Goal: Task Accomplishment & Management: Complete application form

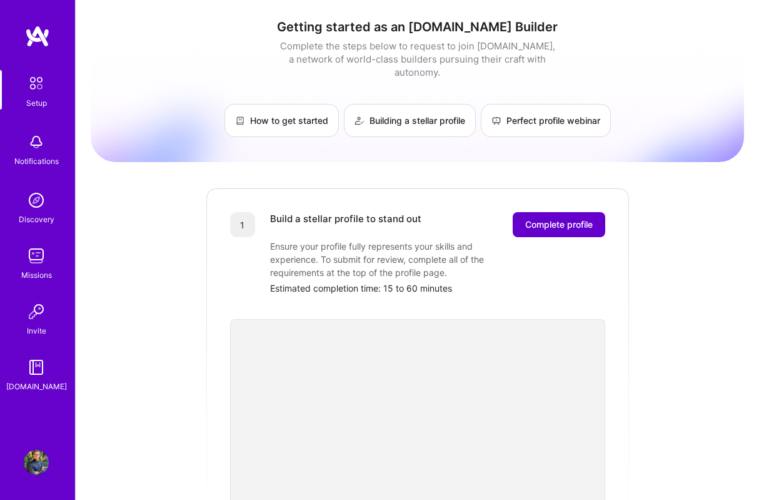
click at [553, 218] on span "Complete profile" at bounding box center [559, 224] width 68 height 13
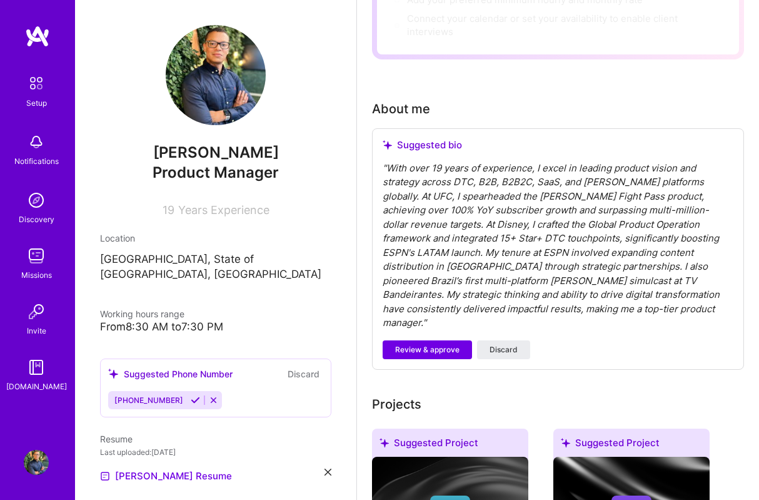
scroll to position [295, 0]
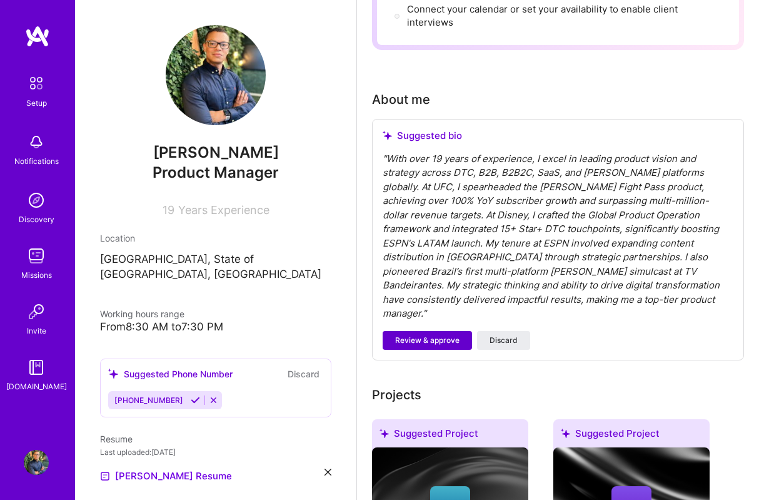
click at [437, 334] on span "Review & approve" at bounding box center [427, 339] width 64 height 11
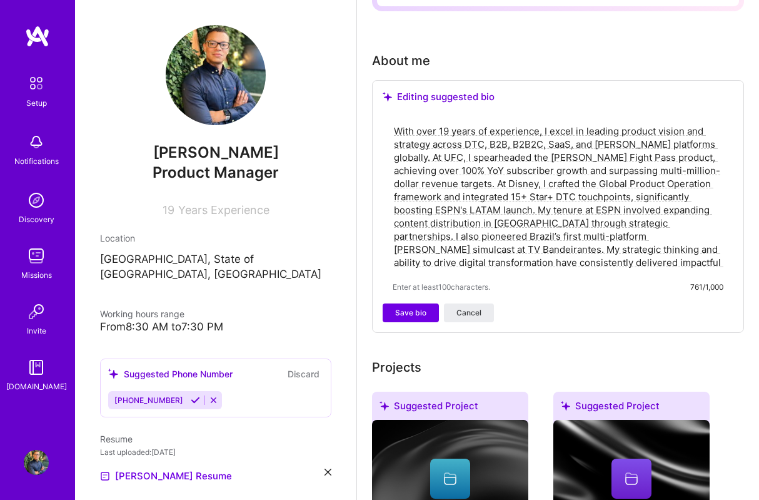
scroll to position [337, 0]
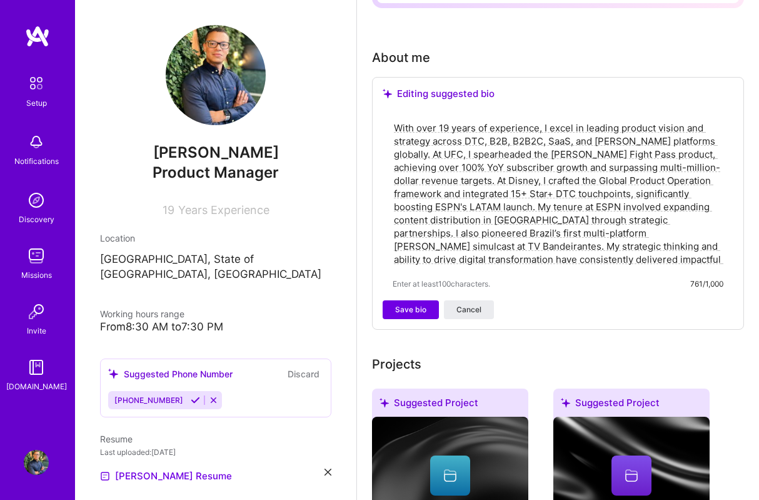
click at [441, 96] on div "Editing suggested bio" at bounding box center [558, 94] width 351 height 13
click at [435, 302] on button "Save bio" at bounding box center [411, 309] width 56 height 19
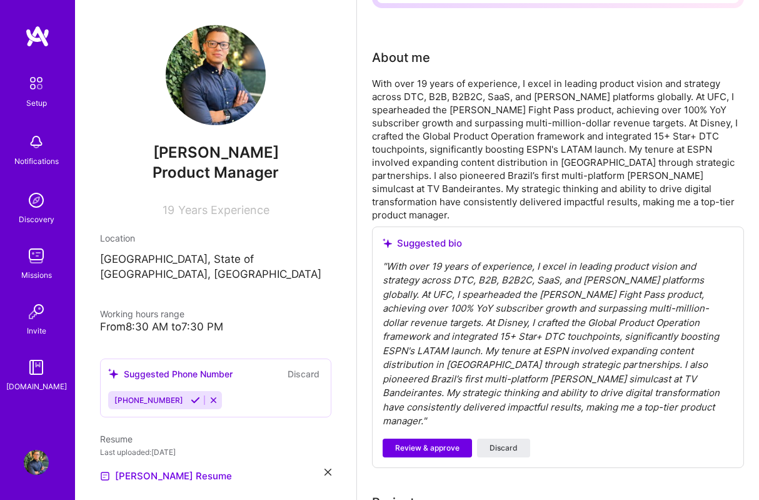
click at [422, 322] on div "" With over 19 years of experience, I excel in leading product vision and strat…" at bounding box center [558, 343] width 351 height 169
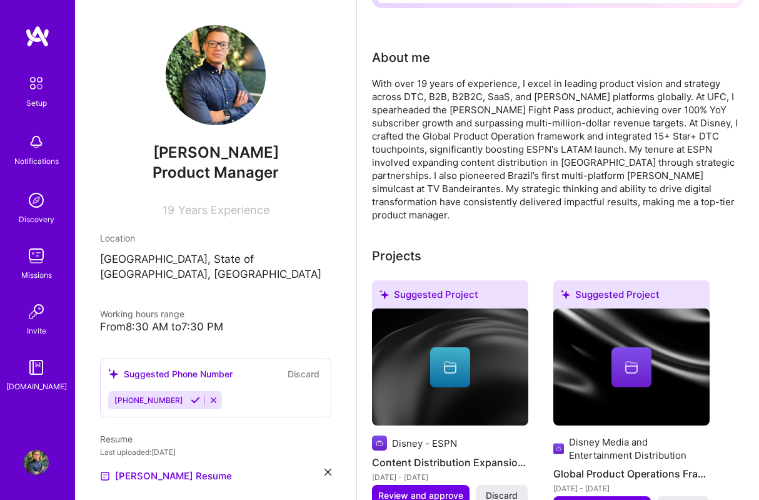
click at [421, 435] on div "Disney - ESPN" at bounding box center [450, 442] width 156 height 15
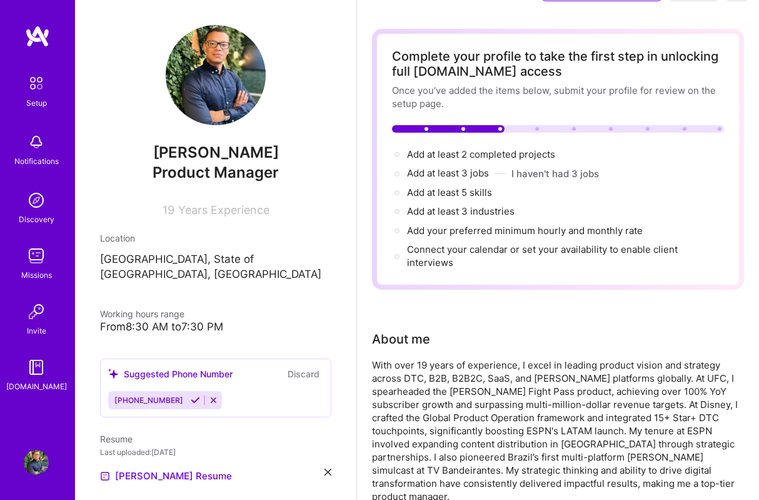
scroll to position [0, 0]
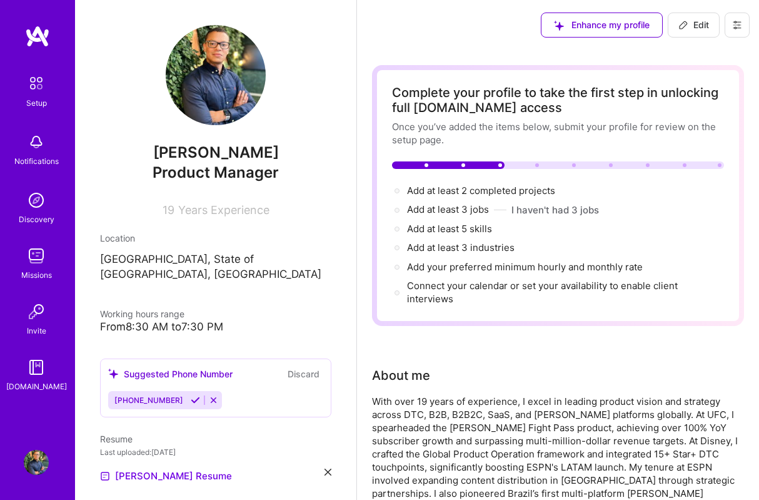
click at [690, 27] on span "Edit" at bounding box center [693, 25] width 31 height 13
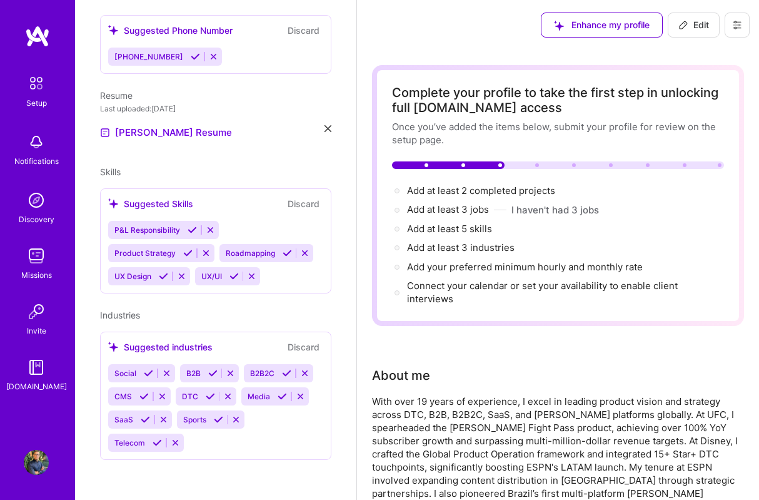
select select "US"
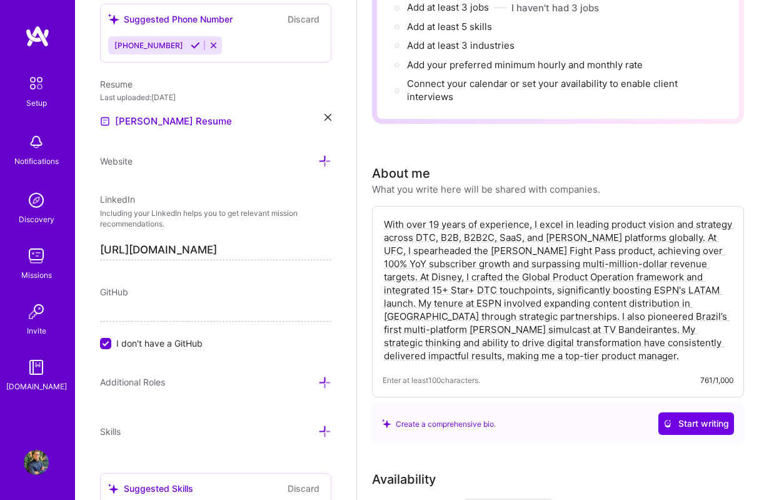
scroll to position [213, 0]
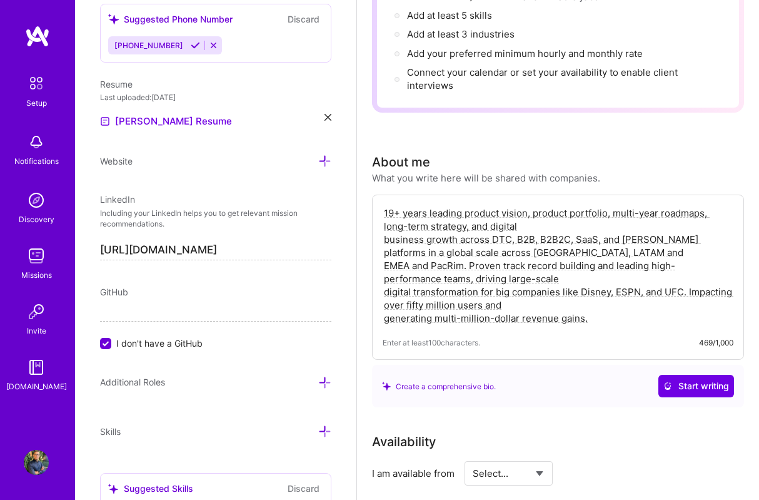
click at [385, 241] on textarea "19+ years leading product vision, product portfolio, multi-year roadmaps, long-…" at bounding box center [558, 265] width 351 height 121
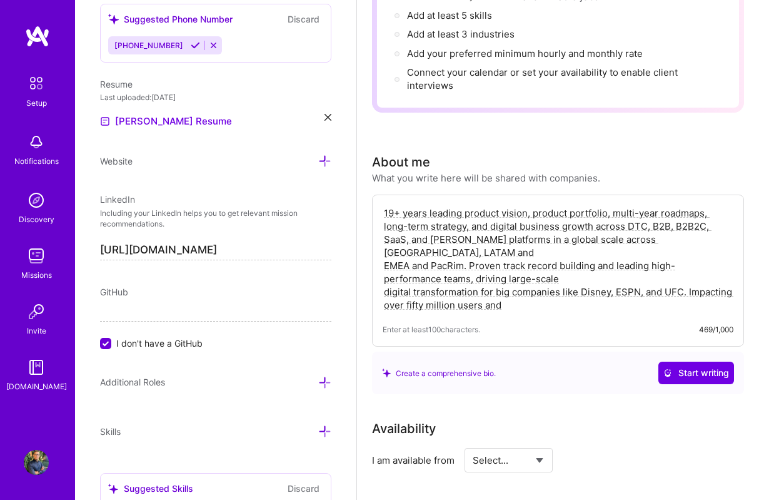
click at [385, 281] on textarea "19+ years leading product vision, product portfolio, multi-year roadmaps, long-…" at bounding box center [558, 259] width 351 height 108
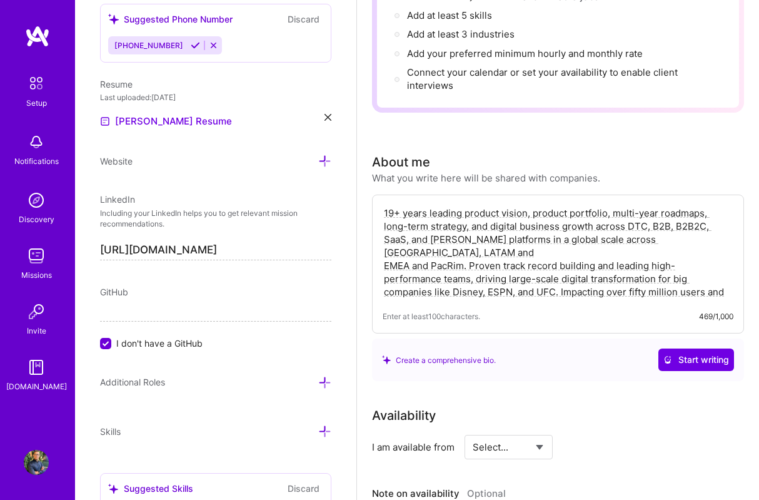
click at [385, 294] on textarea "19+ years leading product vision, product portfolio, multi-year roadmaps, long-…" at bounding box center [558, 252] width 351 height 94
click at [630, 240] on textarea "19+ years leading product vision, product portfolio, multi-year roadmaps, long-…" at bounding box center [558, 252] width 351 height 94
click at [698, 238] on textarea "19+ years leading product vision, product portfolio, multi-year roadmaps, long-…" at bounding box center [558, 252] width 351 height 94
click at [588, 258] on textarea "19+ years leading product vision, product portfolio, multi-year roadmaps, long-…" at bounding box center [558, 252] width 351 height 94
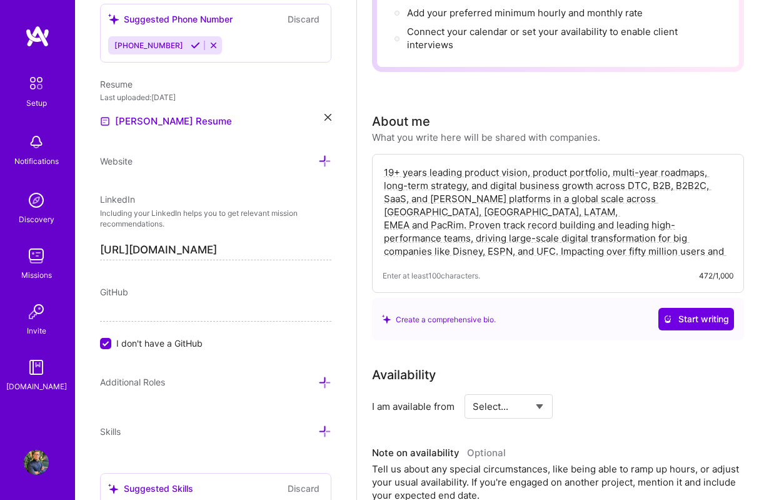
scroll to position [254, 0]
click at [606, 246] on textarea "19+ years leading product vision, product portfolio, multi-year roadmaps, long-…" at bounding box center [558, 211] width 351 height 94
click at [683, 319] on span "Start writing" at bounding box center [696, 319] width 66 height 13
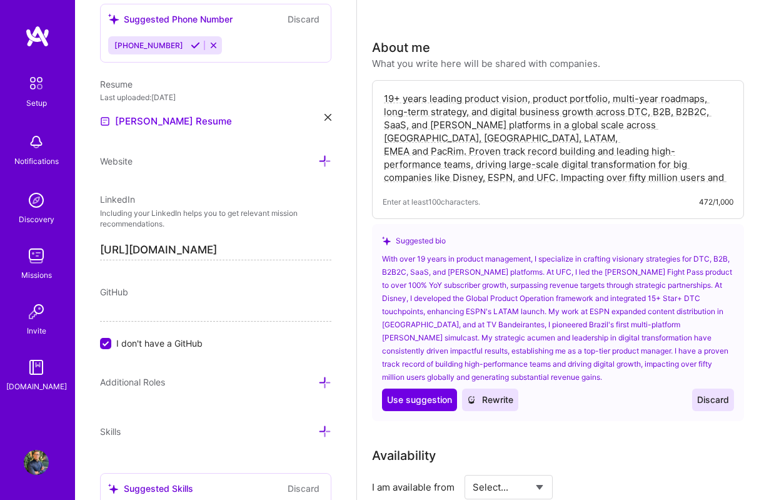
scroll to position [330, 0]
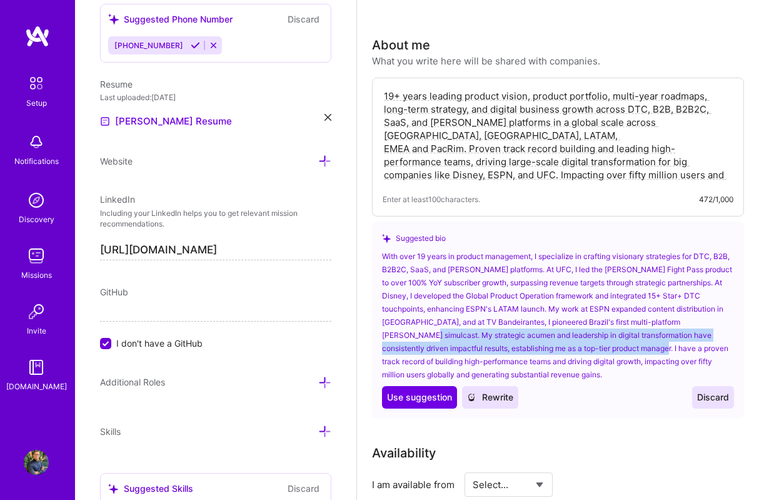
drag, startPoint x: 397, startPoint y: 339, endPoint x: 606, endPoint y: 341, distance: 209.5
click at [606, 343] on div "With over 19 years in product management, I specialize in crafting visionary st…" at bounding box center [558, 314] width 352 height 131
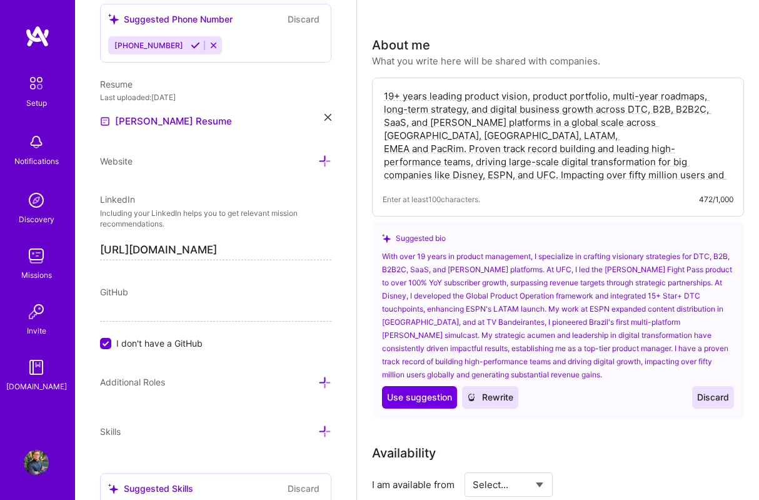
click at [631, 337] on div "With over 19 years in product management, I specialize in crafting visionary st…" at bounding box center [558, 314] width 352 height 131
click at [427, 395] on span "Use suggestion" at bounding box center [419, 397] width 65 height 13
type textarea "With over 19 years in product management, I specialize in crafting visionary st…"
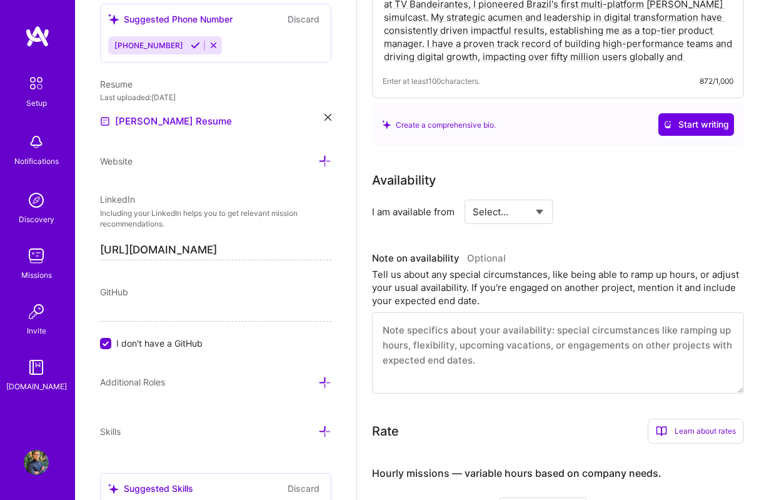
scroll to position [536, 0]
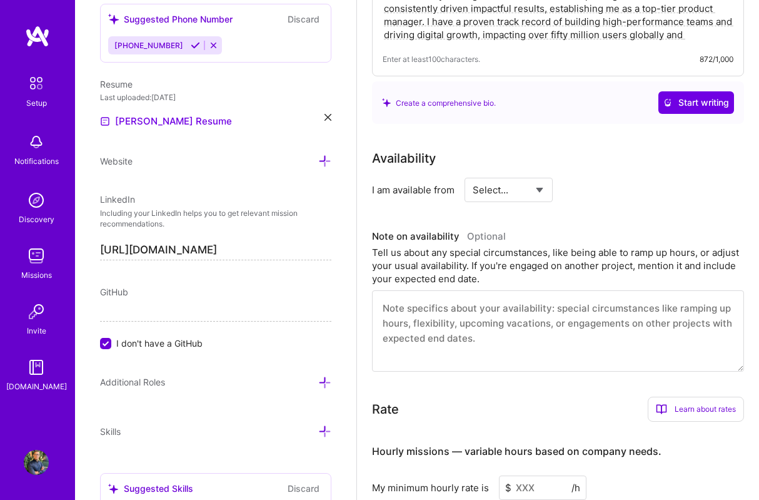
click at [461, 338] on textarea at bounding box center [558, 330] width 372 height 81
click at [528, 311] on textarea at bounding box center [558, 330] width 372 height 81
click at [504, 186] on select "Select... Right Now Future Date Not Available" at bounding box center [509, 190] width 72 height 32
select select "Right Now"
click at [473, 174] on select "Select... Right Now Future Date Not Available" at bounding box center [509, 190] width 72 height 32
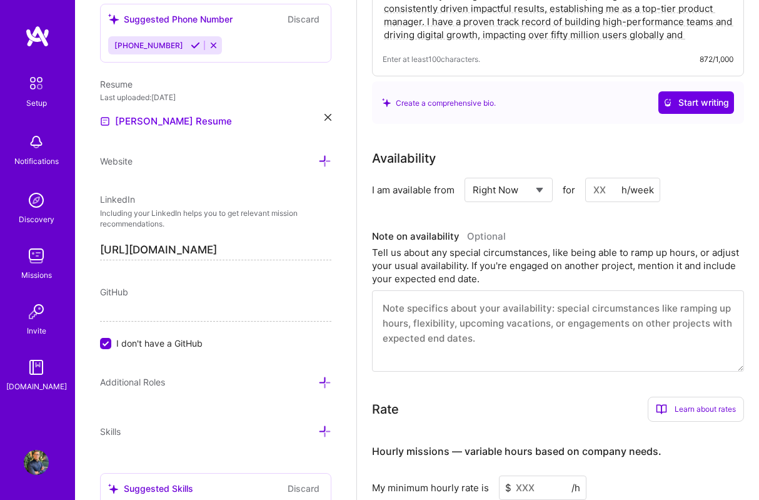
click at [602, 191] on input at bounding box center [622, 190] width 75 height 24
type input "40"
click at [617, 211] on div "Availability I am available from Select... Right Now Future Date Not Available …" at bounding box center [558, 260] width 372 height 223
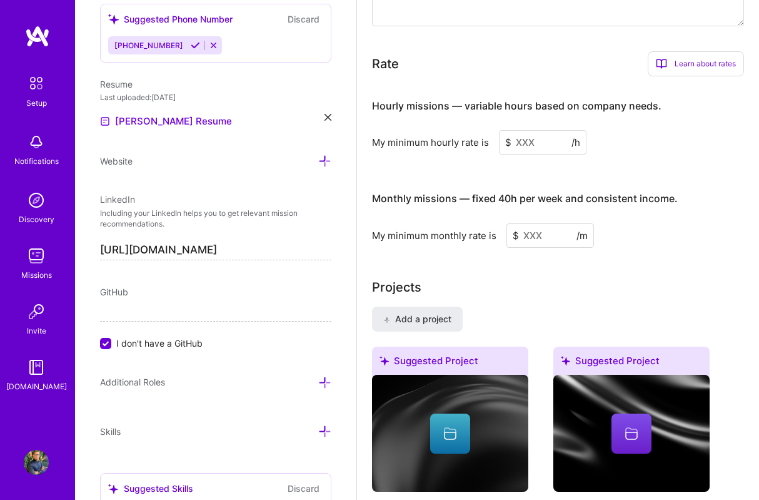
scroll to position [880, 0]
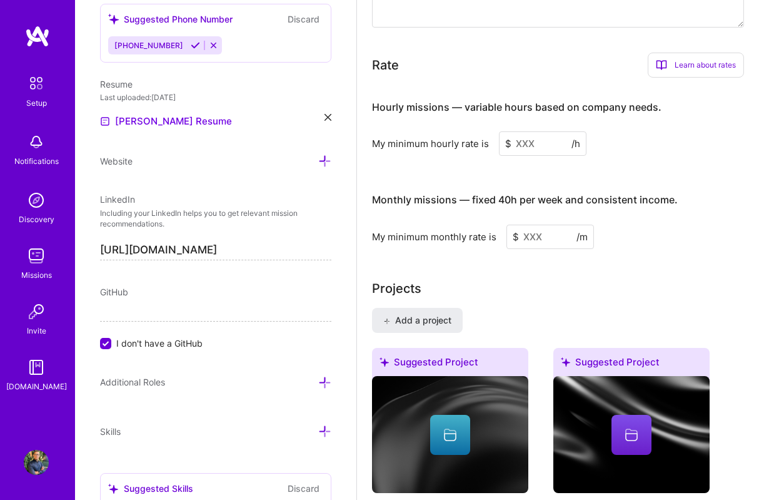
click at [523, 148] on input at bounding box center [543, 143] width 88 height 24
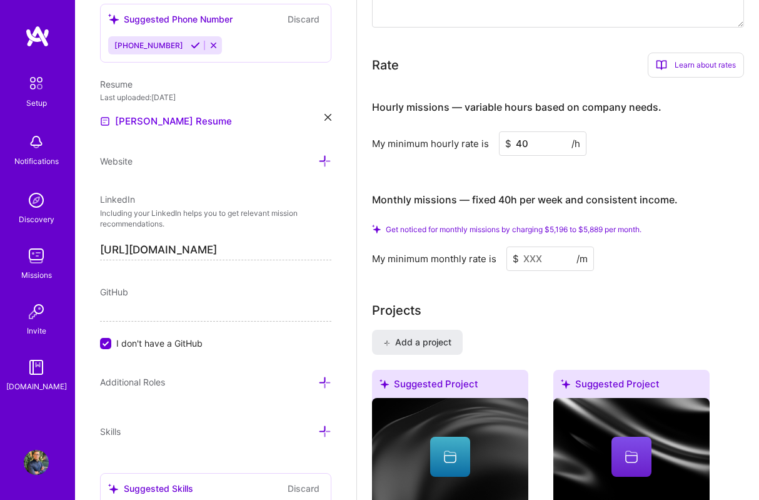
type input "40"
click at [545, 258] on input at bounding box center [550, 258] width 88 height 24
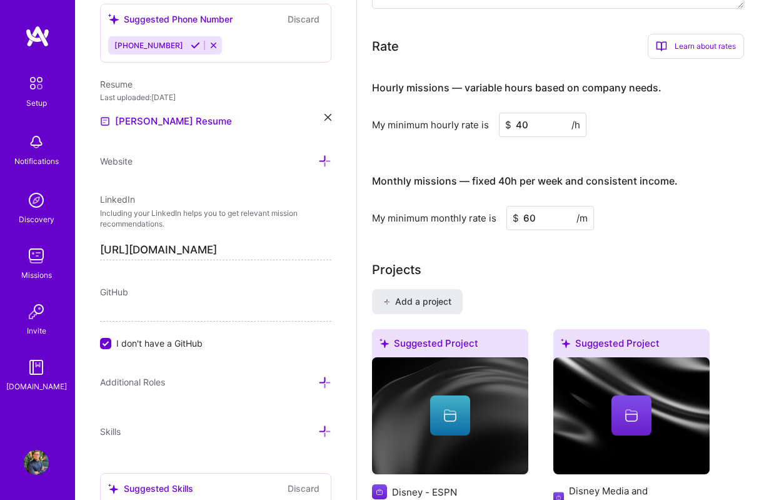
type input "6"
type input "6500"
click at [540, 265] on div "Projects" at bounding box center [558, 269] width 372 height 19
click at [527, 125] on input "40" at bounding box center [543, 125] width 88 height 24
type input "45"
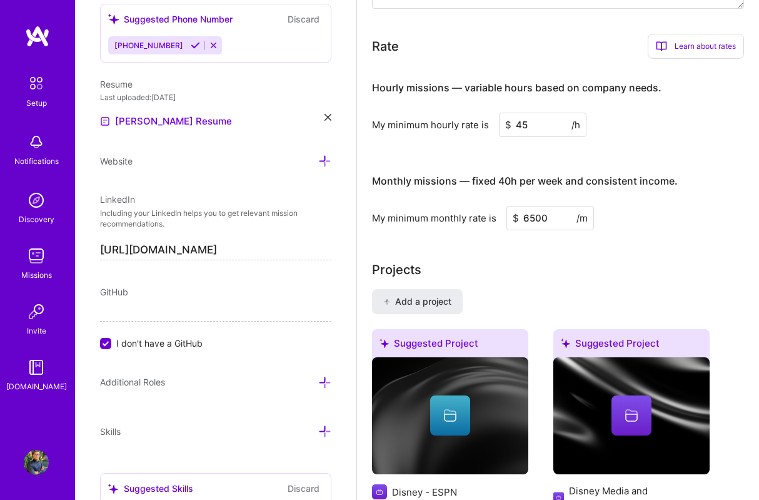
click at [491, 161] on div "Hourly missions — variable hours based on company needs. My minimum hourly rate…" at bounding box center [558, 149] width 372 height 161
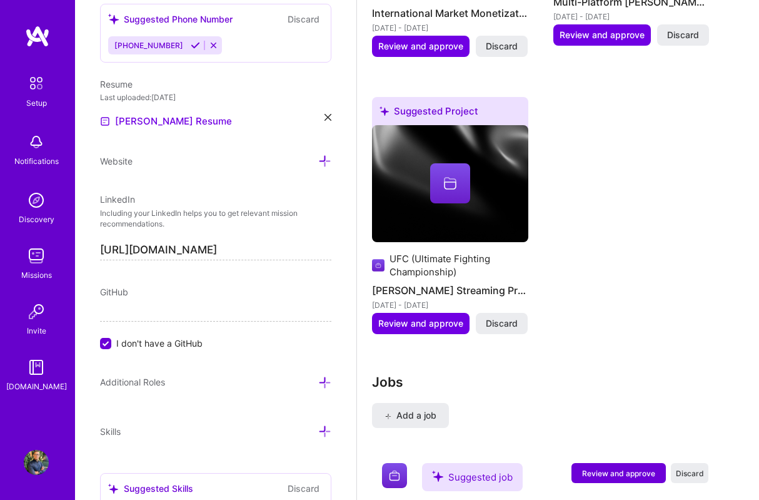
scroll to position [1659, 0]
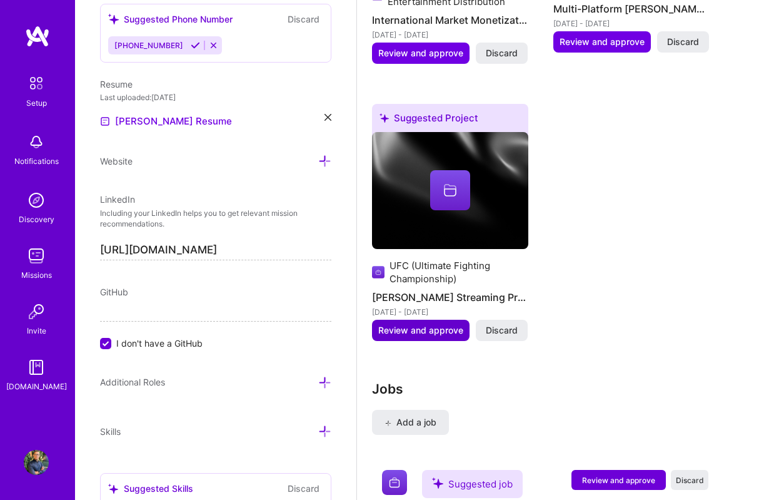
click at [436, 332] on span "Review and approve" at bounding box center [420, 330] width 85 height 13
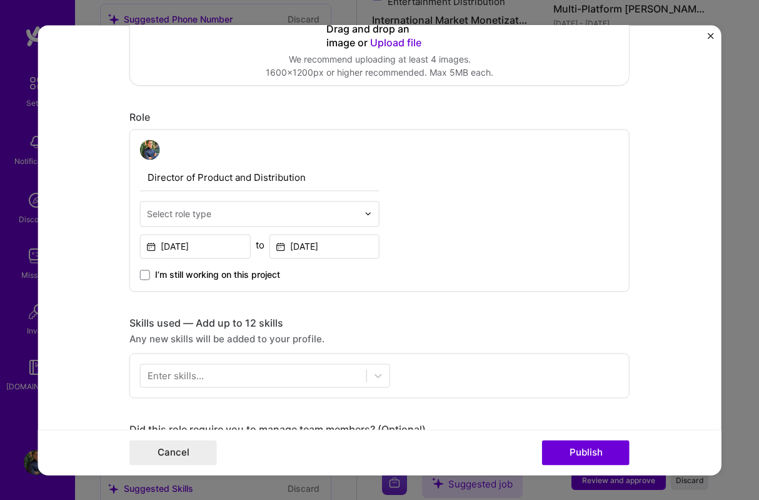
scroll to position [340, 0]
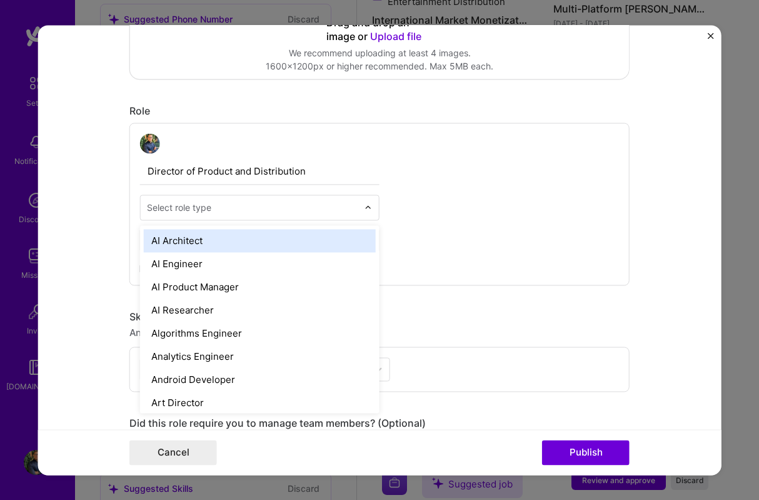
click at [255, 211] on input "text" at bounding box center [252, 207] width 211 height 13
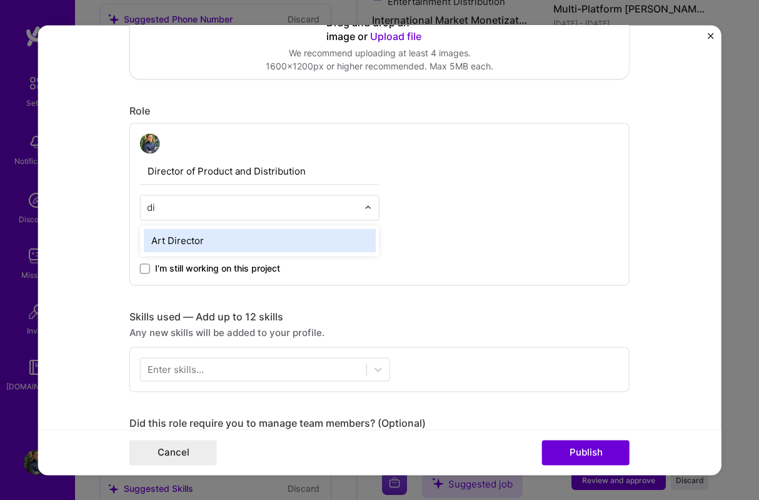
type input "d"
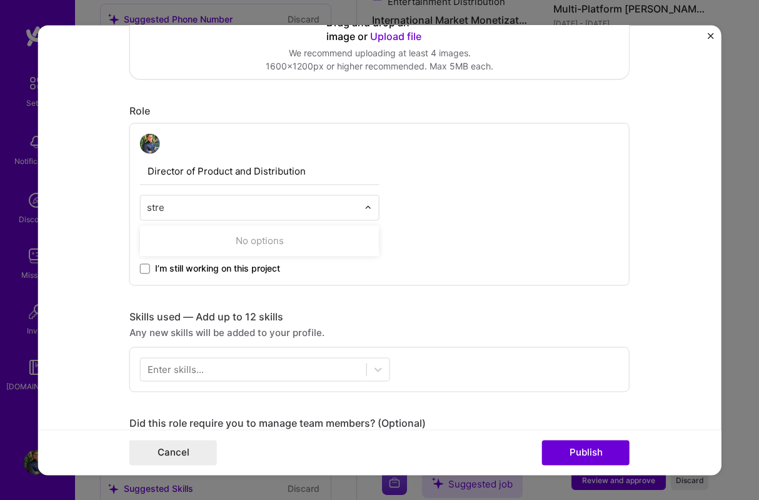
type input "strea"
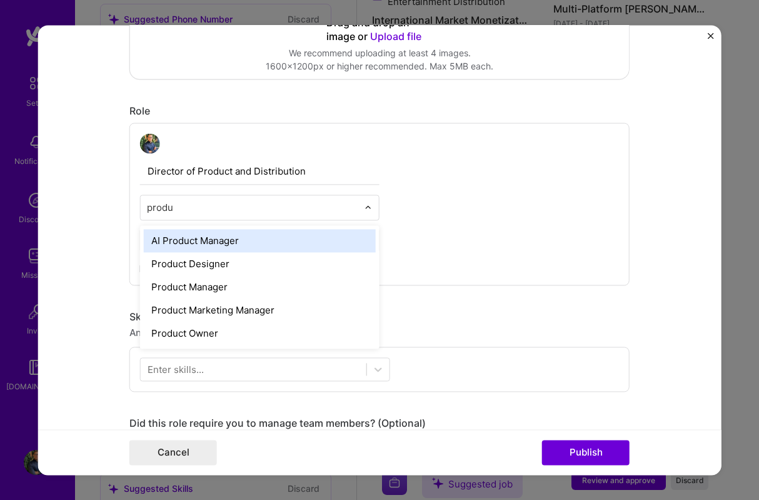
type input "produc"
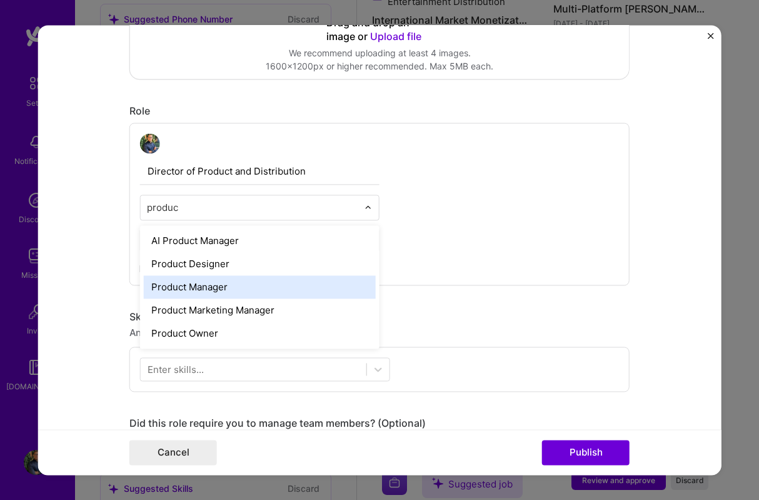
click at [245, 291] on div "Product Manager" at bounding box center [260, 286] width 232 height 23
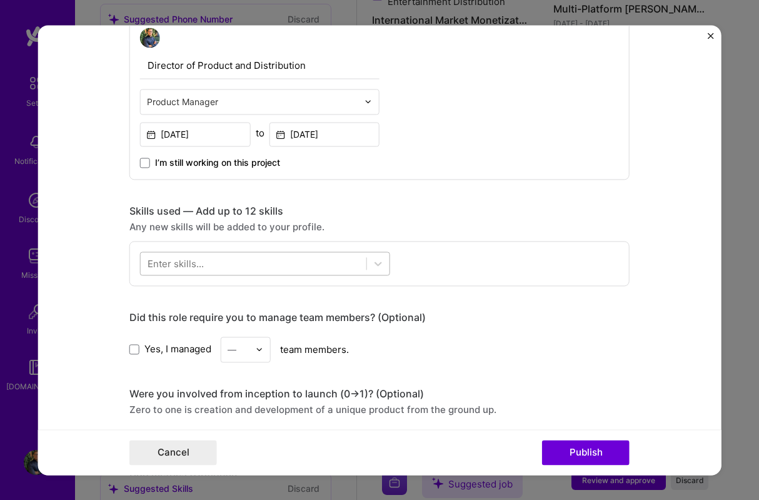
scroll to position [446, 0]
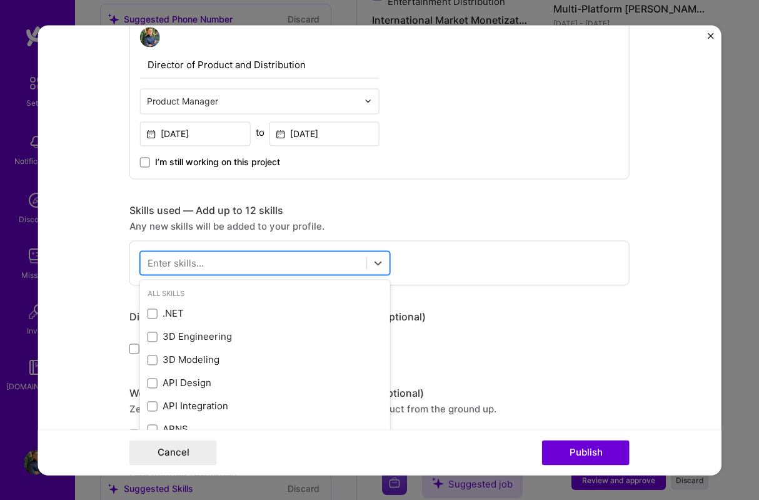
click at [292, 266] on div at bounding box center [254, 262] width 226 height 21
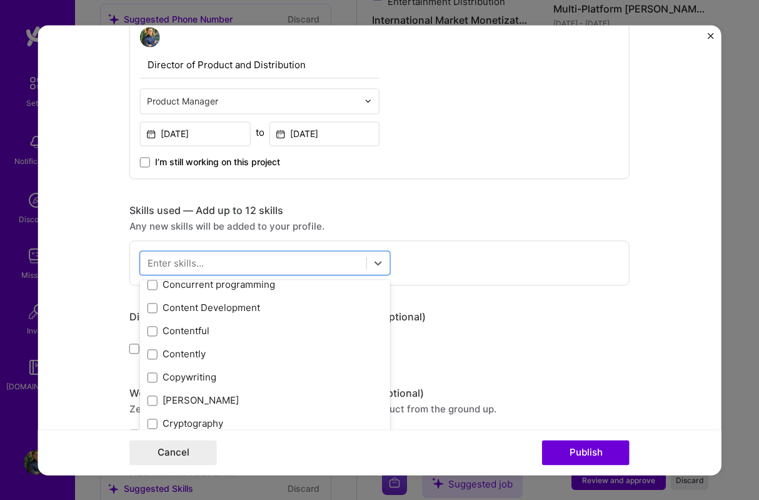
scroll to position [1793, 0]
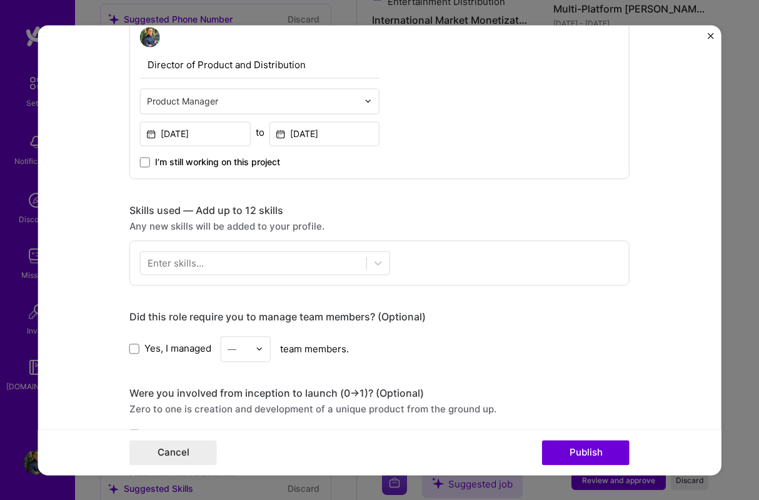
click at [473, 213] on div "Skills used — Add up to 12 skills" at bounding box center [379, 210] width 500 height 13
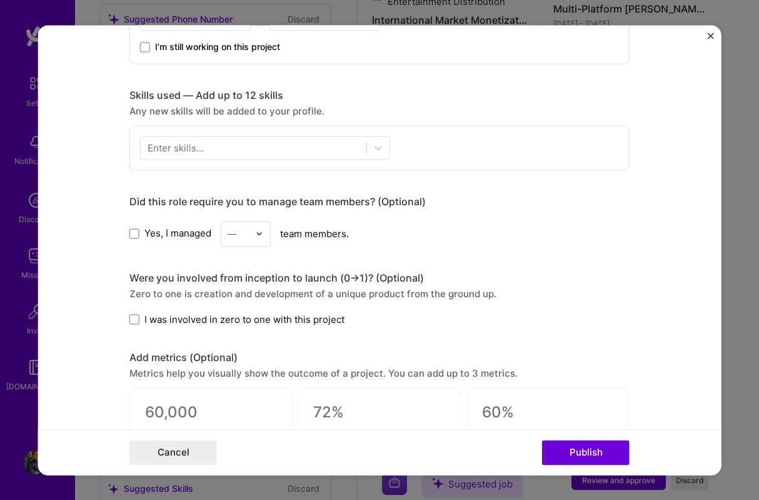
scroll to position [561, 0]
click at [136, 234] on span at bounding box center [134, 234] width 10 height 10
click at [0, 0] on input "Yes, I managed" at bounding box center [0, 0] width 0 height 0
click at [255, 233] on div "—" at bounding box center [238, 234] width 34 height 24
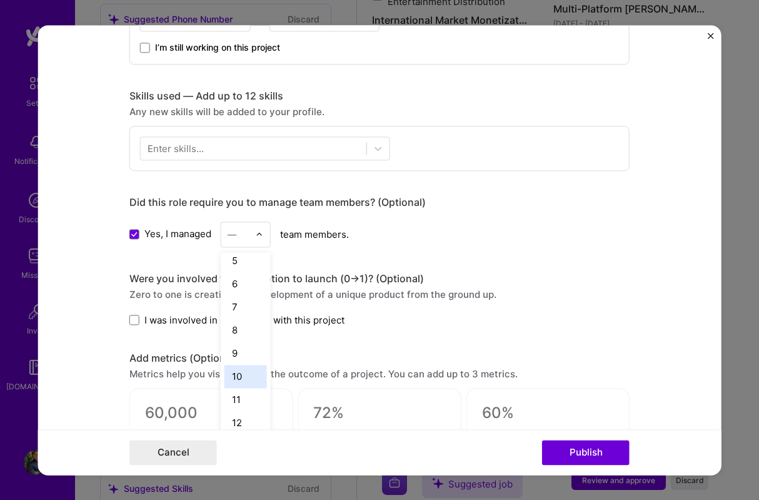
click at [248, 381] on div "10" at bounding box center [245, 376] width 43 height 23
click at [370, 245] on div "Yes, I managed option 10, selected. Select is focused ,type to refine list, pre…" at bounding box center [379, 234] width 500 height 26
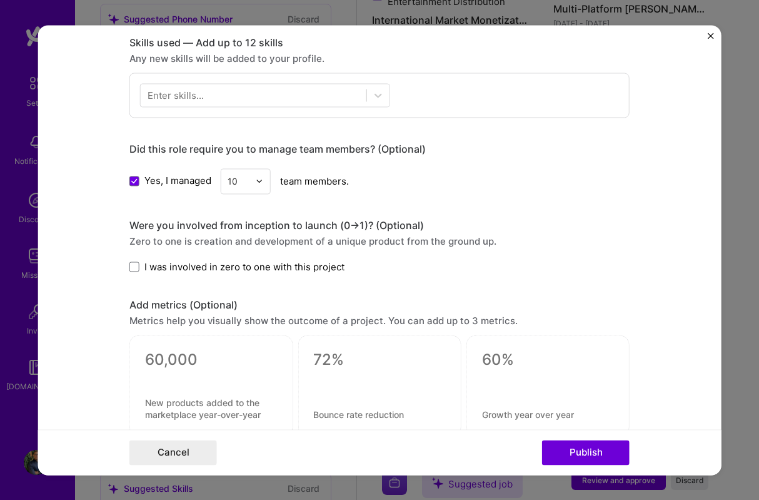
scroll to position [636, 0]
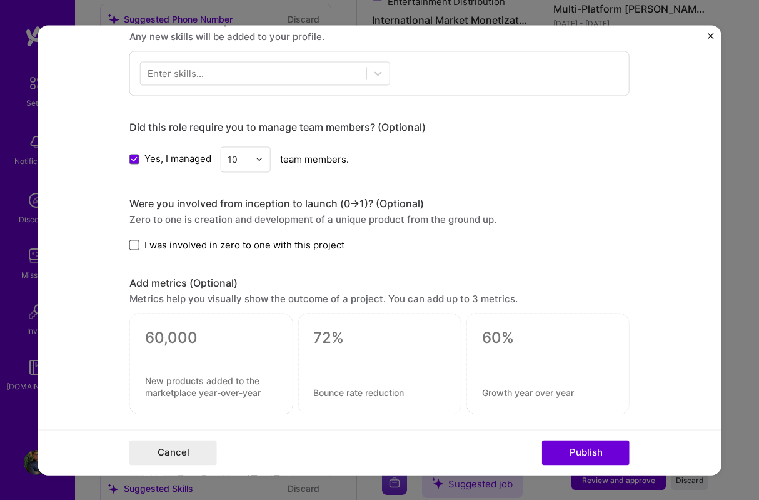
click at [134, 245] on span at bounding box center [134, 245] width 10 height 10
click at [0, 0] on input "I was involved in zero to one with this project" at bounding box center [0, 0] width 0 height 0
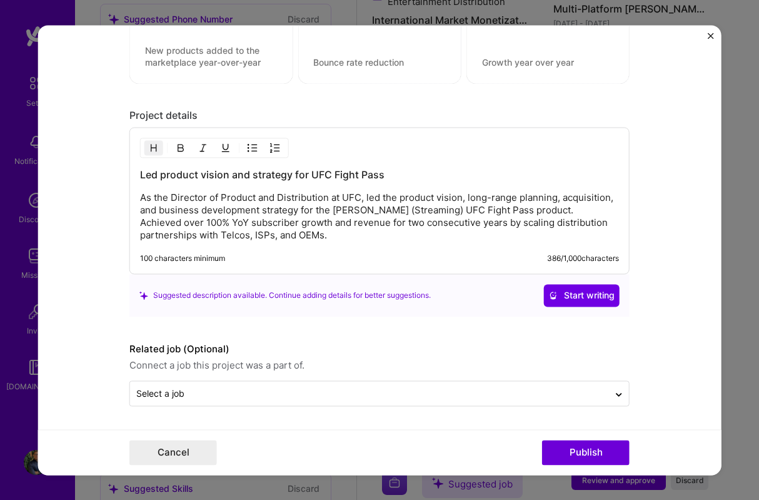
scroll to position [967, 0]
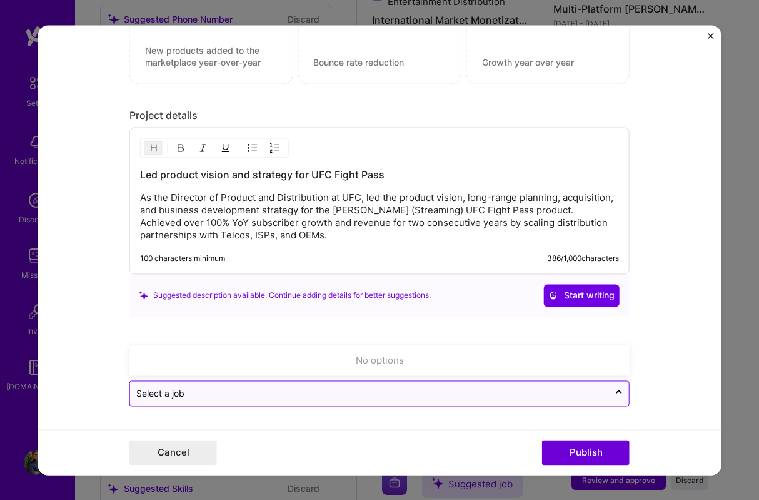
click at [248, 390] on input "text" at bounding box center [369, 392] width 466 height 13
click at [613, 395] on div at bounding box center [619, 393] width 20 height 20
click at [616, 393] on icon at bounding box center [619, 392] width 10 height 13
click at [643, 381] on form "Editing suggested project This project is suggested based on your LinkedIn, res…" at bounding box center [379, 250] width 683 height 450
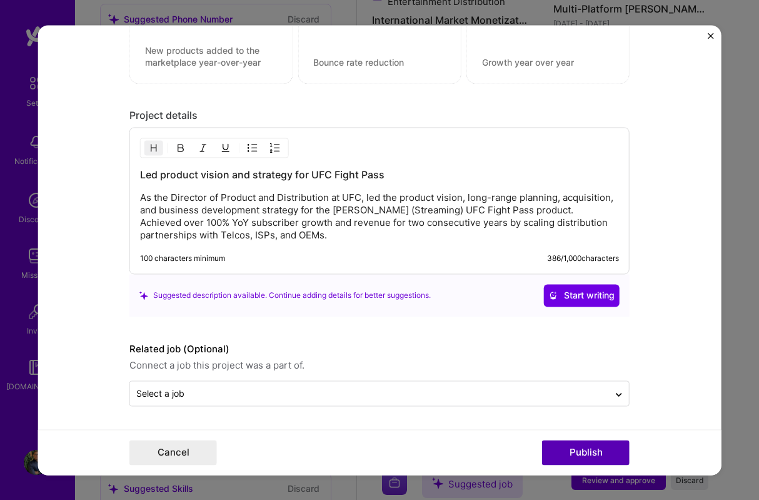
click at [573, 448] on button "Publish" at bounding box center [586, 452] width 88 height 25
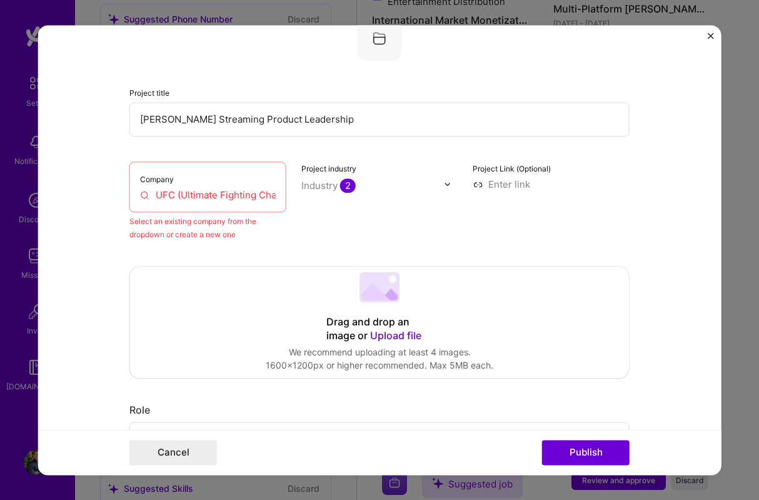
scroll to position [82, 0]
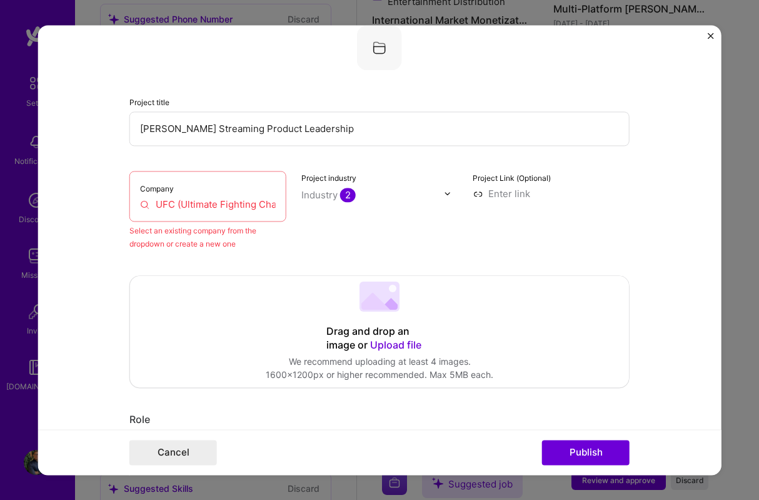
click at [173, 206] on input "UFC (Ultimate Fighting Championship)" at bounding box center [208, 204] width 136 height 13
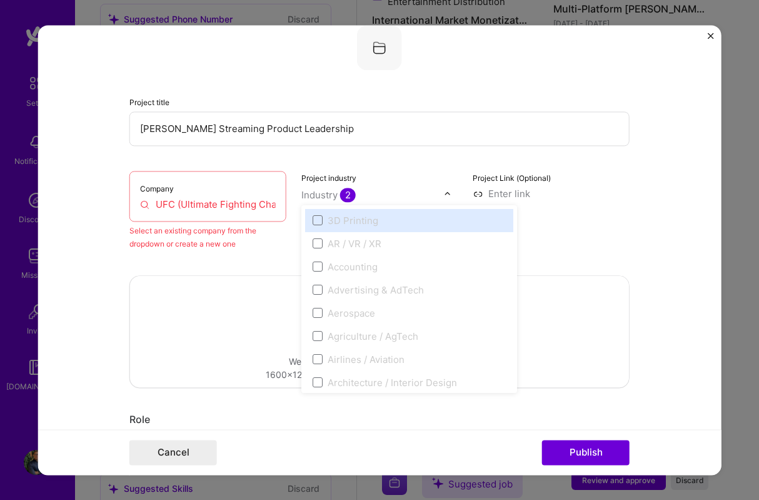
click at [324, 202] on div at bounding box center [372, 195] width 143 height 16
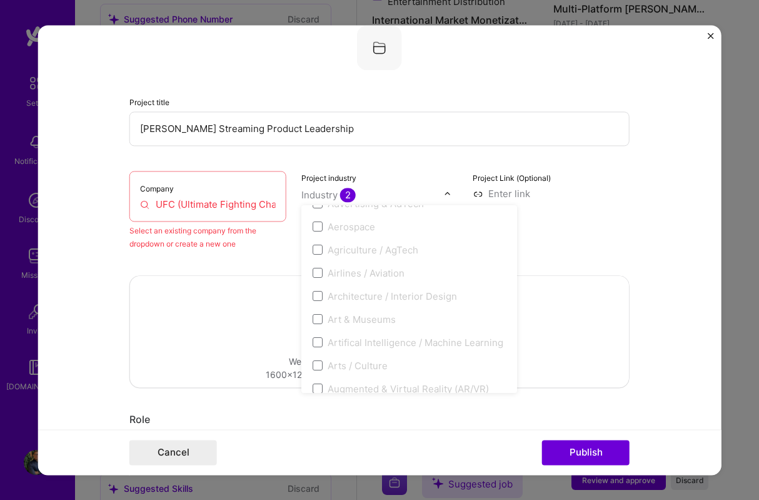
scroll to position [81, 0]
click at [171, 194] on div "Company UFC (Ultimate Fighting Championship)" at bounding box center [207, 196] width 157 height 51
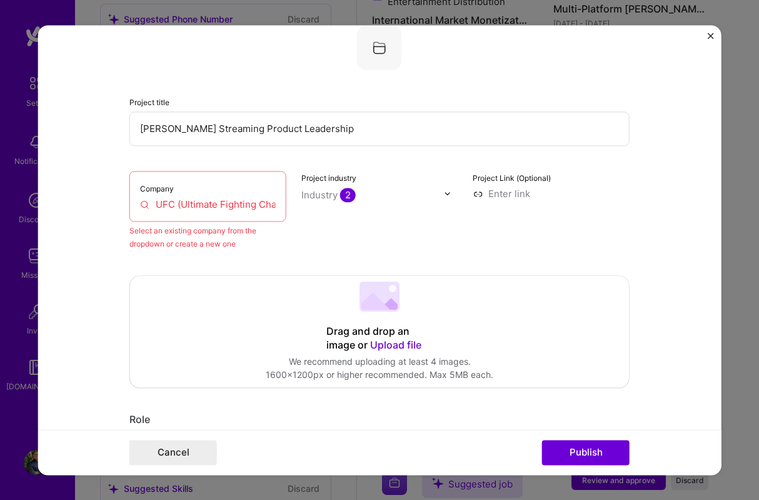
click at [181, 206] on input "UFC (Ultimate Fighting Championship)" at bounding box center [208, 204] width 136 height 13
click at [181, 205] on input "UFC (Ultimate Fighting Championship)" at bounding box center [208, 204] width 136 height 13
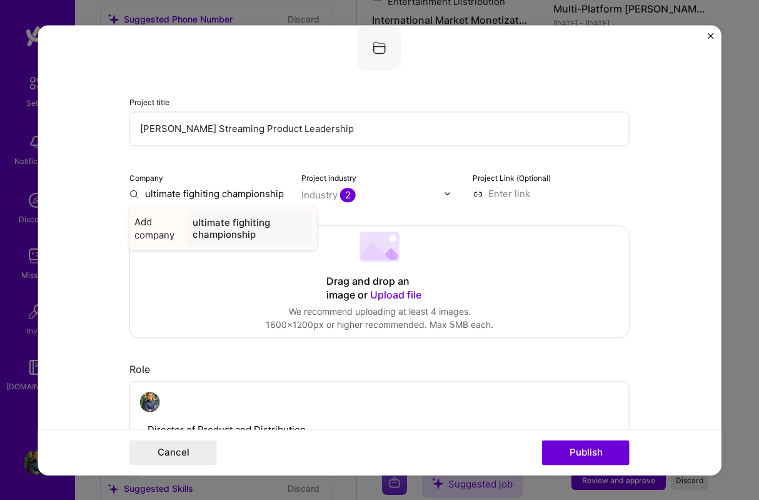
type input "ultimate fighiting championship"
click at [209, 233] on div "ultimate fighiting championship" at bounding box center [250, 228] width 124 height 34
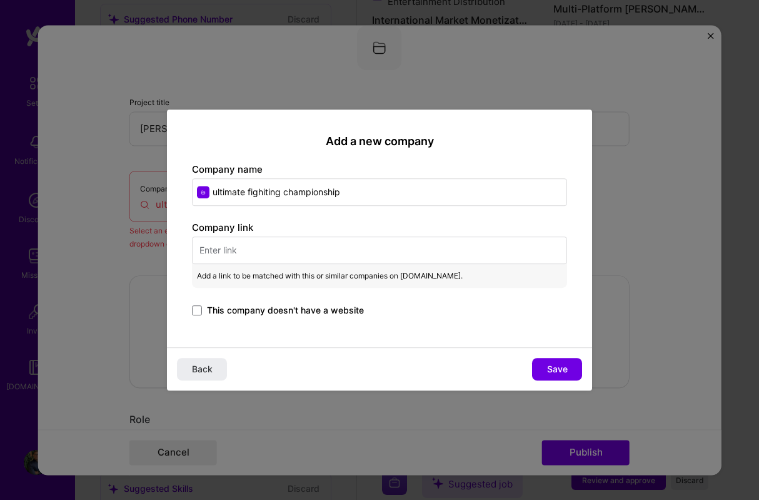
click at [357, 194] on input "ultimate fighiting championship" at bounding box center [379, 192] width 375 height 28
paste input "Ultimate Fighting C"
type input "Ultimate Fighting Championship"
click at [246, 251] on input "text" at bounding box center [379, 250] width 375 height 28
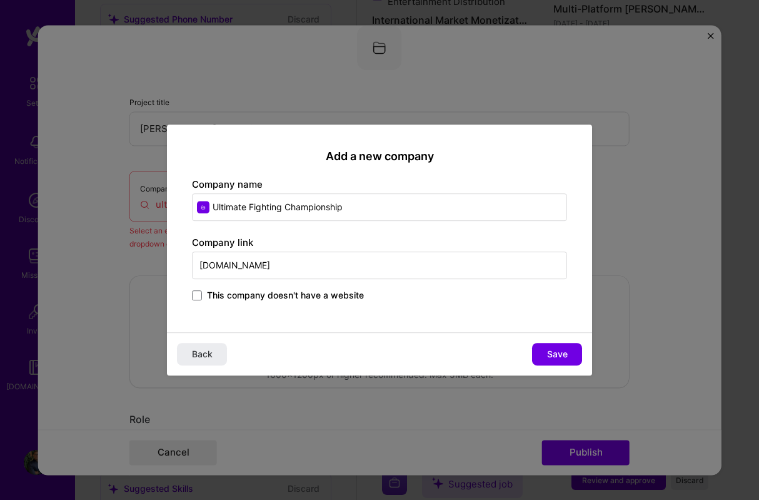
type input "[DOMAIN_NAME]"
click at [304, 313] on div "Add a new company Company name Ultimate Fighting Championship Company link [DOM…" at bounding box center [379, 228] width 425 height 208
click at [558, 351] on span "Save" at bounding box center [557, 354] width 21 height 13
type input "Ultimate Fighting Championship"
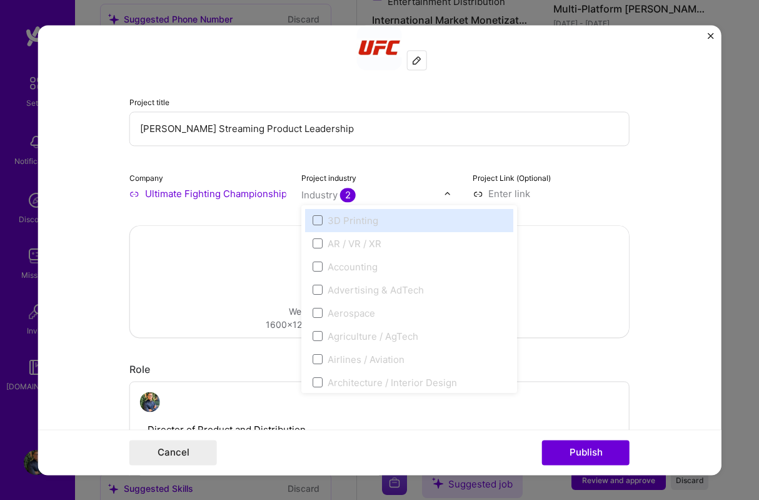
click at [321, 196] on div "Industry 2" at bounding box center [328, 194] width 54 height 13
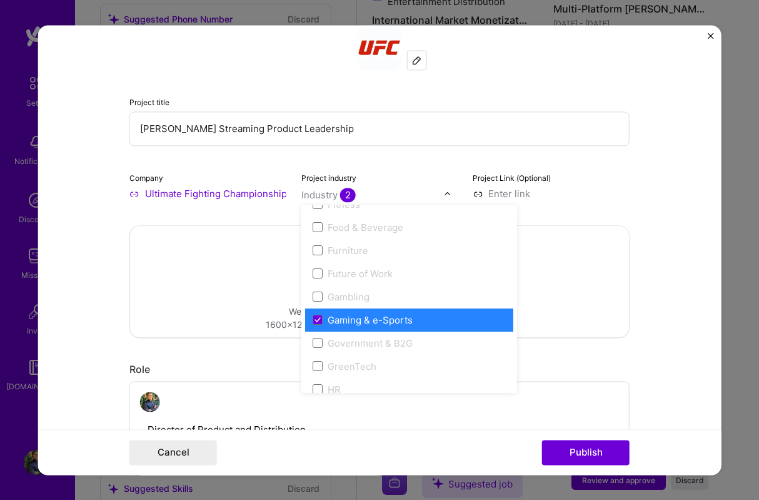
scroll to position [1386, 0]
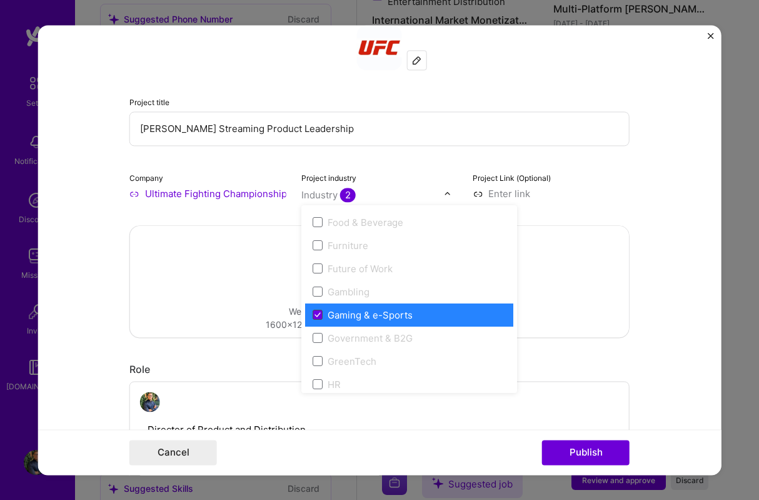
click at [316, 313] on icon at bounding box center [317, 314] width 6 height 5
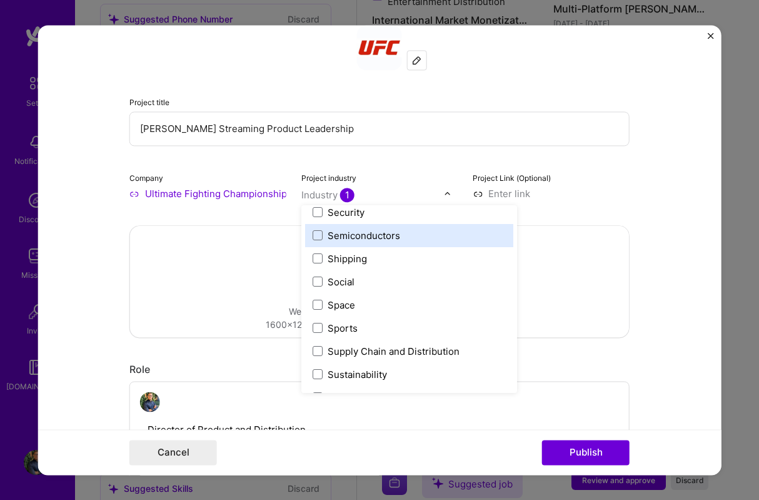
scroll to position [2529, 0]
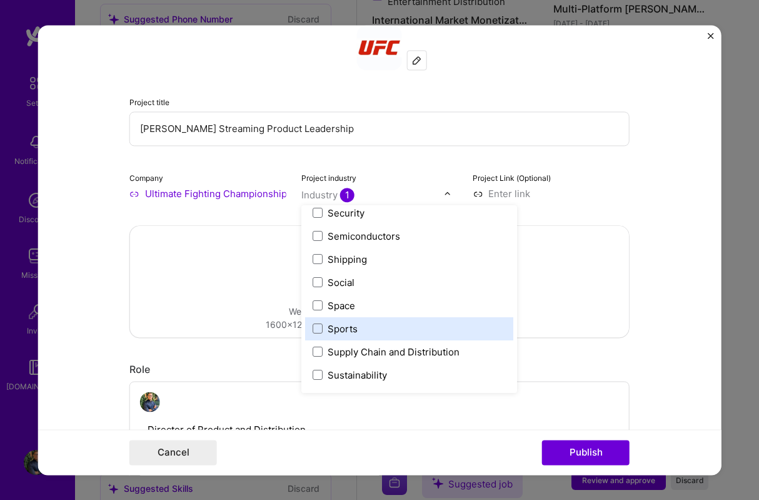
click at [361, 324] on label "Sports" at bounding box center [409, 328] width 193 height 13
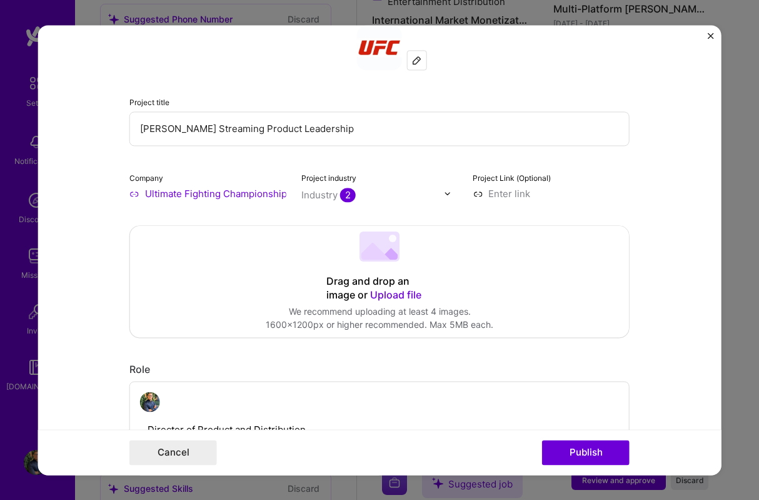
click at [485, 196] on input at bounding box center [551, 193] width 157 height 13
type input "[URL][DOMAIN_NAME]"
click at [668, 209] on form "Editing suggested project This project is suggested based on your LinkedIn, res…" at bounding box center [379, 250] width 683 height 450
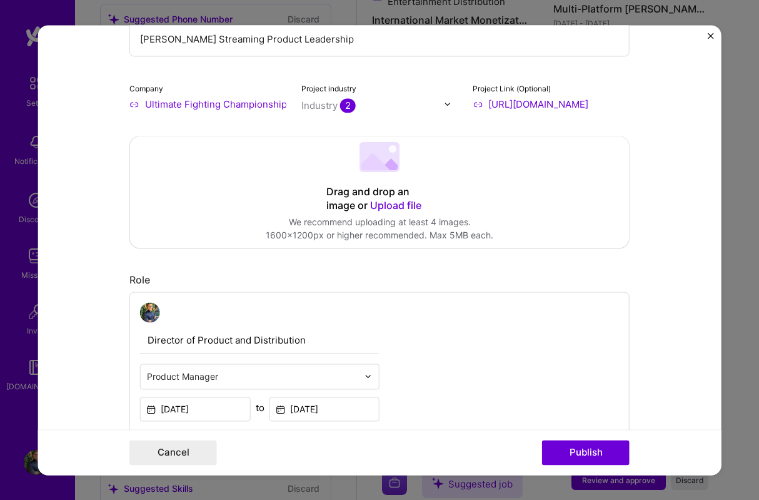
scroll to position [210, 0]
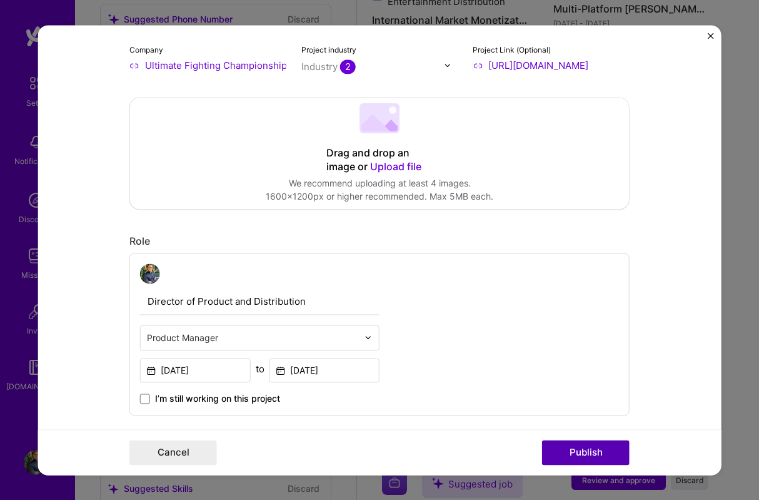
click at [586, 446] on button "Publish" at bounding box center [586, 452] width 88 height 25
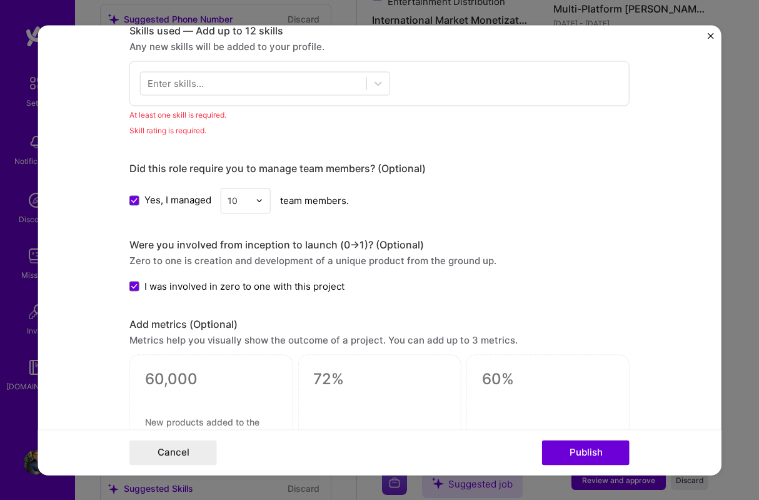
scroll to position [591, 0]
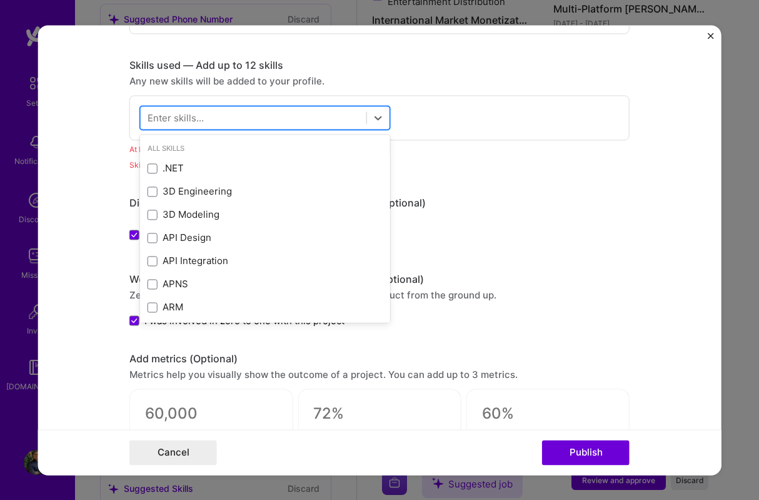
click at [222, 115] on div at bounding box center [254, 117] width 226 height 21
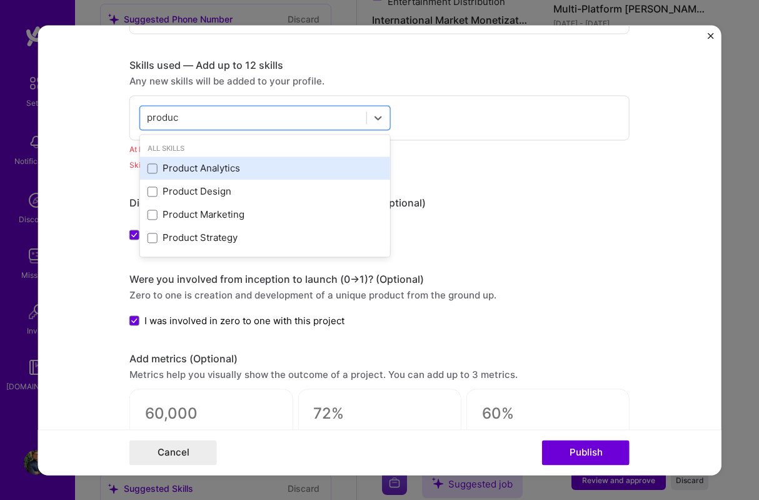
click at [228, 169] on div "Product Analytics" at bounding box center [265, 168] width 235 height 13
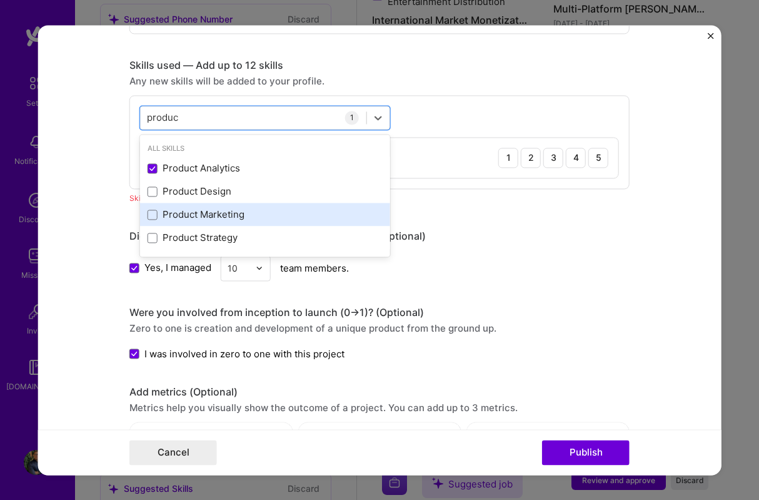
click at [207, 211] on div "Product Marketing" at bounding box center [265, 214] width 235 height 13
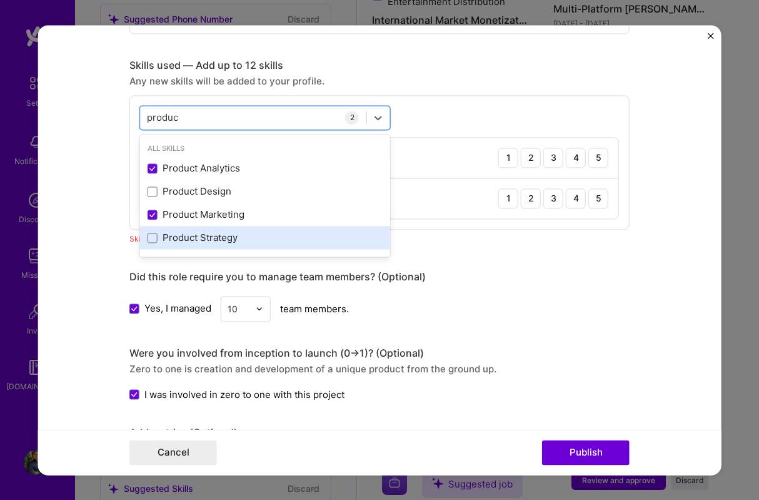
click at [196, 239] on div "Product Strategy" at bounding box center [265, 237] width 235 height 13
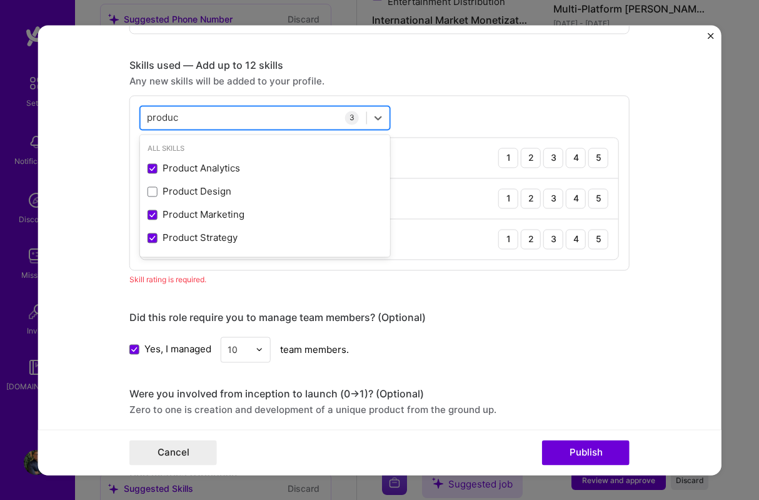
click at [236, 118] on div "produc produc" at bounding box center [254, 117] width 226 height 21
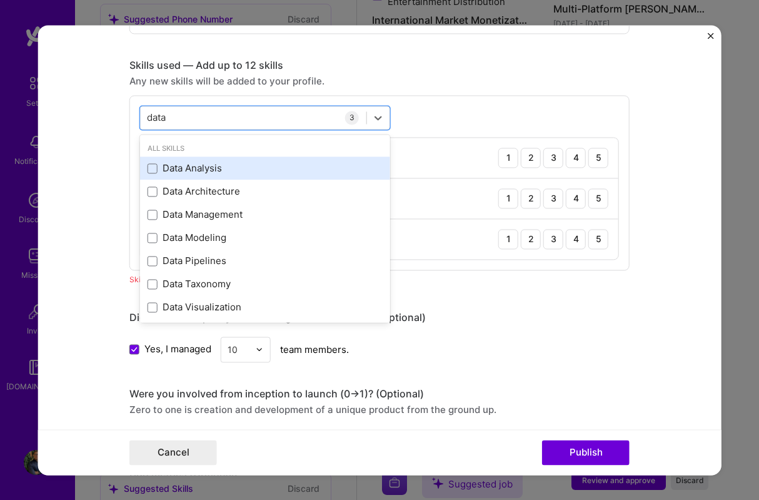
click at [202, 169] on div "Data Analysis" at bounding box center [265, 168] width 235 height 13
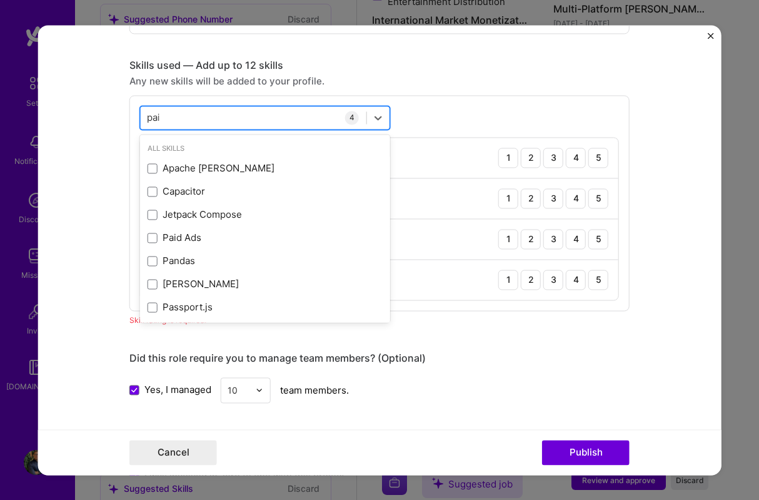
type input "paid"
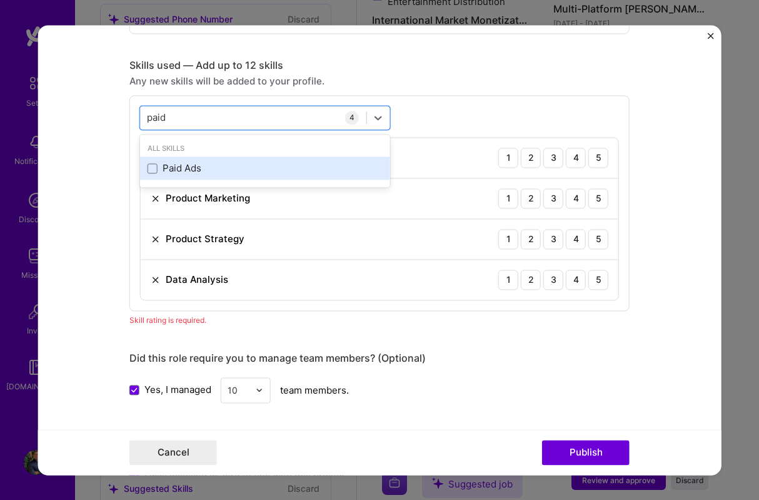
click at [179, 174] on div "Paid Ads" at bounding box center [265, 168] width 235 height 13
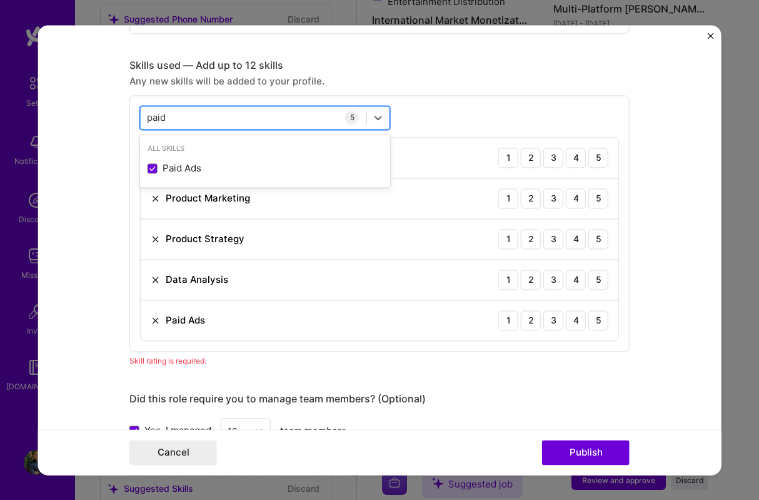
click at [216, 120] on div "paid paid" at bounding box center [254, 117] width 226 height 21
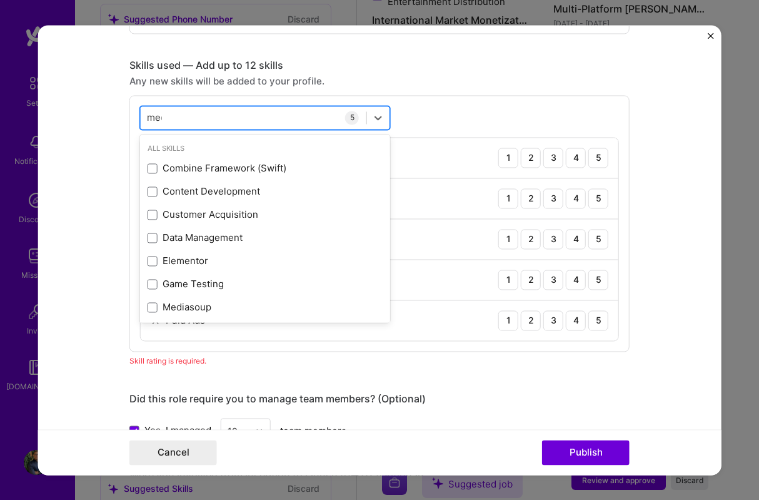
type input "media"
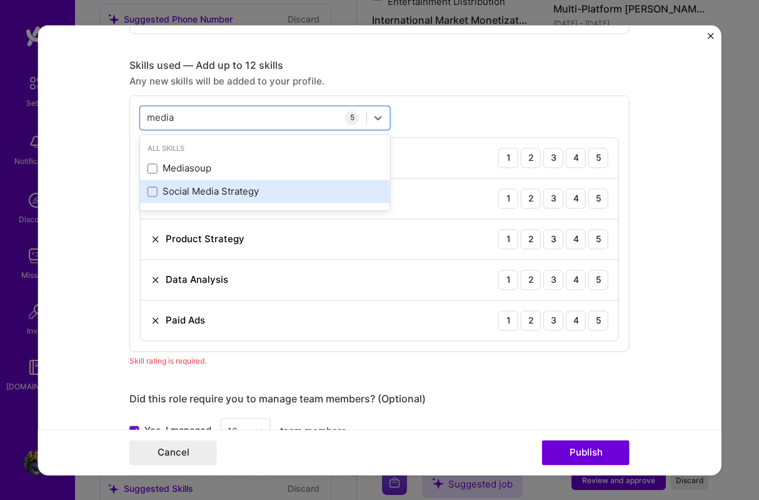
click at [209, 194] on div "Social Media Strategy" at bounding box center [265, 191] width 235 height 13
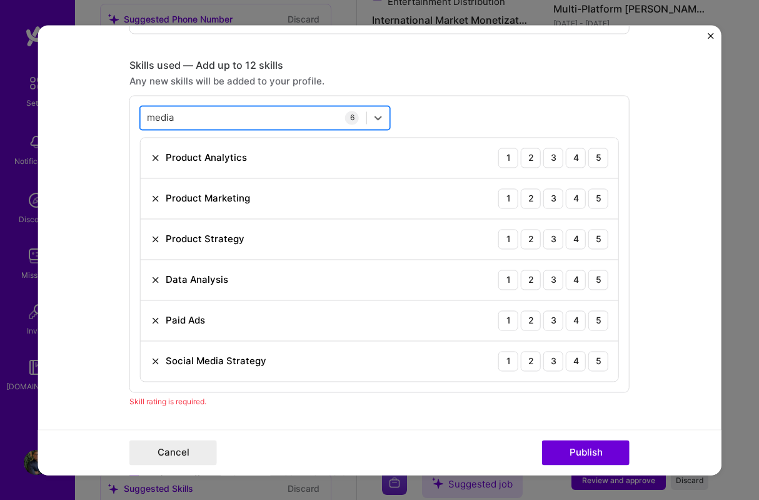
click at [200, 121] on div "media media" at bounding box center [254, 117] width 226 height 21
type input "digitl"
type input "digital"
type input "por"
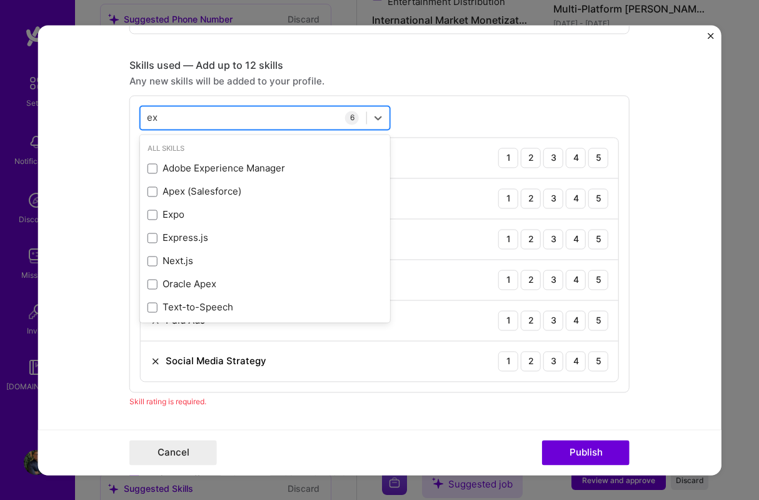
type input "e"
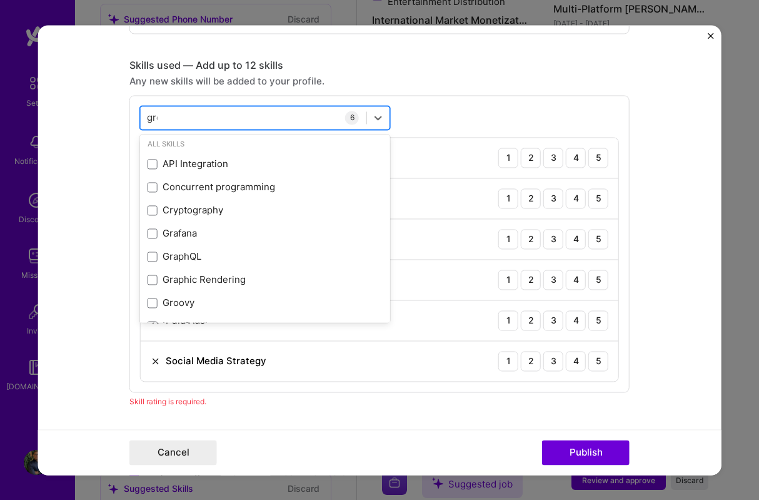
scroll to position [0, 0]
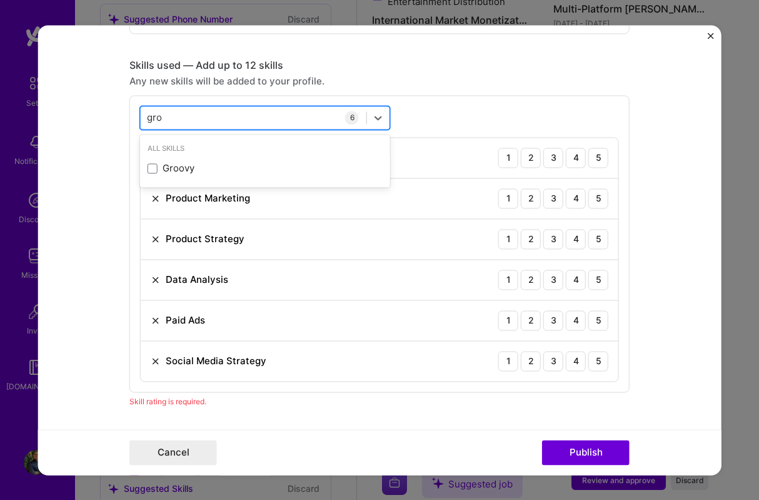
type input "grow"
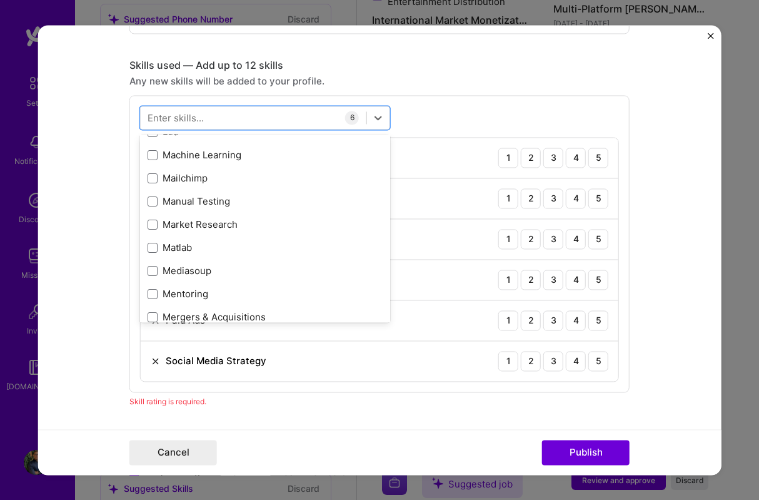
scroll to position [4526, 0]
click at [73, 304] on form "Editing suggested project This project is suggested based on your LinkedIn, res…" at bounding box center [379, 250] width 683 height 450
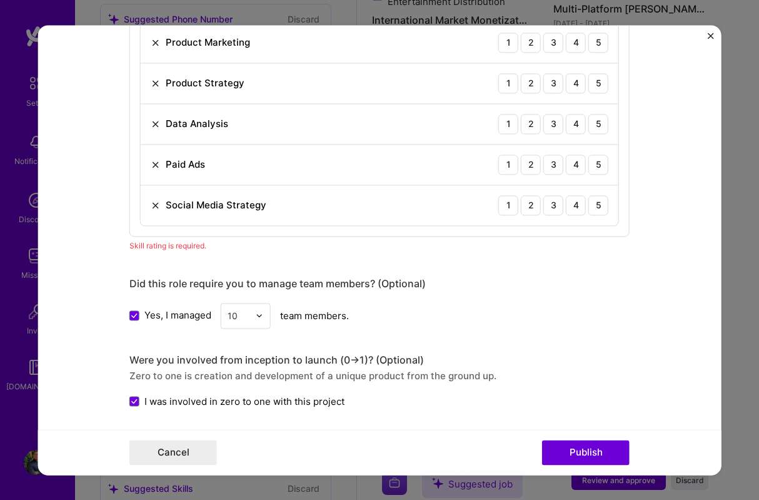
scroll to position [796, 0]
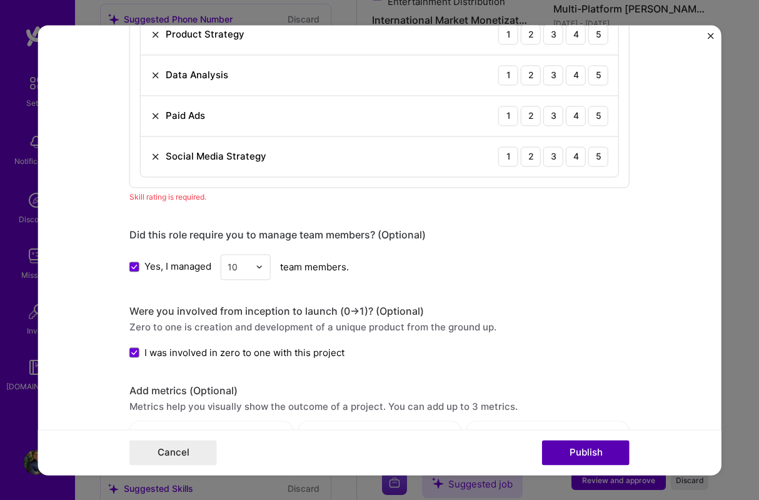
click at [574, 444] on button "Publish" at bounding box center [586, 452] width 88 height 25
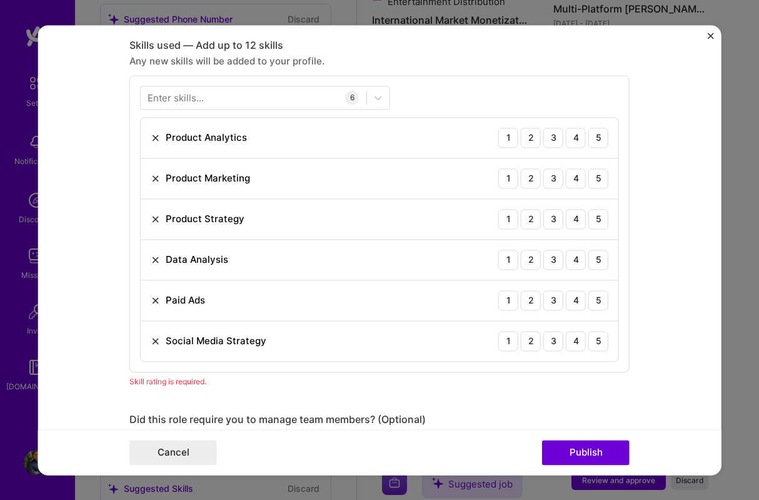
scroll to position [606, 0]
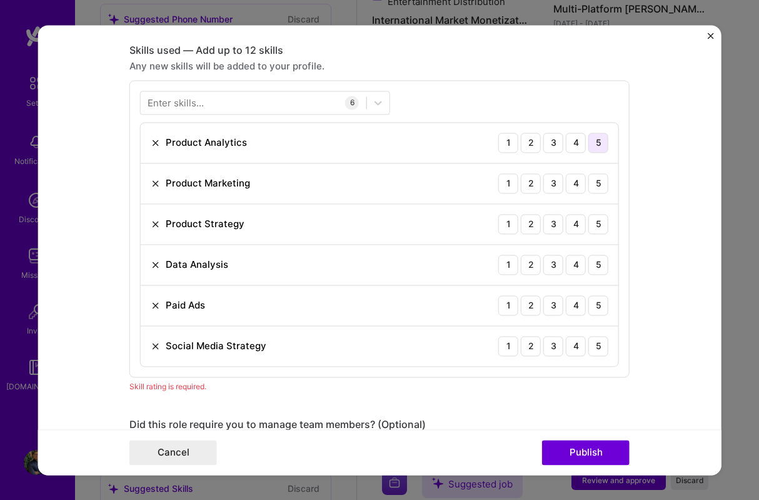
click at [601, 142] on div "5" at bounding box center [598, 143] width 20 height 20
click at [599, 185] on div "5" at bounding box center [598, 183] width 20 height 20
click at [594, 226] on div "5" at bounding box center [598, 224] width 20 height 20
click at [596, 265] on div "5" at bounding box center [598, 264] width 20 height 20
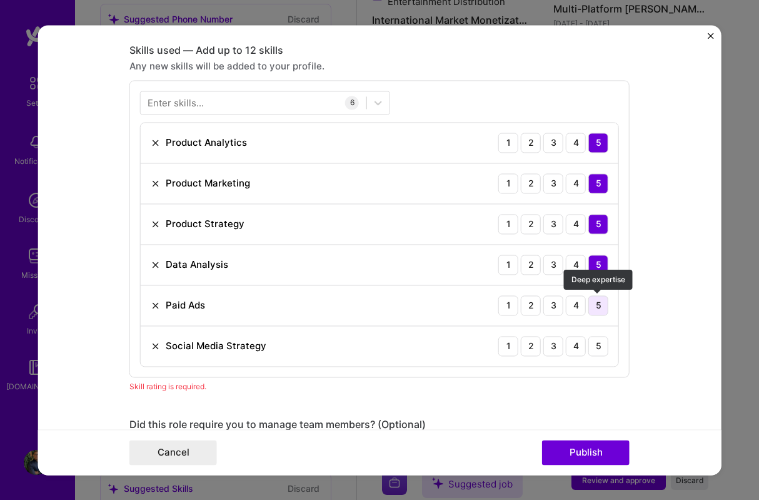
click at [601, 304] on div "5" at bounding box center [598, 305] width 20 height 20
click at [603, 345] on div "5" at bounding box center [598, 346] width 20 height 20
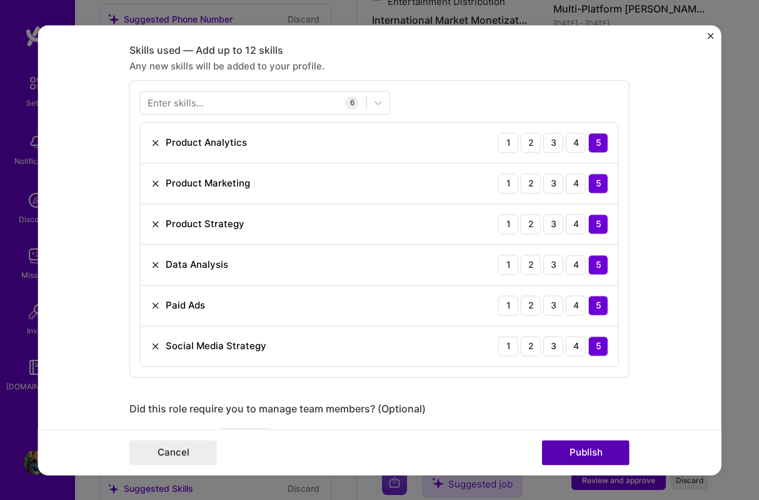
click at [589, 450] on button "Publish" at bounding box center [586, 452] width 88 height 25
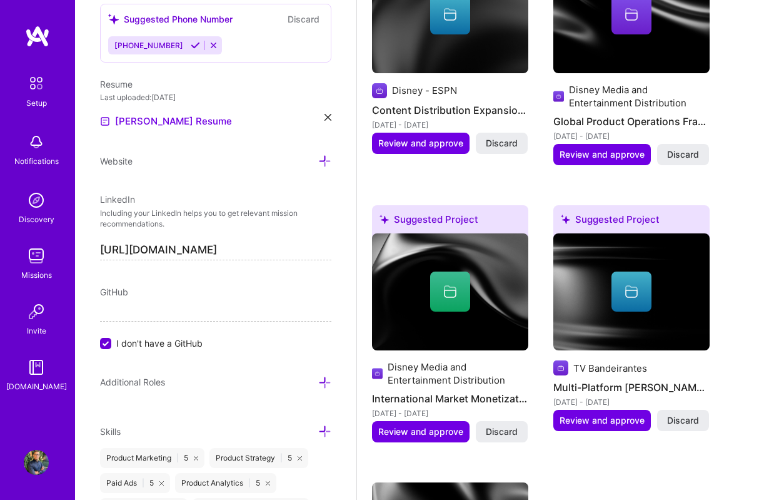
scroll to position [1273, 0]
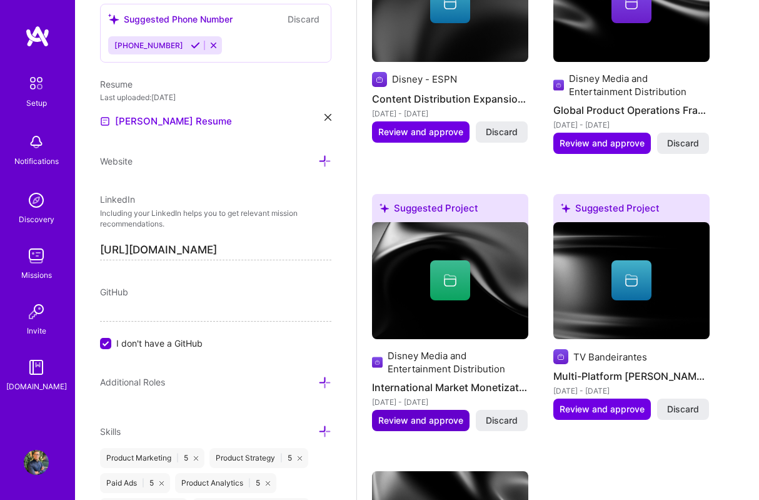
click at [410, 419] on span "Review and approve" at bounding box center [420, 420] width 85 height 13
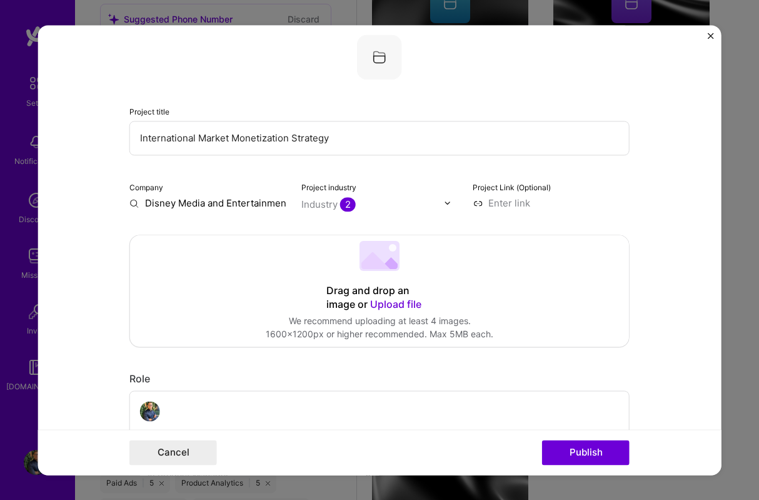
scroll to position [79, 0]
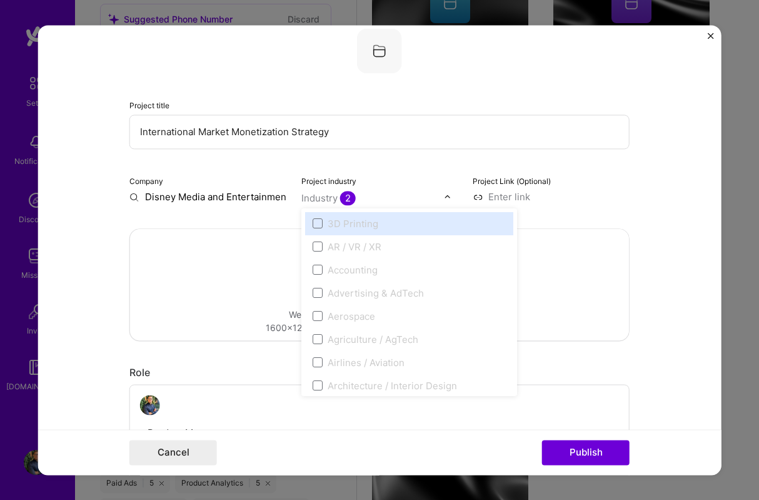
click at [336, 197] on div "Industry 2" at bounding box center [328, 197] width 54 height 13
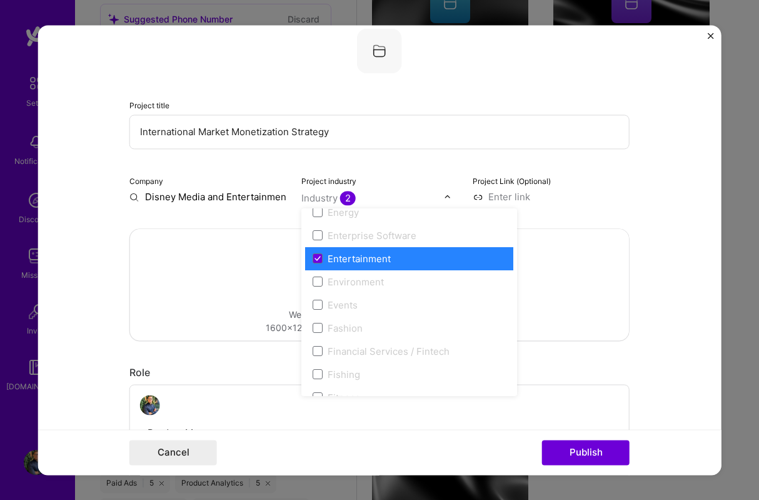
scroll to position [1189, 0]
click at [448, 168] on div "Project title International Market Monetization Strategy Company Disney Media a…" at bounding box center [379, 115] width 500 height 175
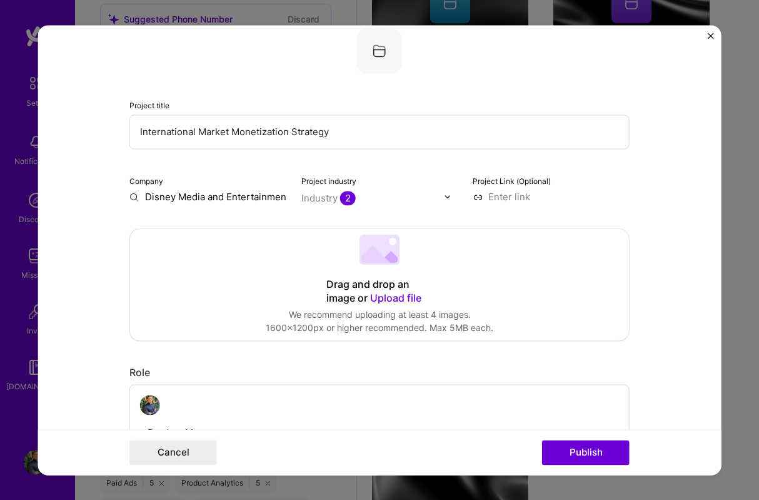
click at [499, 202] on input at bounding box center [551, 196] width 157 height 13
type input "disne"
type input "[URL][DOMAIN_NAME]"
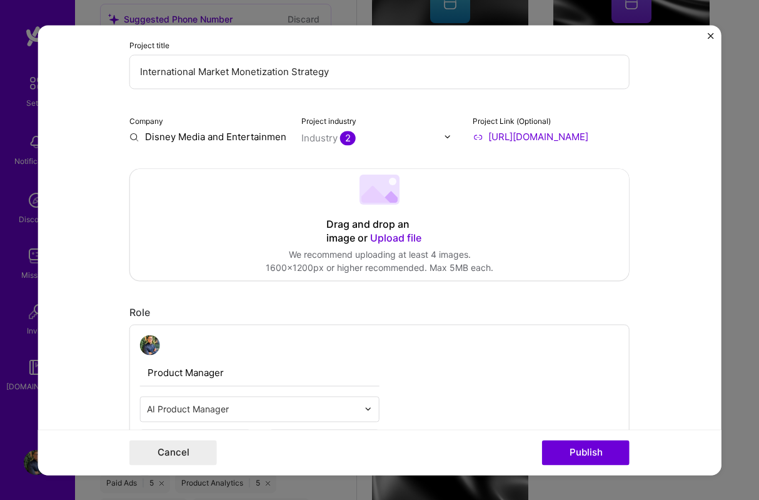
scroll to position [138, 0]
click at [534, 140] on input "[URL][DOMAIN_NAME]" at bounding box center [551, 137] width 157 height 13
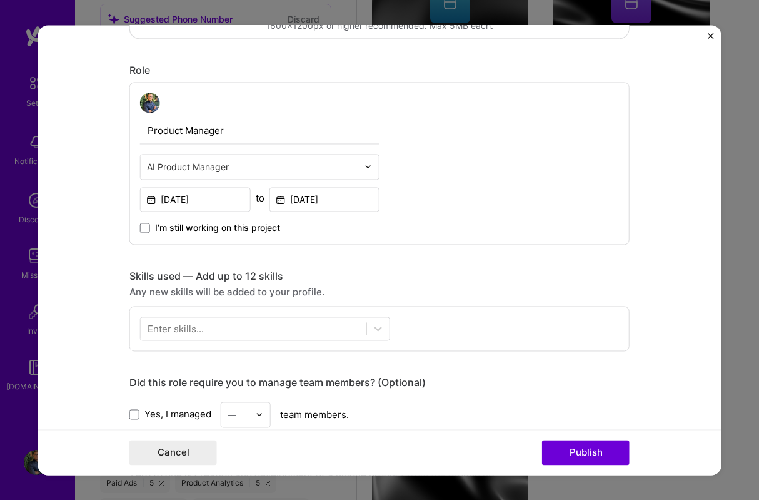
scroll to position [382, 0]
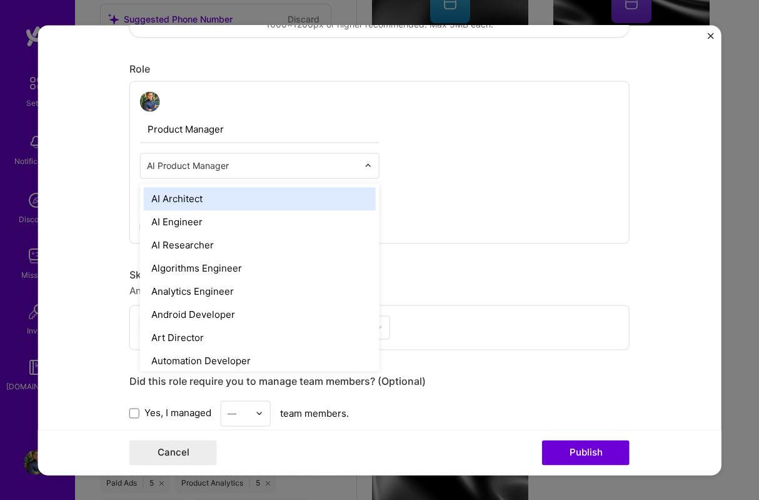
click at [337, 167] on input "text" at bounding box center [252, 165] width 211 height 13
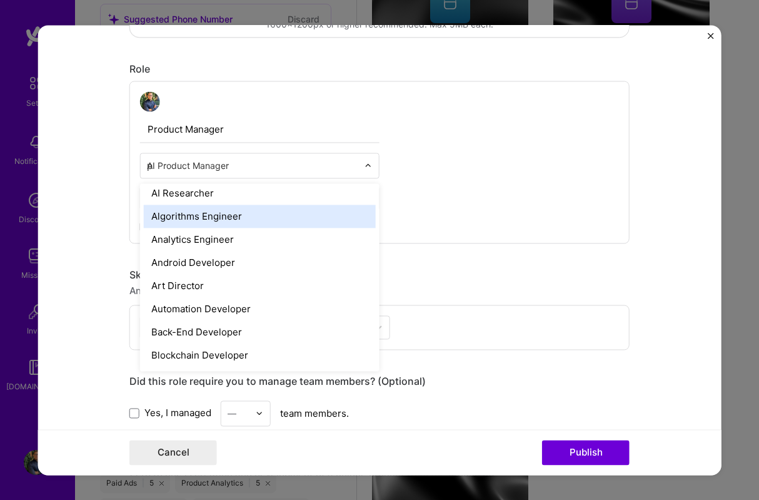
scroll to position [0, 0]
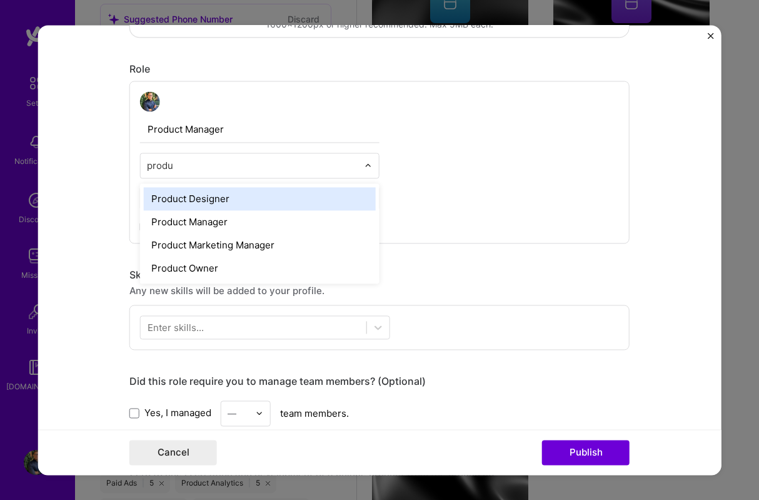
type input "produc"
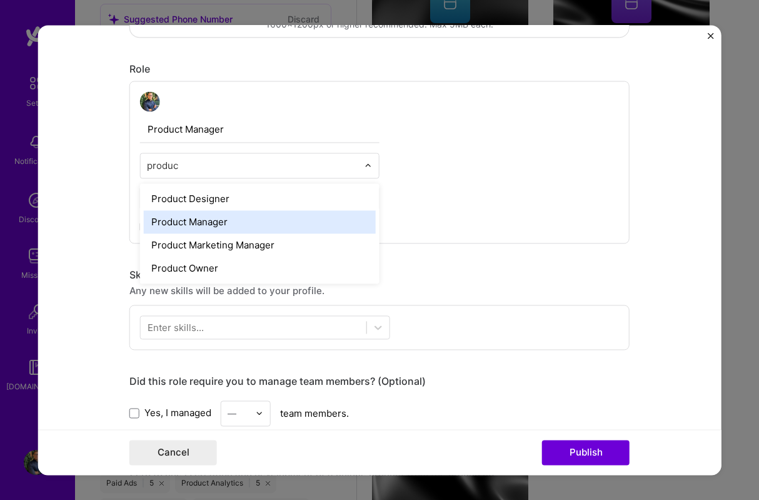
click at [221, 228] on div "Product Manager" at bounding box center [260, 221] width 232 height 23
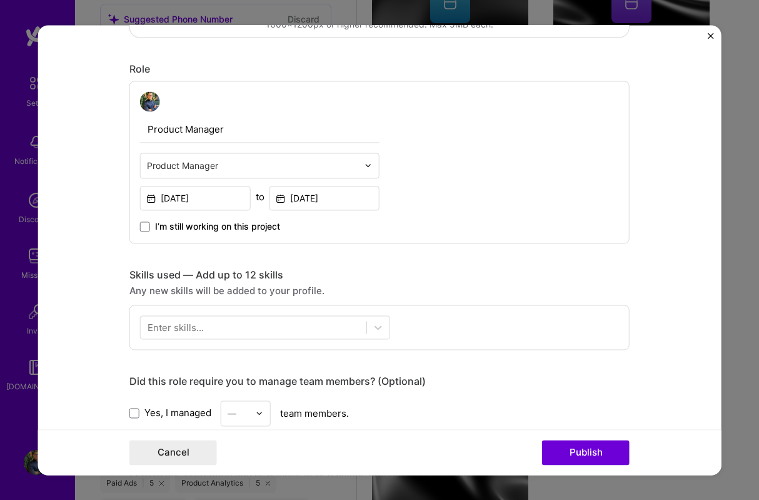
click at [469, 184] on div "Product Manager Product Manager [DATE] to [DATE] I’m still working on this proj…" at bounding box center [379, 162] width 500 height 163
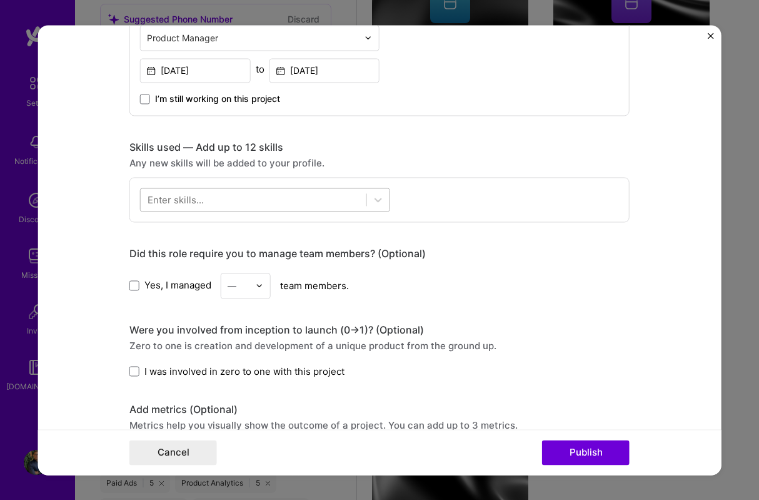
scroll to position [510, 0]
click at [320, 201] on div at bounding box center [254, 198] width 226 height 21
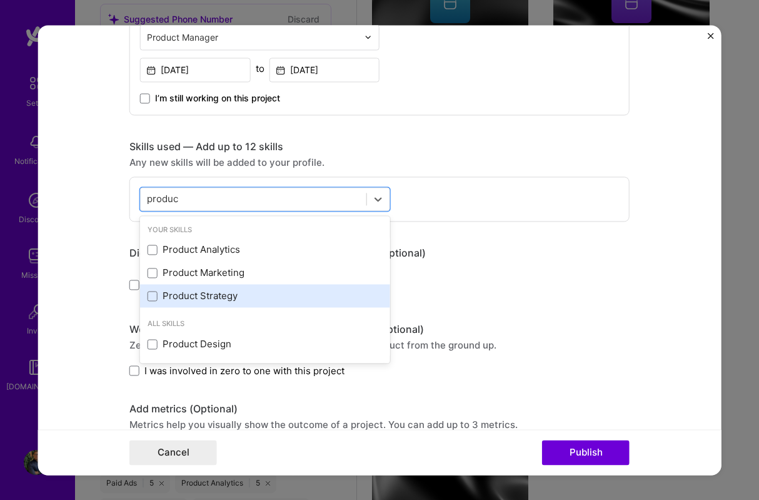
click at [181, 298] on div "Product Strategy" at bounding box center [265, 295] width 235 height 13
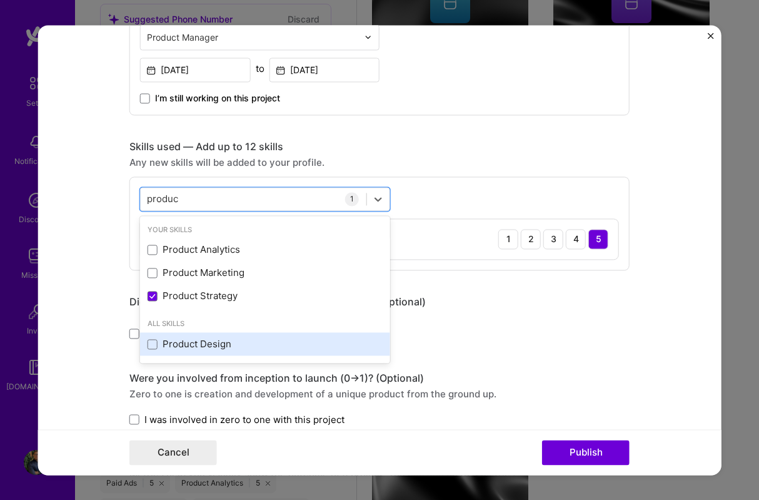
click at [194, 347] on div "Product Design" at bounding box center [265, 344] width 235 height 13
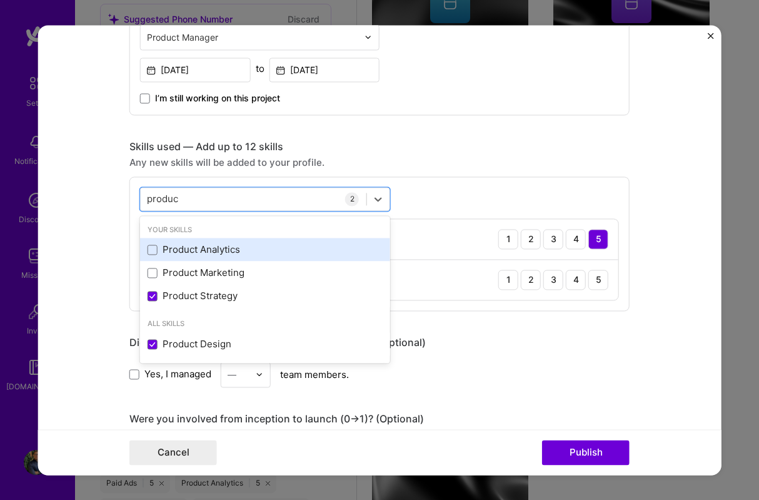
click at [221, 248] on div "Product Analytics" at bounding box center [265, 249] width 235 height 13
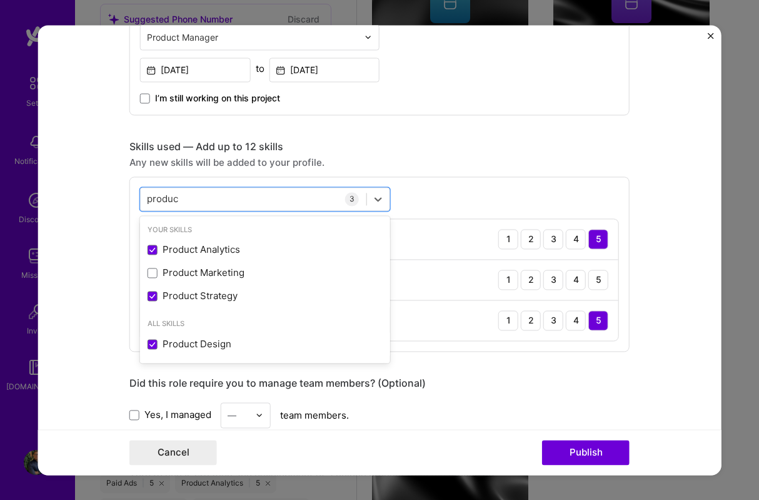
click at [65, 258] on form "Editing suggested project This project is suggested based on your LinkedIn, res…" at bounding box center [379, 250] width 683 height 450
drag, startPoint x: 189, startPoint y: 203, endPoint x: 132, endPoint y: 199, distance: 57.6
click at [132, 199] on div "option Product Analytics, selected. option Product Analytics selected, 0 of 2. …" at bounding box center [379, 263] width 500 height 175
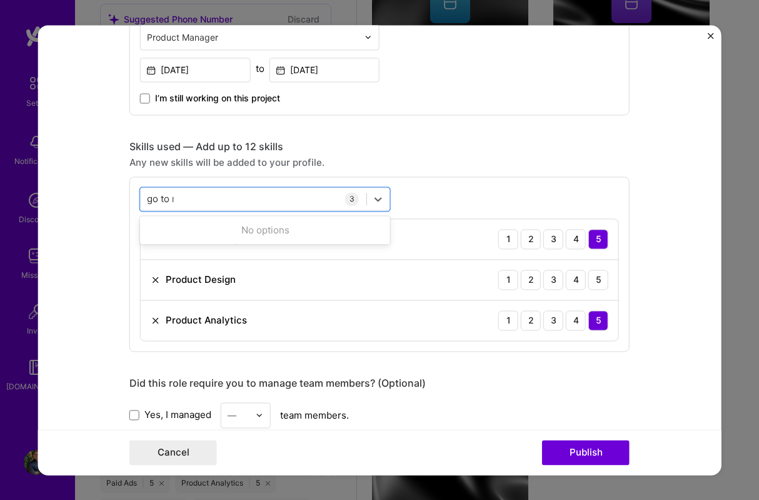
type input "go to ma"
type input "gtm"
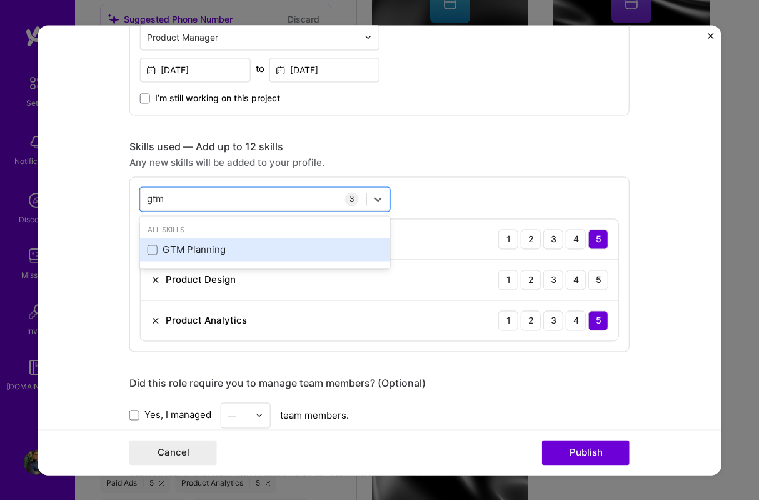
click at [199, 249] on div "GTM Planning" at bounding box center [265, 249] width 235 height 13
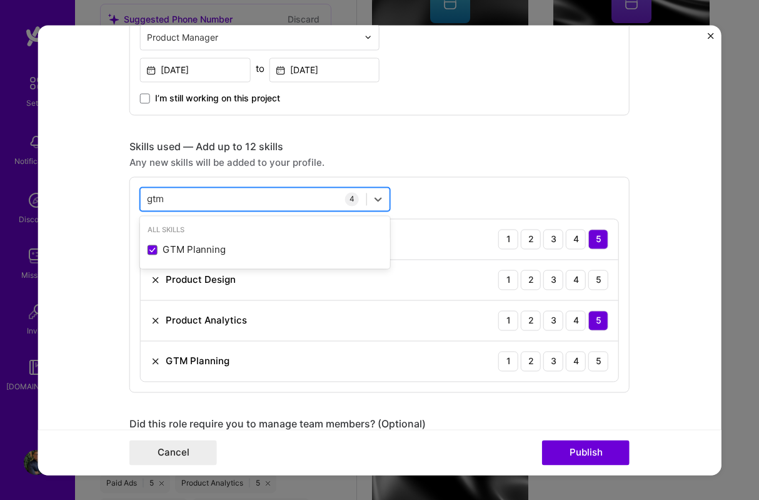
click at [187, 195] on div "gtm gtm" at bounding box center [254, 198] width 226 height 21
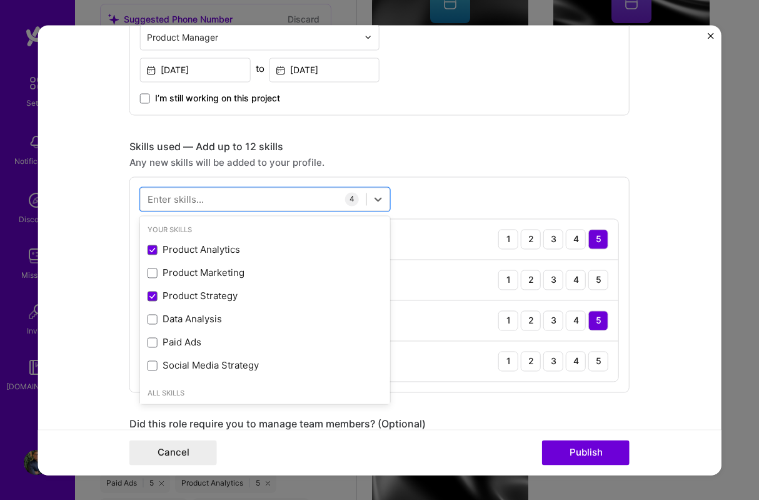
click at [70, 294] on form "Editing suggested project This project is suggested based on your LinkedIn, res…" at bounding box center [379, 250] width 683 height 450
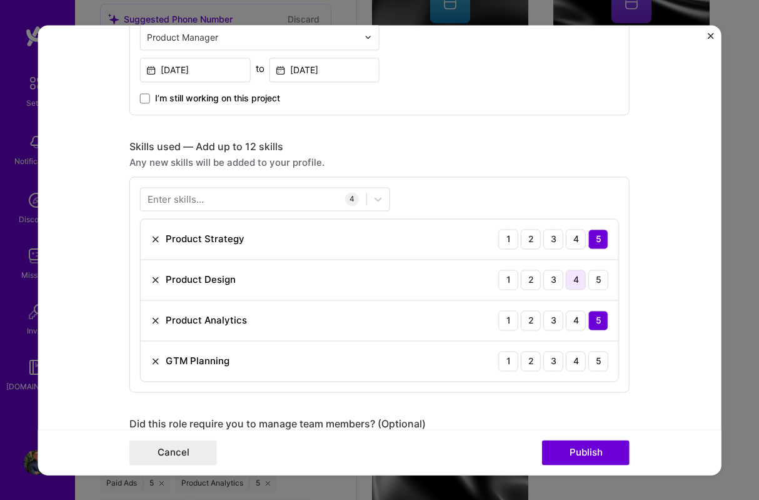
click at [576, 279] on div "4" at bounding box center [576, 279] width 20 height 20
click at [600, 366] on div "5" at bounding box center [598, 361] width 20 height 20
click at [111, 308] on form "Editing suggested project This project is suggested based on your LinkedIn, res…" at bounding box center [379, 250] width 683 height 450
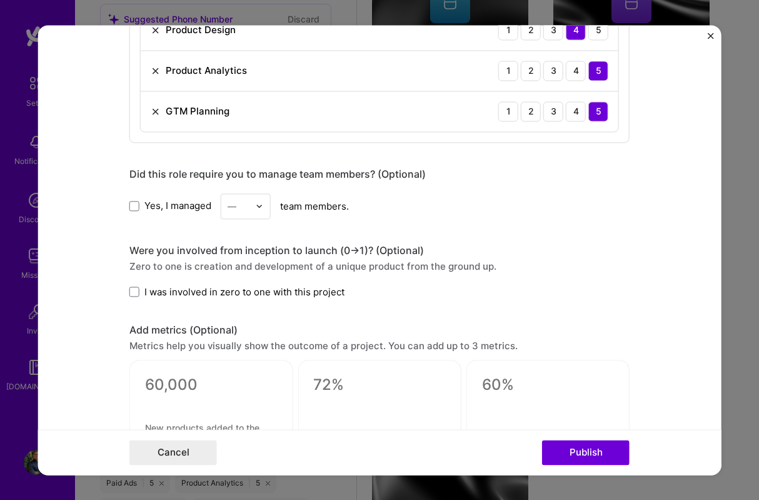
scroll to position [763, 0]
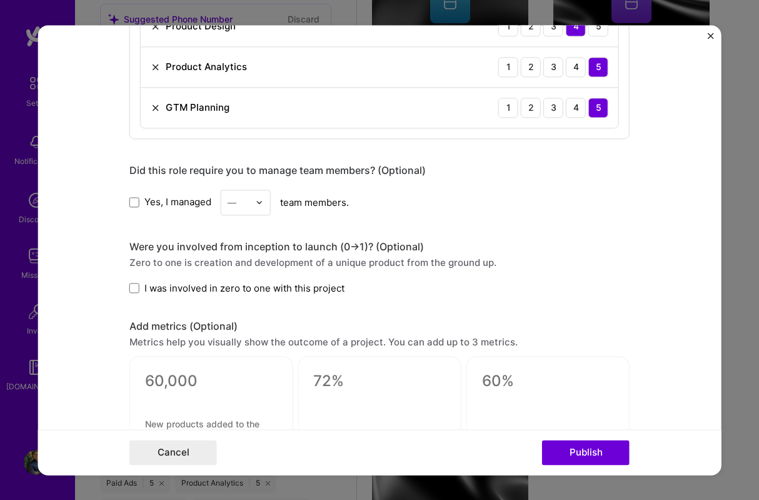
click at [156, 204] on span "Yes, I managed" at bounding box center [177, 202] width 67 height 13
click at [0, 0] on input "Yes, I managed" at bounding box center [0, 0] width 0 height 0
click at [248, 205] on input "text" at bounding box center [239, 202] width 22 height 13
click at [249, 279] on div "3" at bounding box center [245, 281] width 43 height 23
click at [82, 356] on form "Editing suggested project This project is suggested based on your LinkedIn, res…" at bounding box center [379, 250] width 683 height 450
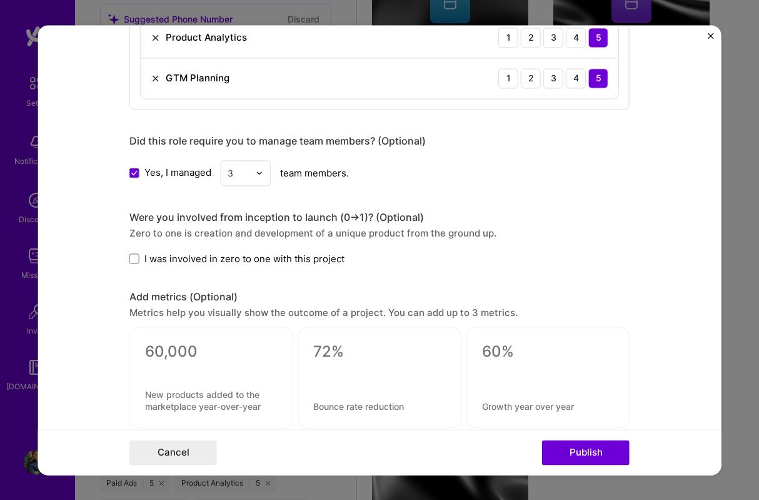
scroll to position [800, 0]
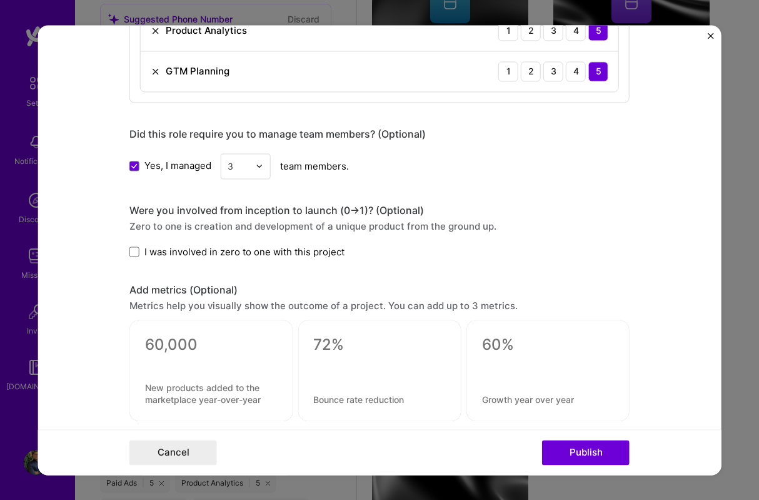
click at [139, 255] on label "I was involved in zero to one with this project" at bounding box center [236, 251] width 215 height 13
click at [0, 0] on input "I was involved in zero to one with this project" at bounding box center [0, 0] width 0 height 0
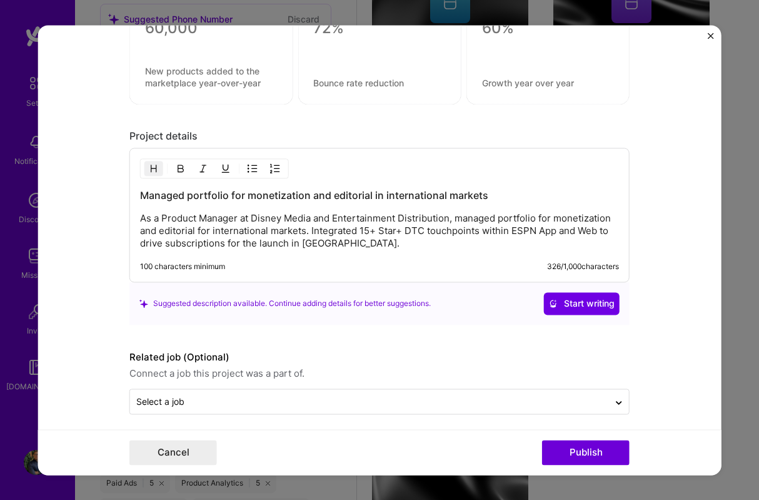
scroll to position [1125, 0]
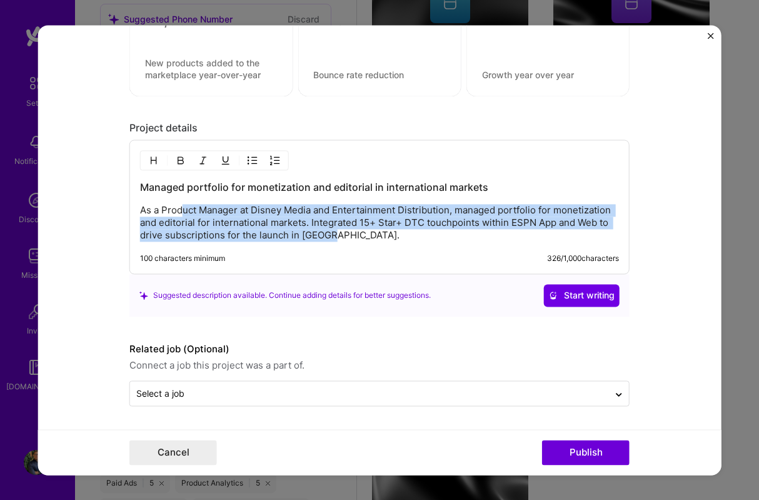
drag, startPoint x: 181, startPoint y: 215, endPoint x: 385, endPoint y: 239, distance: 205.3
click at [384, 241] on p "As a Product Manager at Disney Media and Entertainment Distribution, managed po…" at bounding box center [379, 223] width 479 height 38
click at [385, 239] on p "As a Product Manager at Disney Media and Entertainment Distribution, managed po…" at bounding box center [379, 223] width 479 height 38
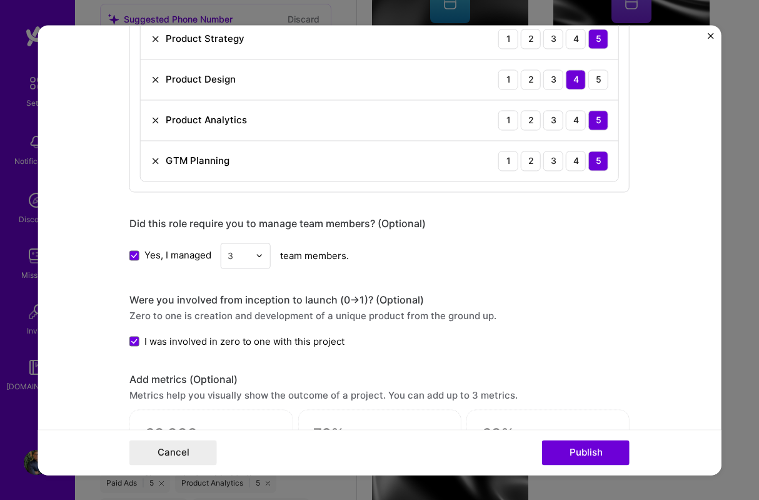
scroll to position [662, 0]
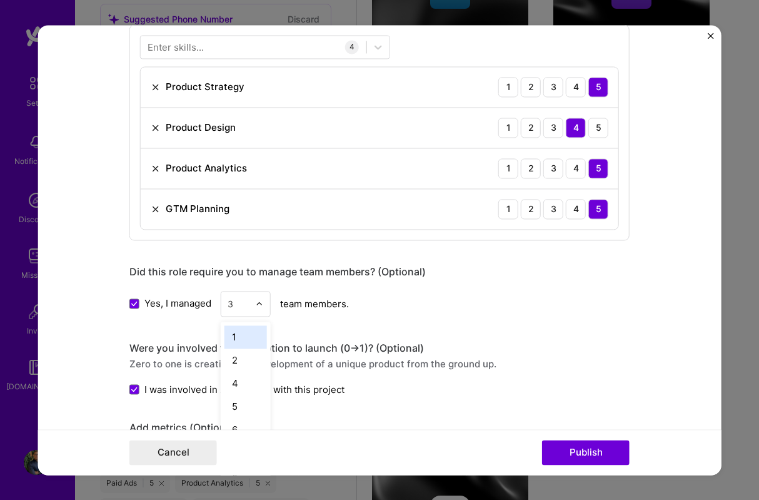
click at [259, 312] on div at bounding box center [263, 303] width 14 height 24
click at [243, 388] on div "4" at bounding box center [245, 382] width 43 height 23
click at [91, 367] on form "Editing suggested project This project is suggested based on your LinkedIn, res…" at bounding box center [379, 250] width 683 height 450
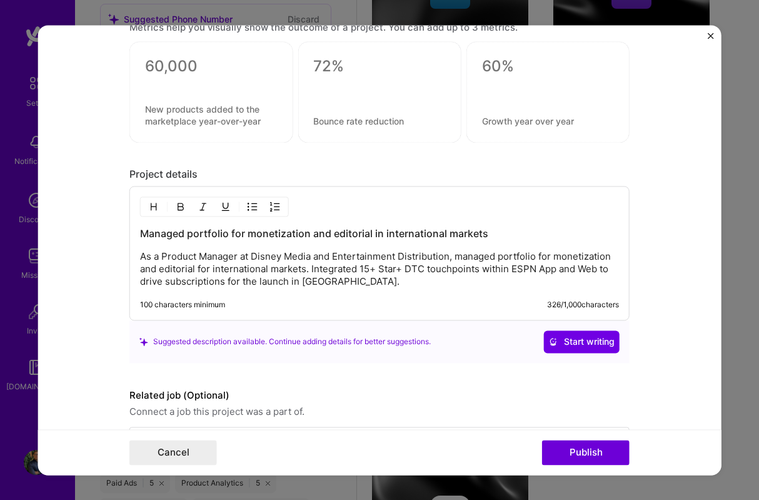
scroll to position [1125, 0]
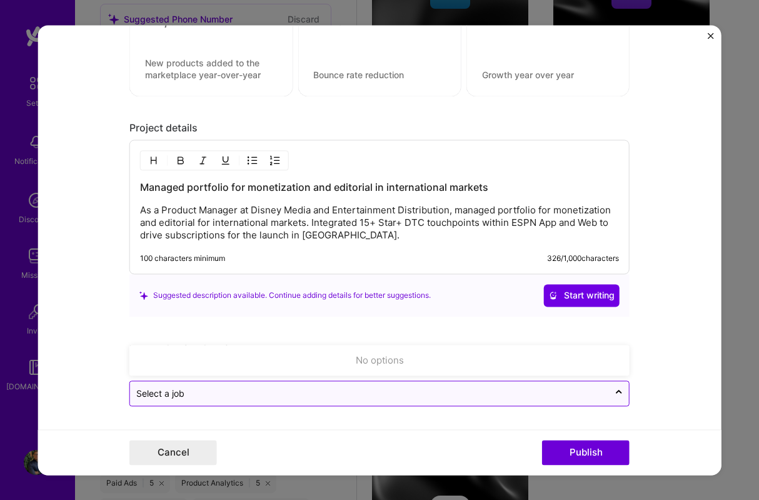
click at [193, 400] on div at bounding box center [369, 393] width 466 height 16
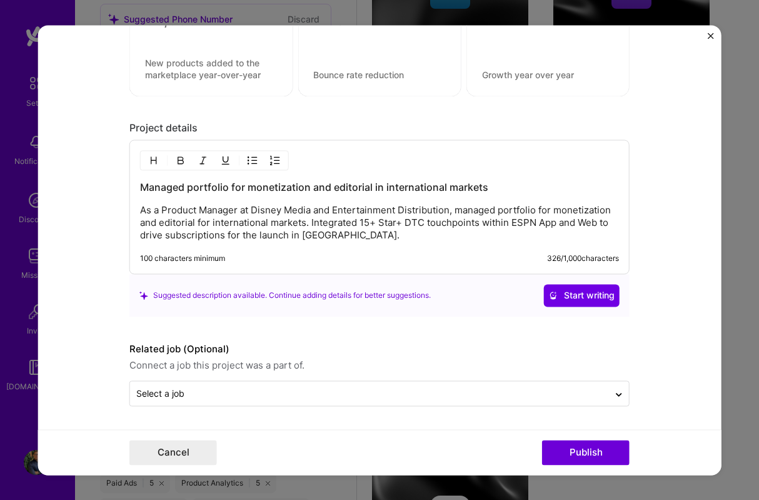
click at [88, 381] on form "Editing suggested project This project is suggested based on your LinkedIn, res…" at bounding box center [379, 250] width 683 height 450
click at [566, 453] on button "Publish" at bounding box center [586, 452] width 88 height 25
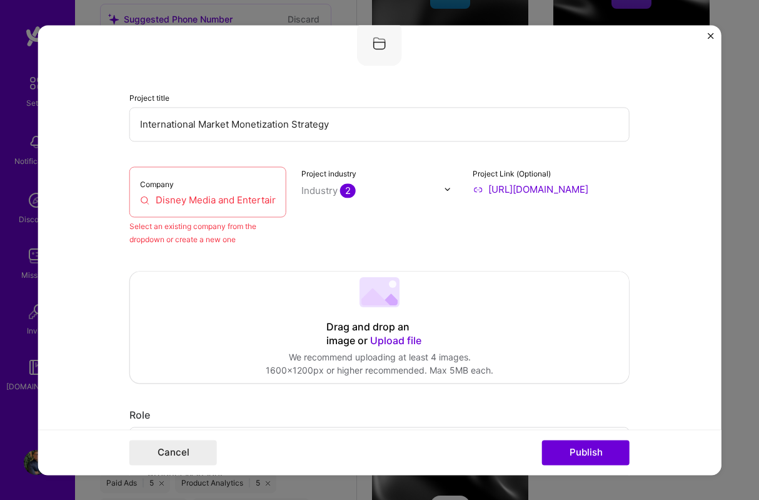
scroll to position [82, 0]
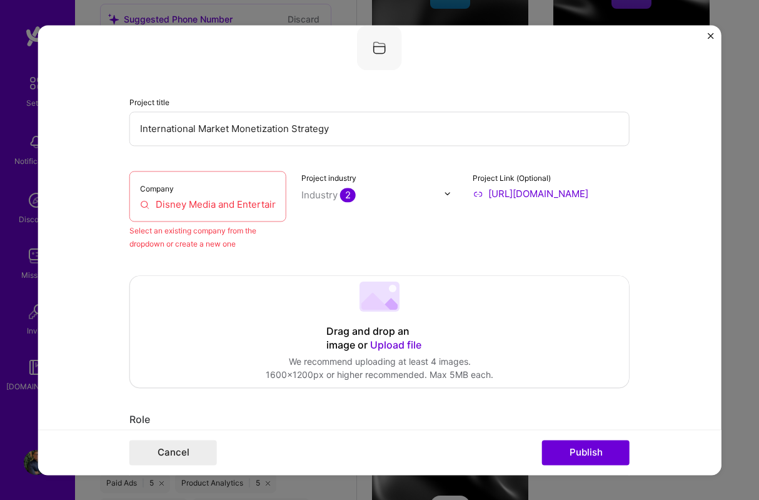
click at [233, 208] on input "Disney Media and Entertainment Distribution" at bounding box center [208, 204] width 136 height 13
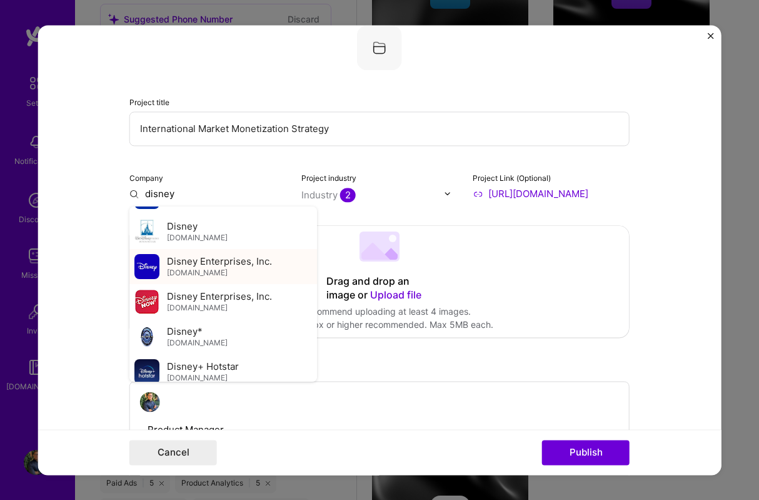
scroll to position [0, 0]
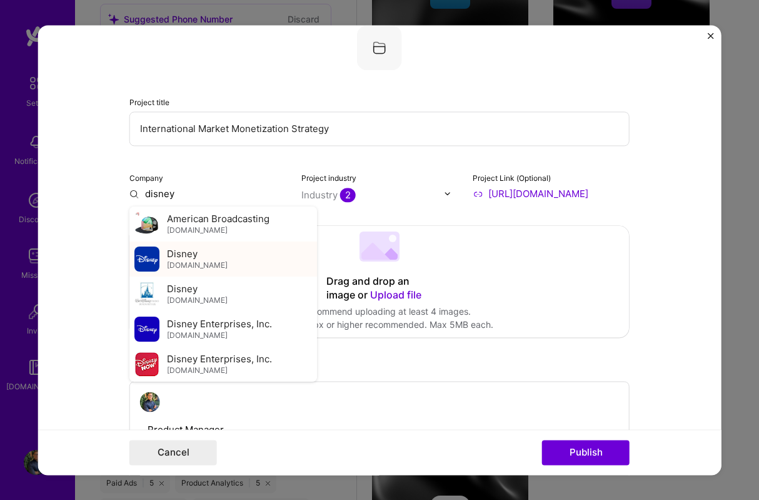
click at [216, 249] on div "Disney [DOMAIN_NAME]" at bounding box center [223, 258] width 188 height 35
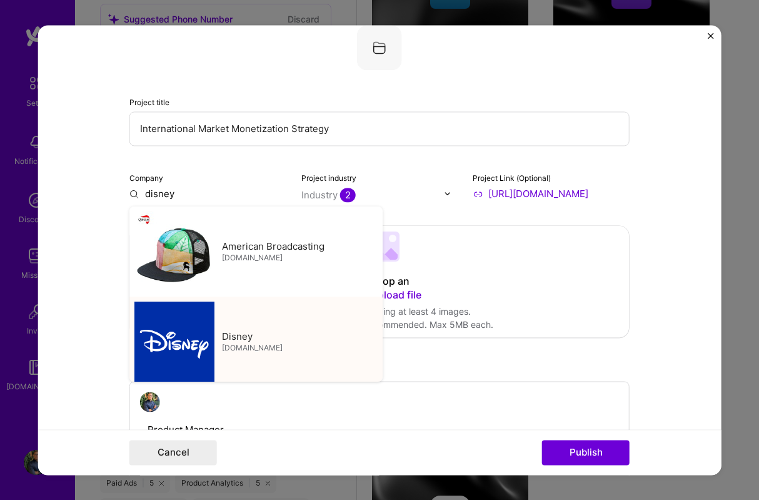
type input "Disney"
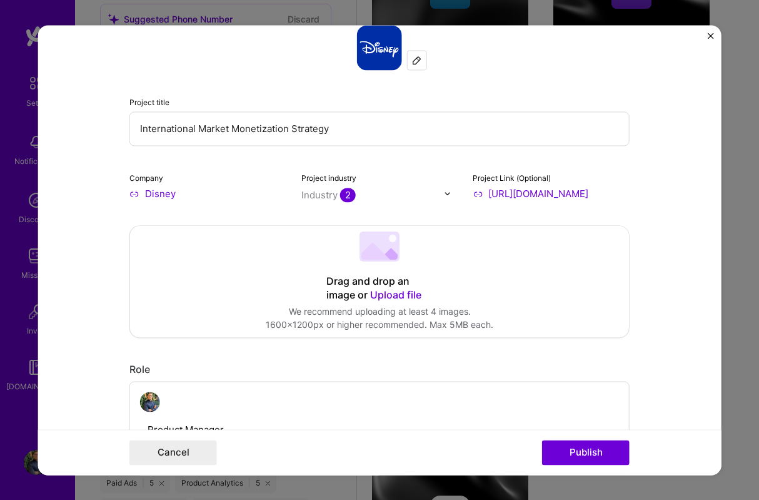
click at [84, 322] on form "Editing suggested project This project is suggested based on your LinkedIn, res…" at bounding box center [379, 250] width 683 height 450
click at [584, 458] on button "Publish" at bounding box center [586, 452] width 88 height 25
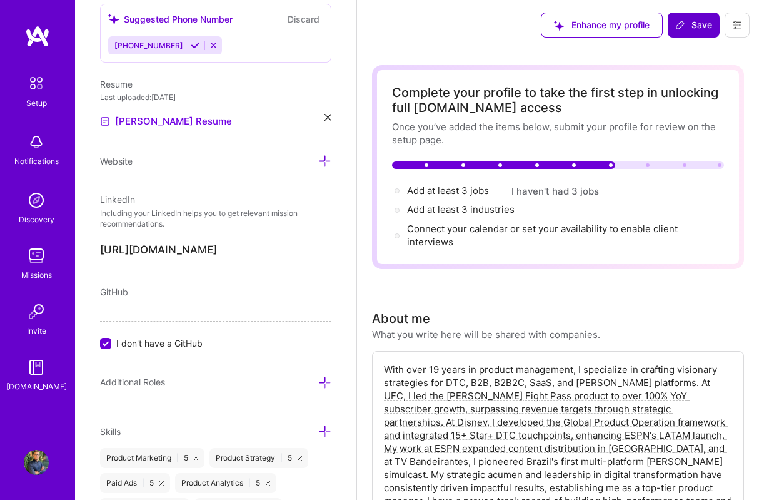
click at [689, 19] on span "Save" at bounding box center [693, 25] width 37 height 13
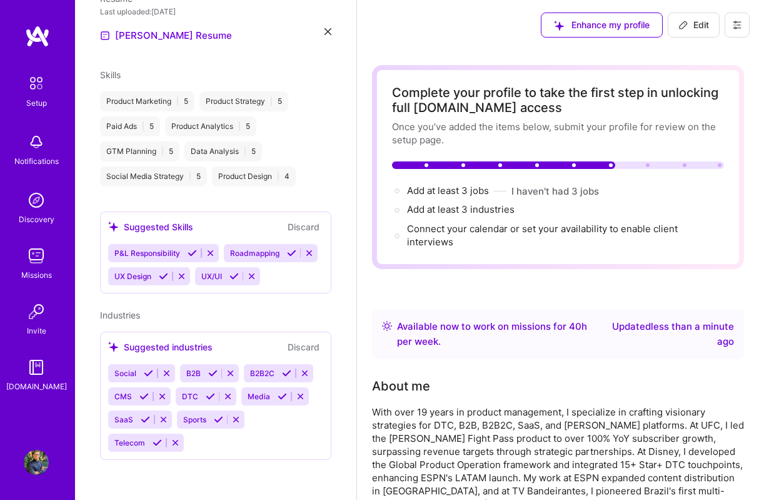
scroll to position [339, 0]
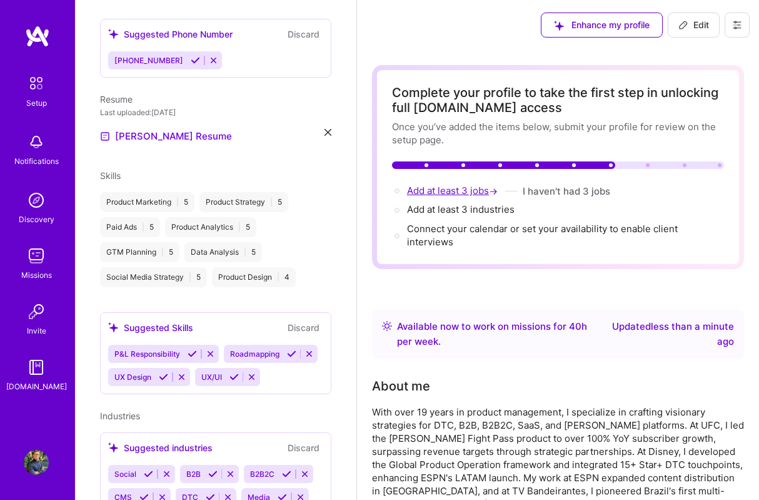
click at [441, 191] on span "Add at least 3 jobs →" at bounding box center [453, 190] width 93 height 12
select select "US"
select select "Right Now"
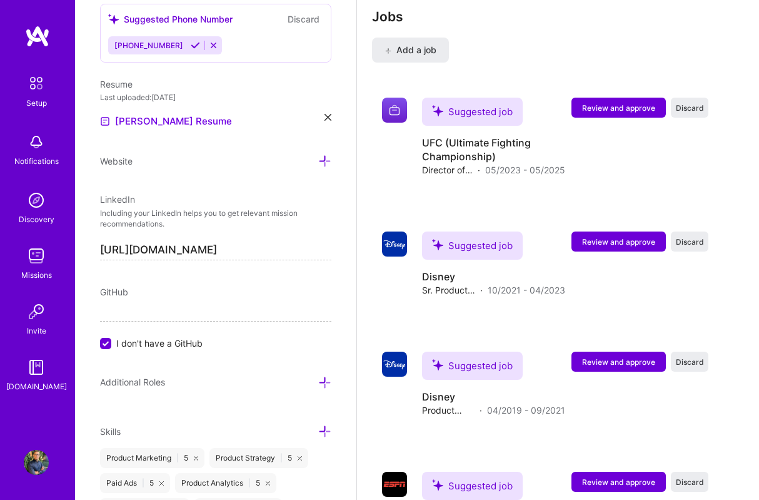
scroll to position [1951, 0]
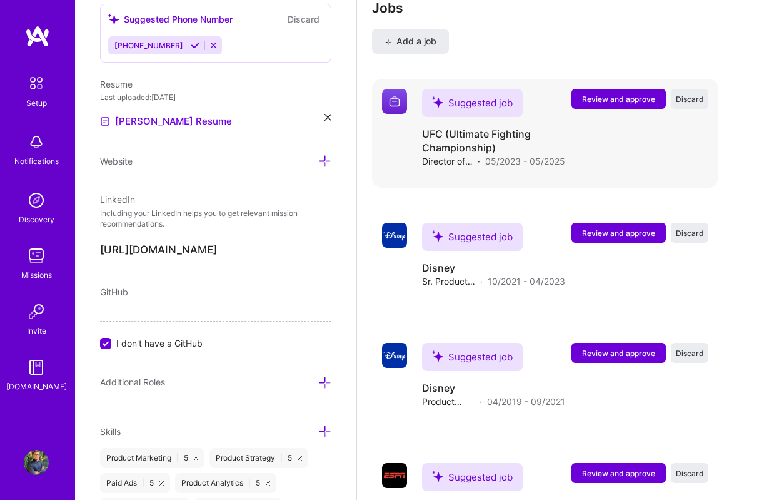
click at [618, 98] on span "Review and approve" at bounding box center [618, 99] width 73 height 11
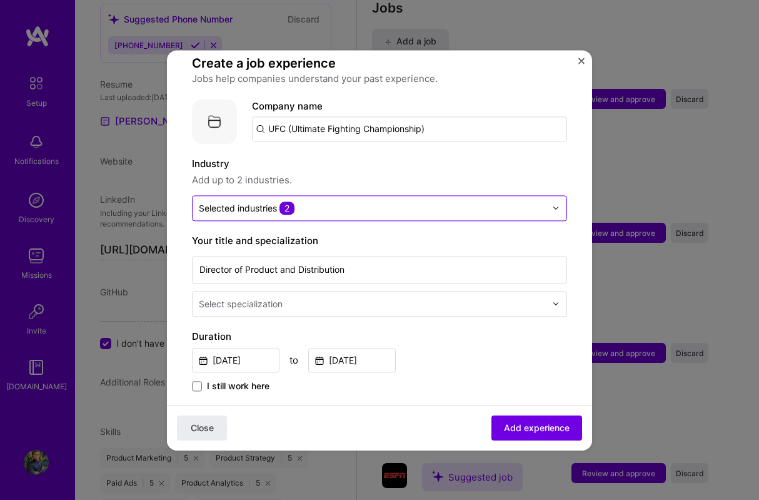
scroll to position [90, 0]
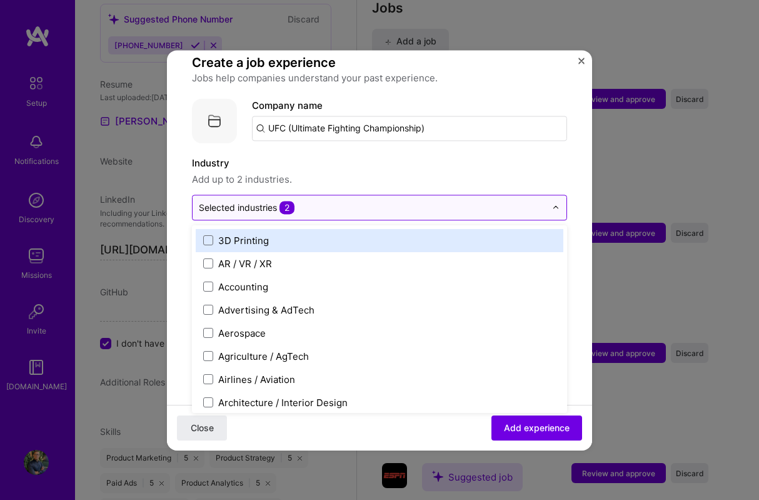
click at [332, 201] on input "text" at bounding box center [372, 207] width 347 height 13
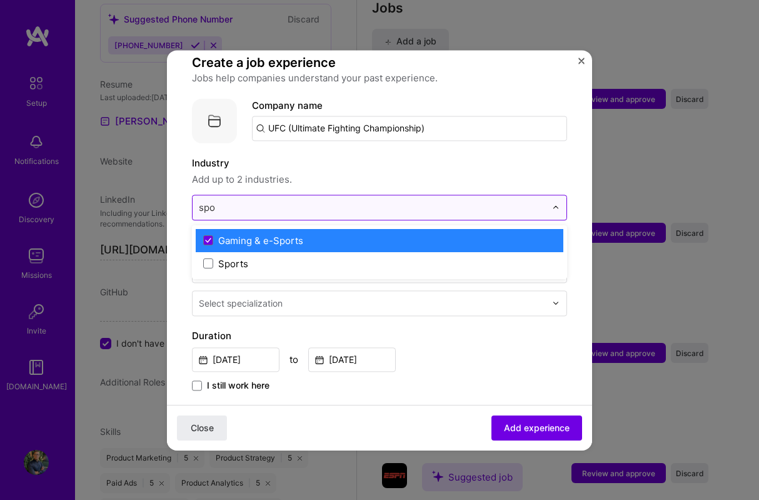
type input "spor"
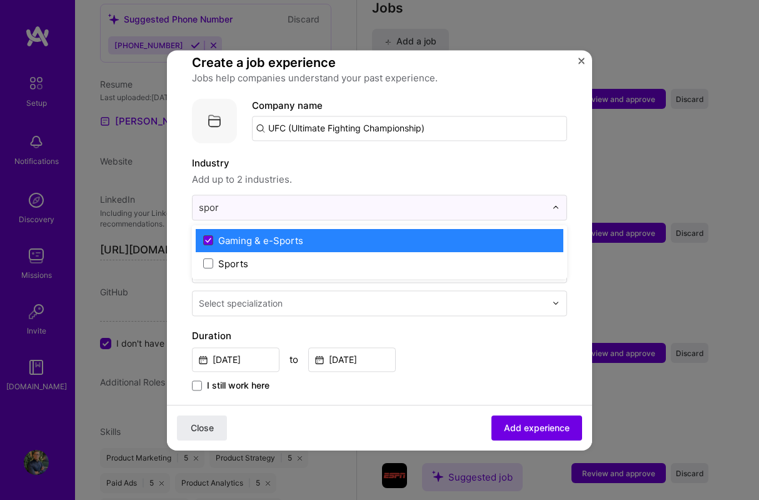
click at [208, 238] on icon at bounding box center [208, 240] width 6 height 5
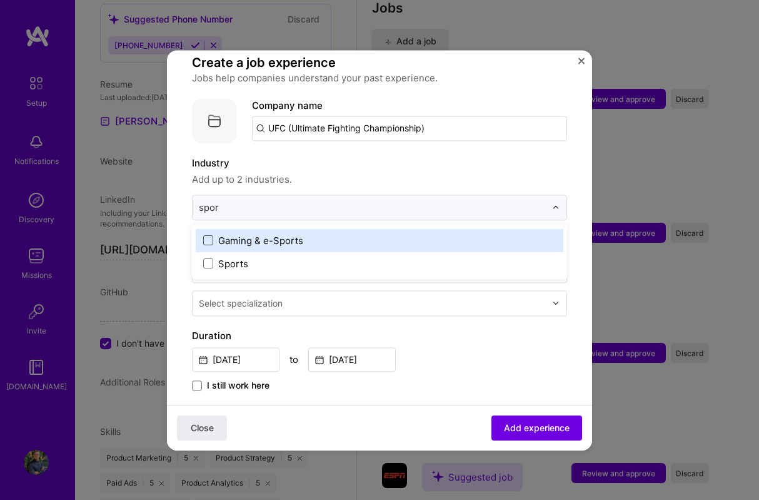
type input "sport"
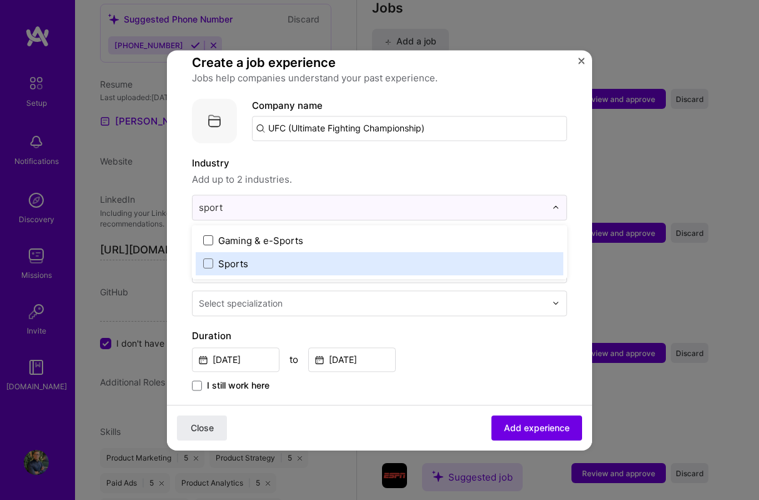
click at [224, 257] on div "Sports" at bounding box center [233, 263] width 30 height 13
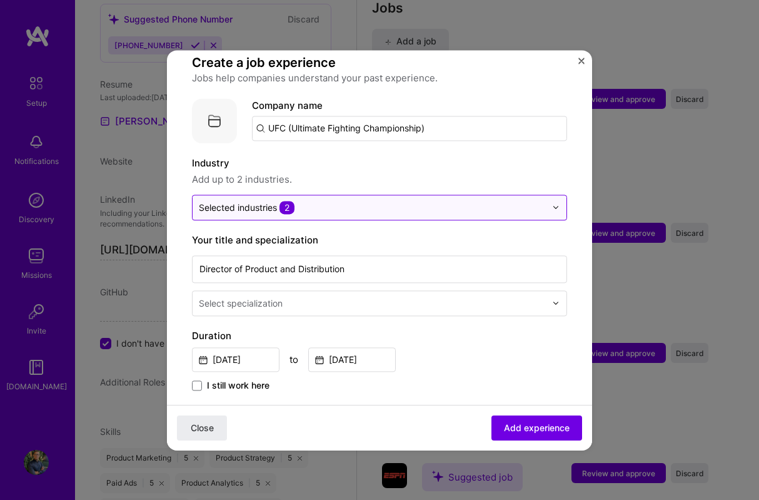
click at [287, 201] on span "2" at bounding box center [286, 207] width 15 height 13
click at [294, 201] on span "2" at bounding box center [286, 207] width 15 height 13
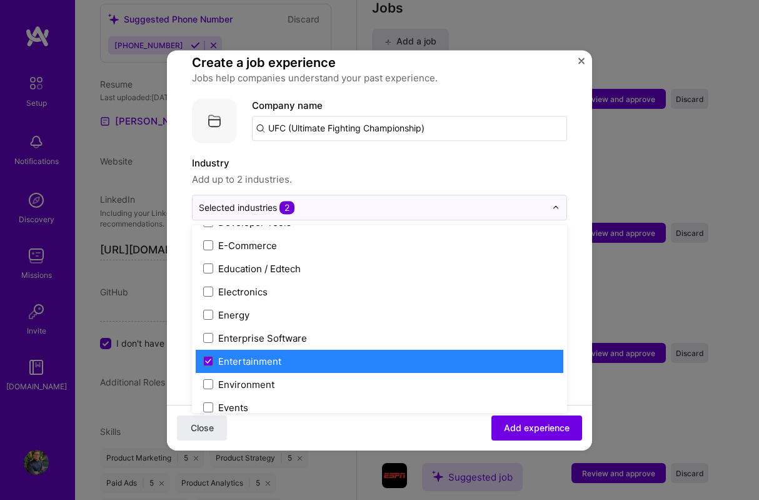
scroll to position [1109, 0]
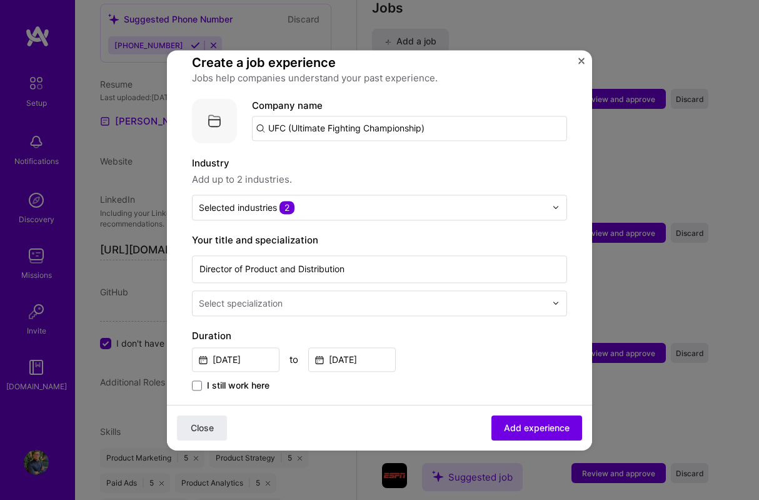
click at [178, 290] on form "Adding suggested job This job is suggested based on your LinkedIn, resume or [D…" at bounding box center [379, 456] width 425 height 943
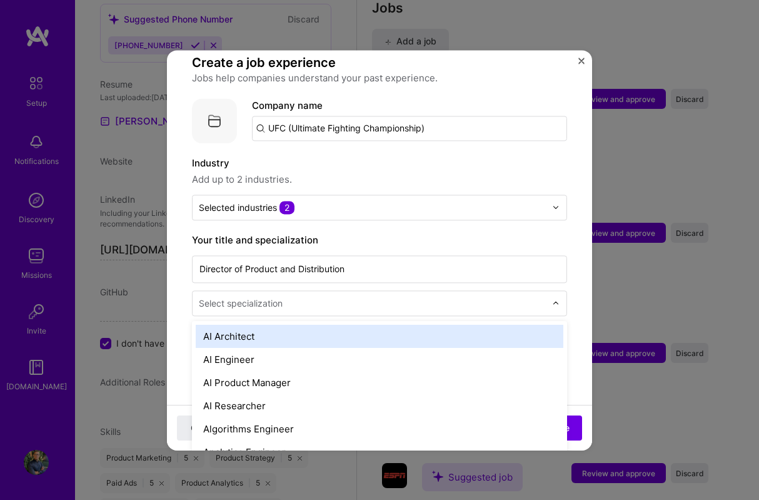
click at [320, 296] on input "text" at bounding box center [374, 302] width 350 height 13
type input "produ"
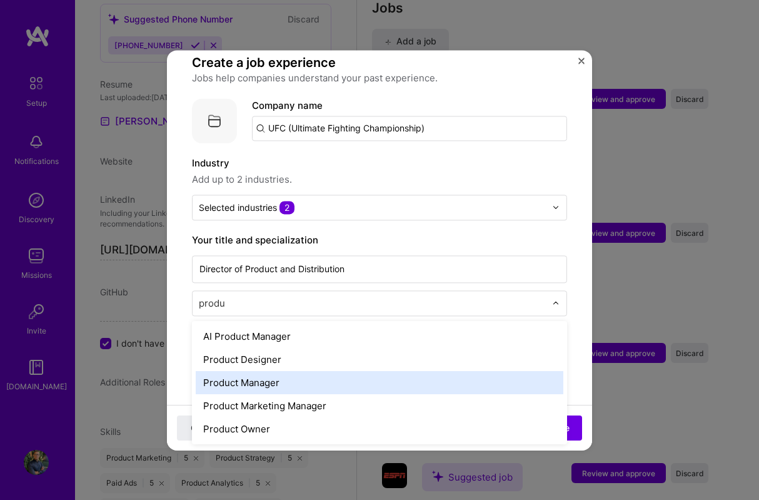
click at [298, 371] on div "Product Manager" at bounding box center [380, 382] width 368 height 23
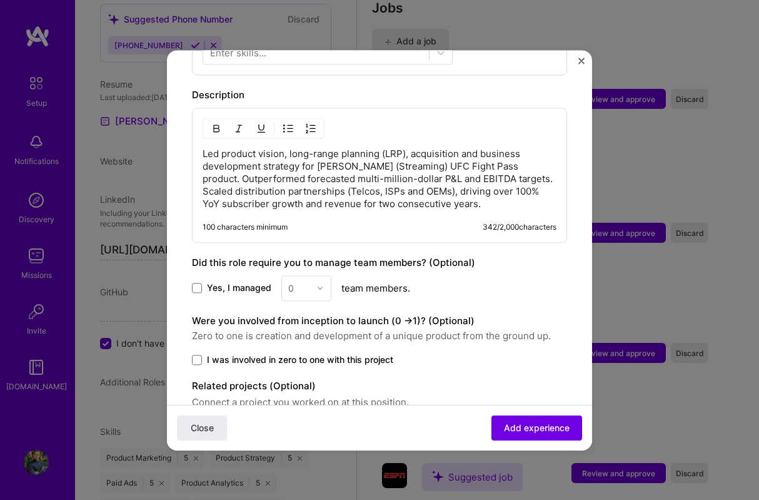
scroll to position [504, 0]
click at [319, 181] on p "Led product vision, long-range planning (LRP), acquisition and business develop…" at bounding box center [380, 179] width 354 height 63
click at [469, 179] on p "Led product vision, long-range planning (LRP), acquisition and business develop…" at bounding box center [380, 179] width 354 height 63
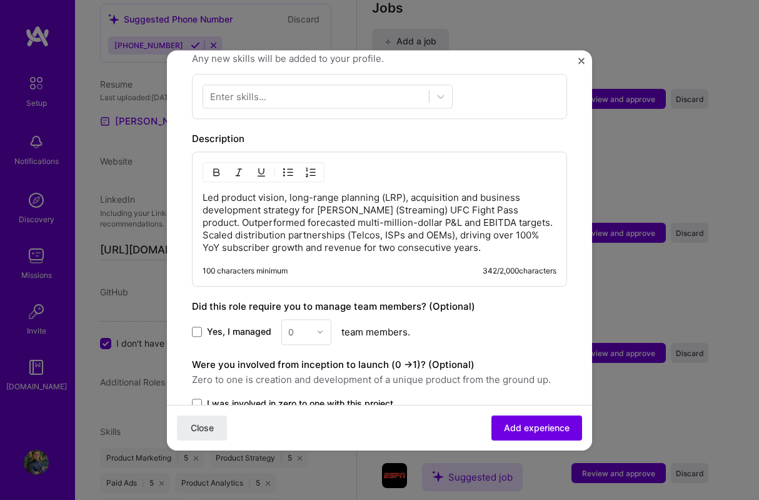
scroll to position [459, 0]
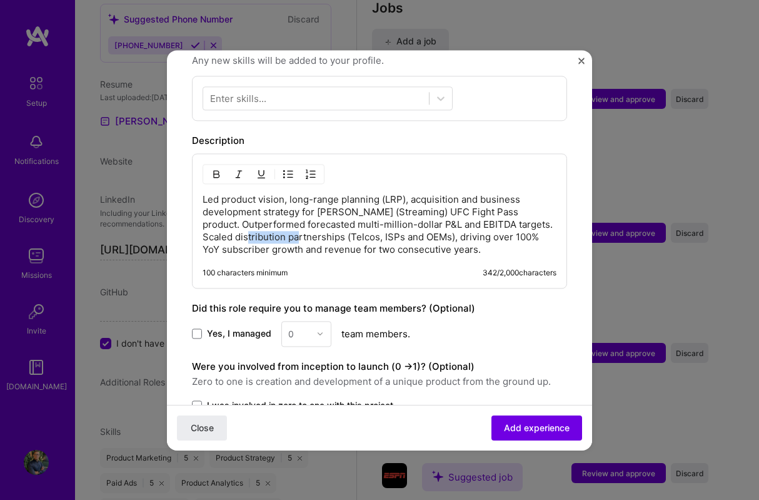
click at [300, 226] on p "Led product vision, long-range planning (LRP), acquisition and business develop…" at bounding box center [380, 224] width 354 height 63
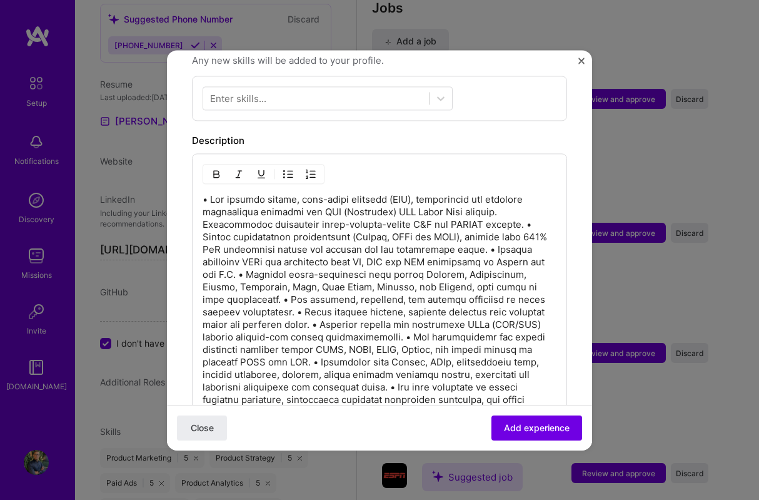
click at [516, 213] on p at bounding box center [380, 343] width 354 height 300
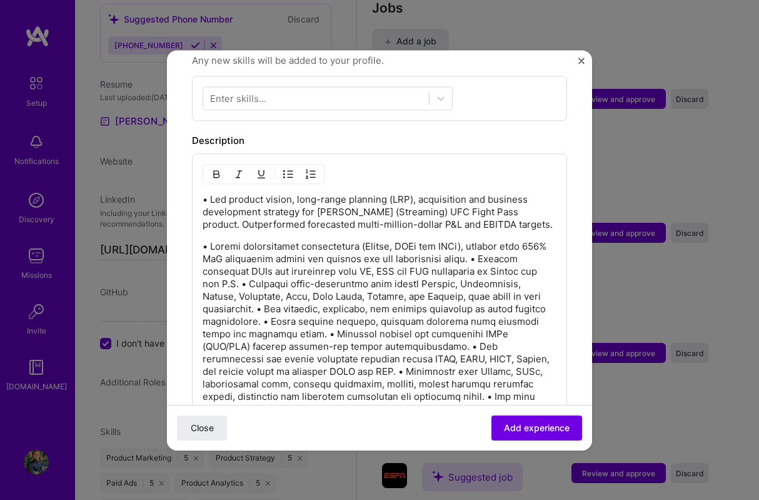
click at [482, 247] on p at bounding box center [380, 371] width 354 height 263
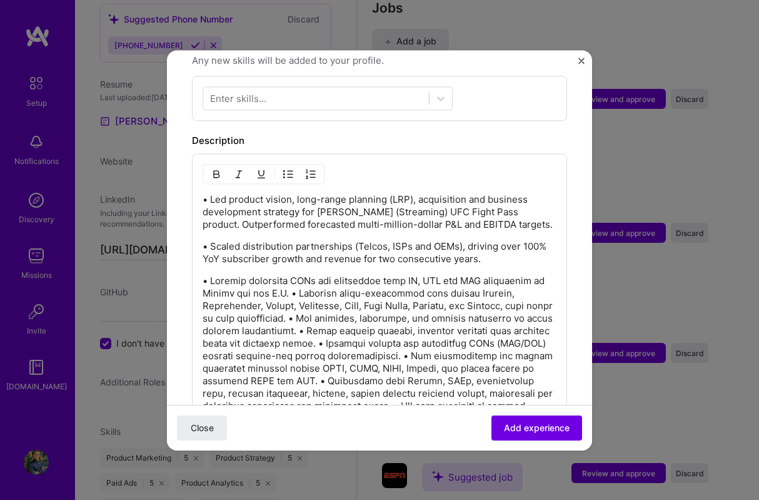
click at [287, 282] on p at bounding box center [380, 393] width 354 height 238
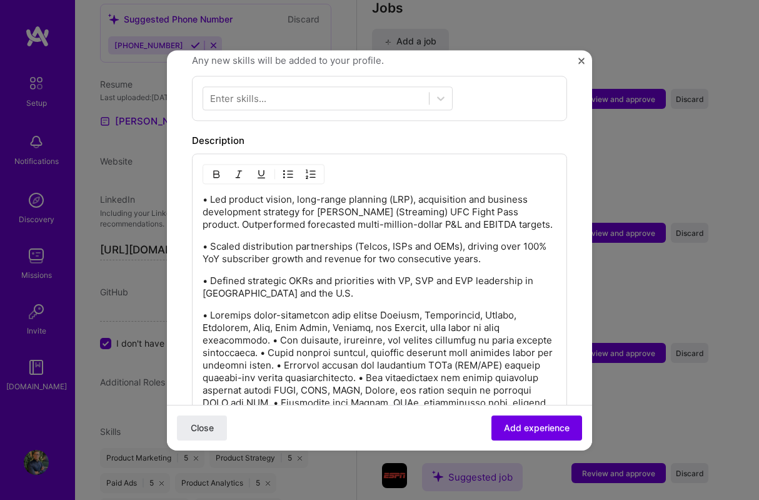
click at [267, 328] on p at bounding box center [380, 421] width 354 height 225
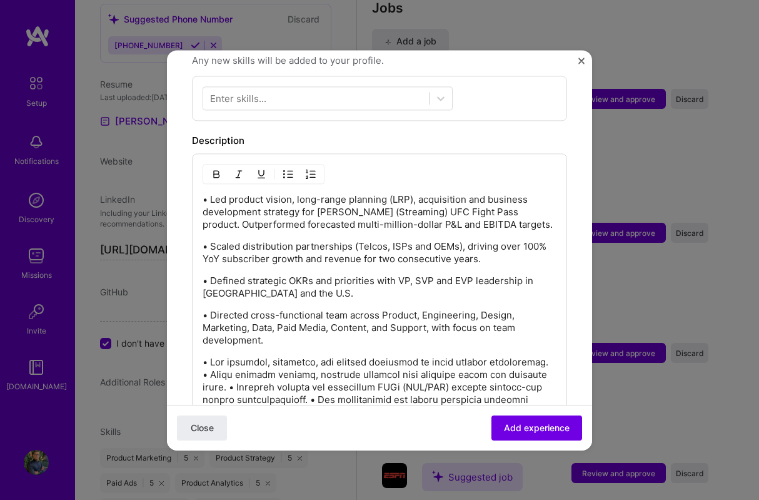
click at [235, 373] on p at bounding box center [380, 450] width 354 height 188
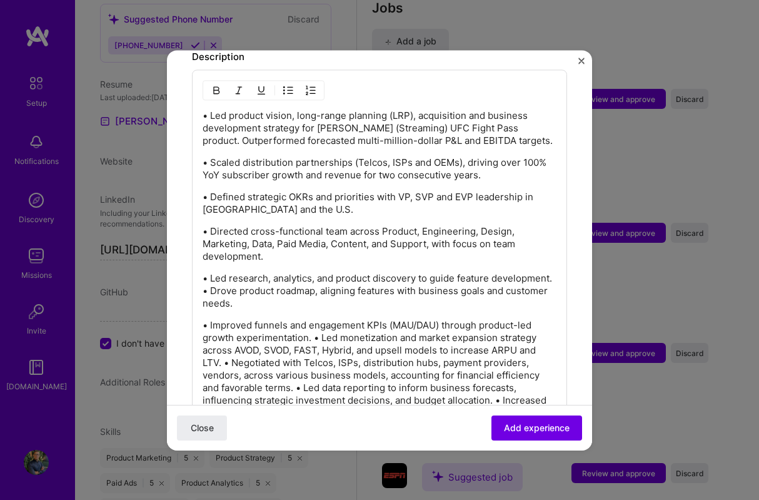
scroll to position [543, 0]
click at [203, 276] on p "• Led research, analytics, and product discovery to guide feature development. …" at bounding box center [380, 290] width 354 height 38
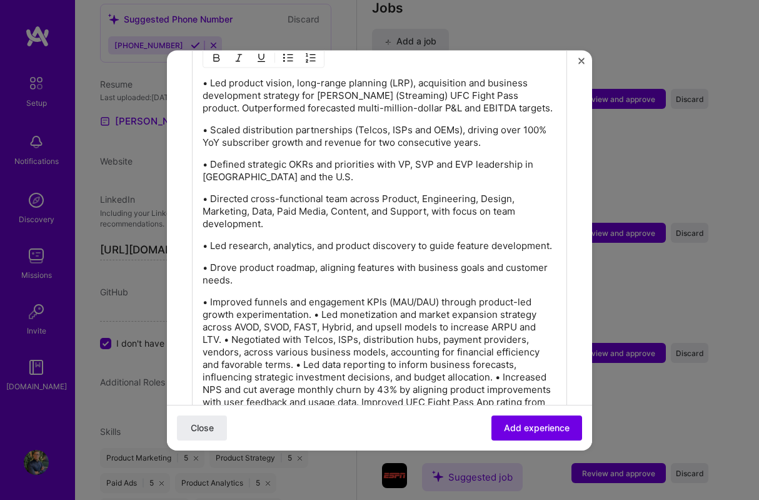
scroll to position [586, 0]
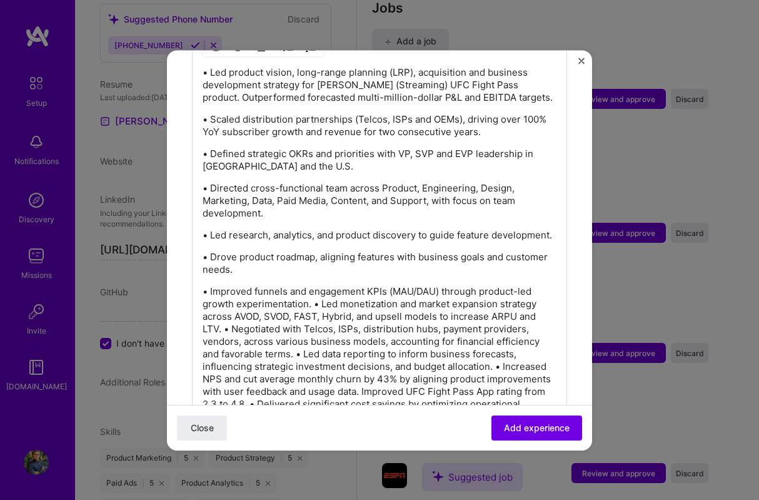
click at [226, 316] on p "• Improved funnels and engagement KPIs (MAU/DAU) through product-led growth exp…" at bounding box center [380, 366] width 354 height 163
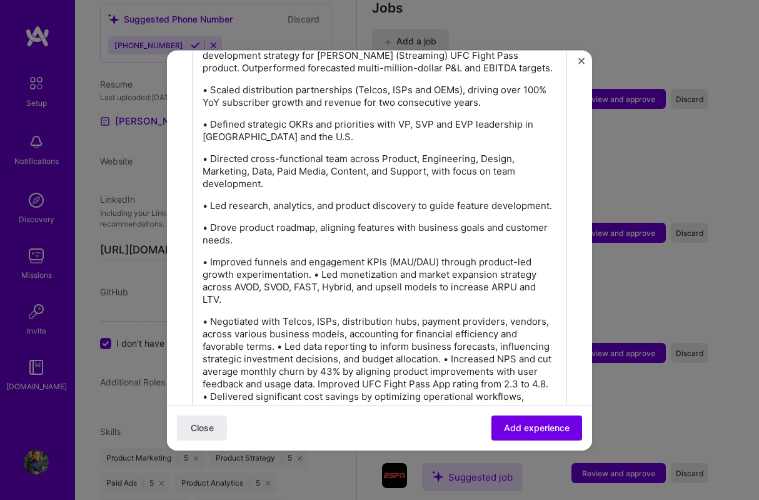
scroll to position [621, 0]
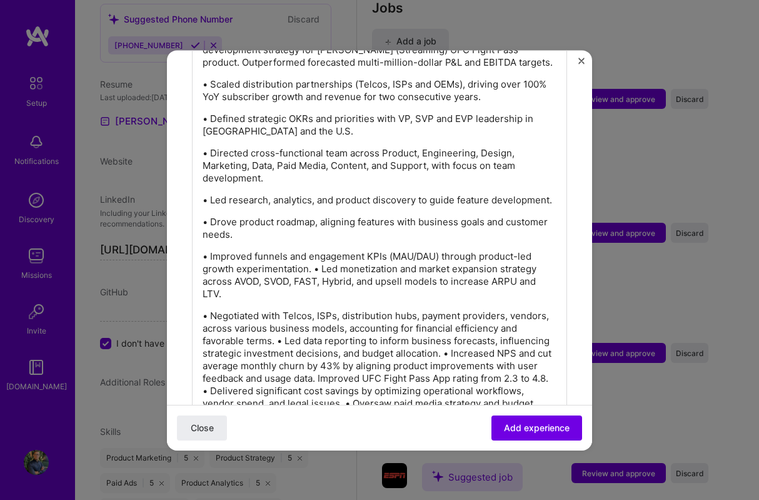
click at [278, 330] on p "• Negotiated with Telcos, ISPs, distribution hubs, payment providers, vendors, …" at bounding box center [380, 371] width 354 height 125
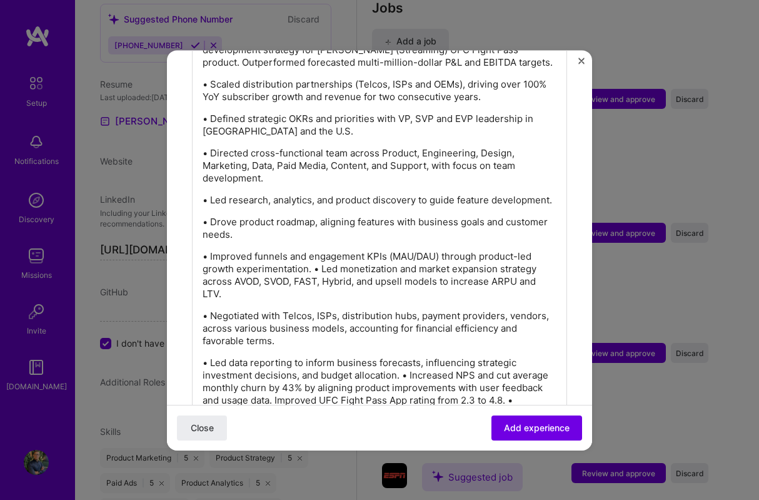
click at [405, 363] on p "• Led data reporting to inform business forecasts, influencing strategic invest…" at bounding box center [380, 406] width 354 height 100
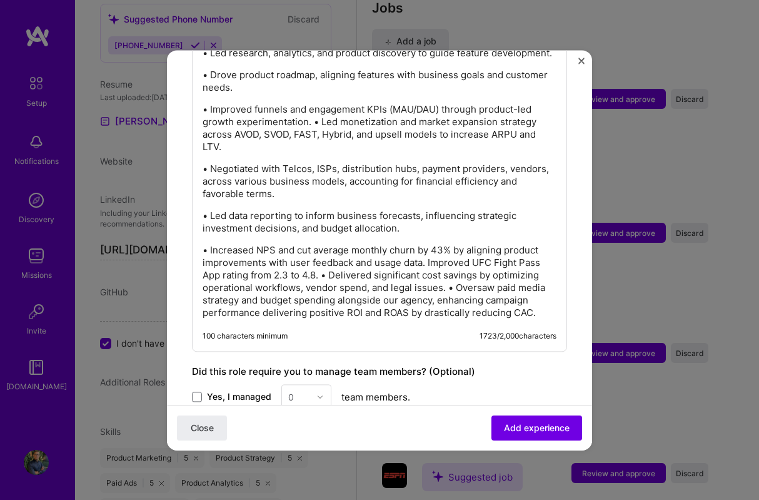
scroll to position [769, 0]
click at [322, 262] on p "• Increased NPS and cut average monthly churn by 43% by aligning product improv…" at bounding box center [380, 280] width 354 height 75
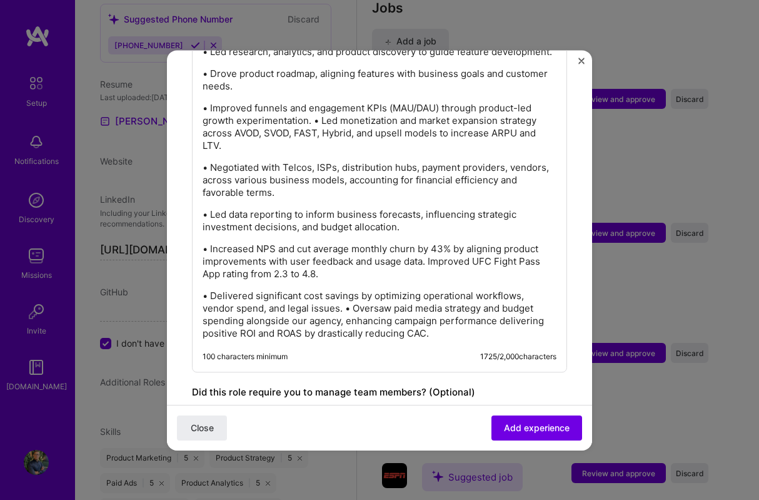
click at [346, 296] on p "• Delivered significant cost savings by optimizing operational workflows, vendo…" at bounding box center [380, 314] width 354 height 50
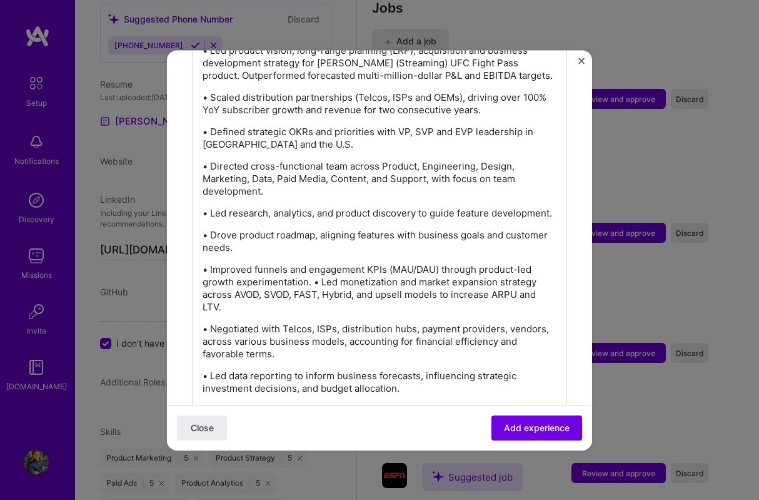
scroll to position [595, 0]
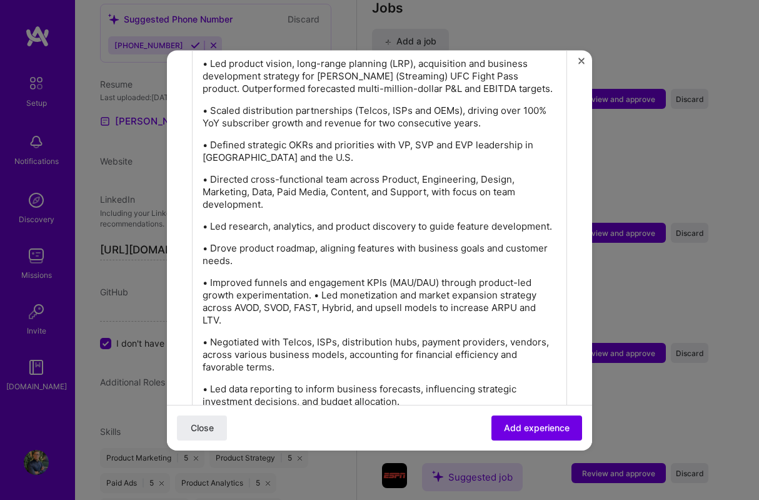
click at [315, 281] on p "• Improved funnels and engagement KPIs (MAU/DAU) through product-led growth exp…" at bounding box center [380, 301] width 354 height 50
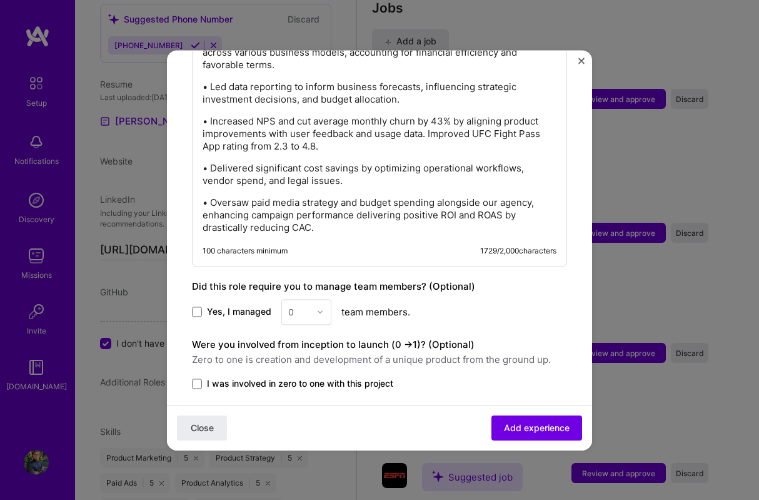
scroll to position [916, 0]
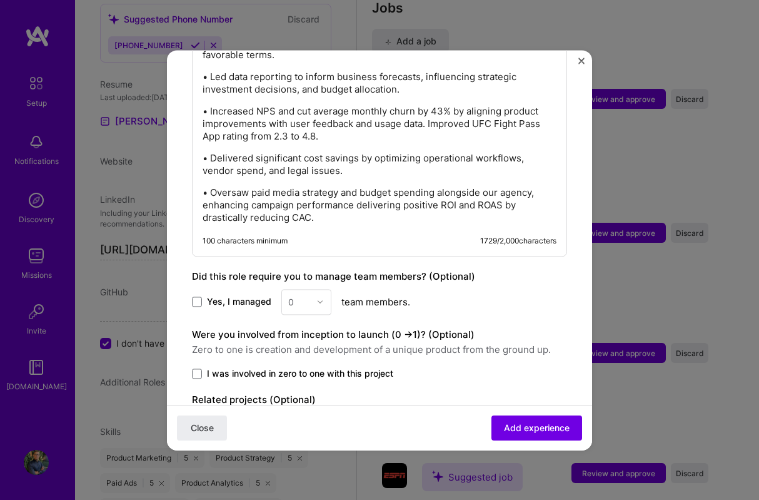
click at [203, 295] on label "Yes, I managed" at bounding box center [231, 301] width 79 height 13
click at [0, 0] on input "Yes, I managed" at bounding box center [0, 0] width 0 height 0
click at [325, 289] on div at bounding box center [323, 301] width 14 height 24
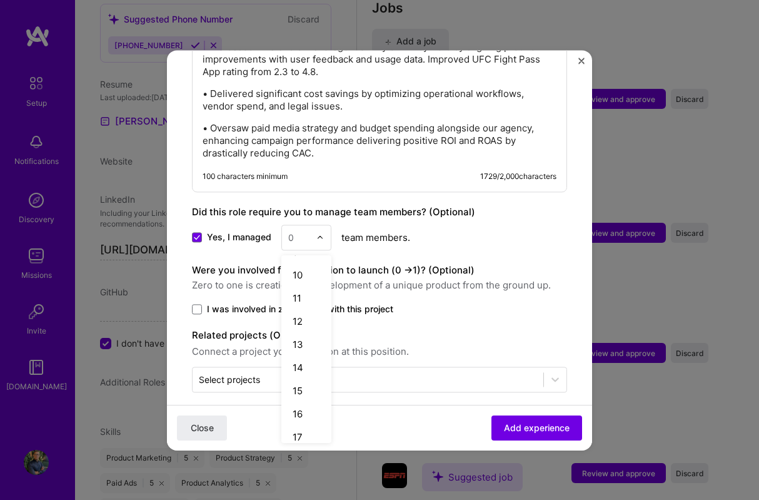
scroll to position [202, 0]
click at [301, 265] on div "10" at bounding box center [306, 276] width 43 height 23
click at [200, 304] on span at bounding box center [197, 309] width 10 height 10
click at [0, 0] on input "I was involved in zero to one with this project" at bounding box center [0, 0] width 0 height 0
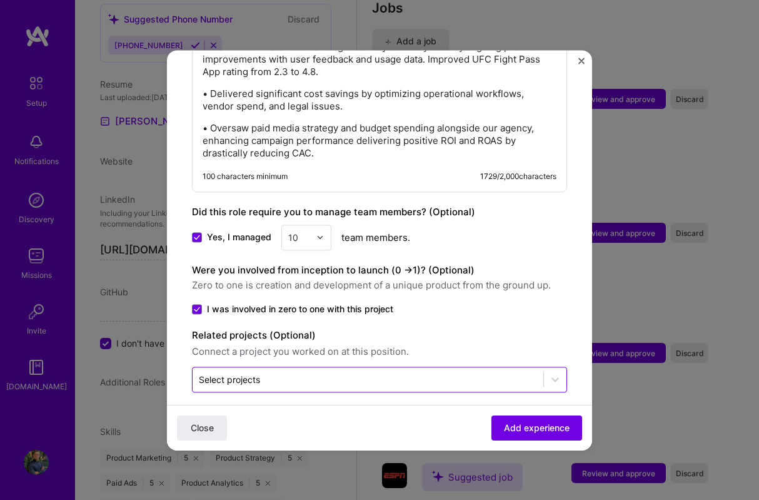
click at [241, 373] on div "Select projects" at bounding box center [229, 379] width 61 height 13
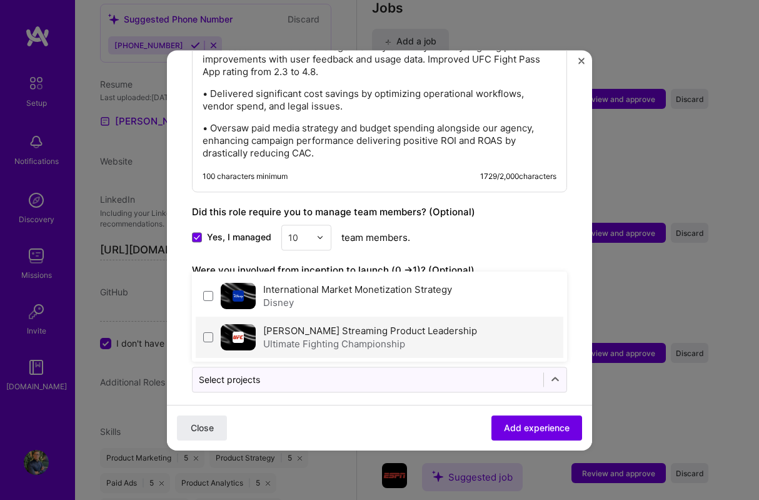
click at [281, 337] on div "Ultimate Fighting Championship" at bounding box center [370, 343] width 214 height 13
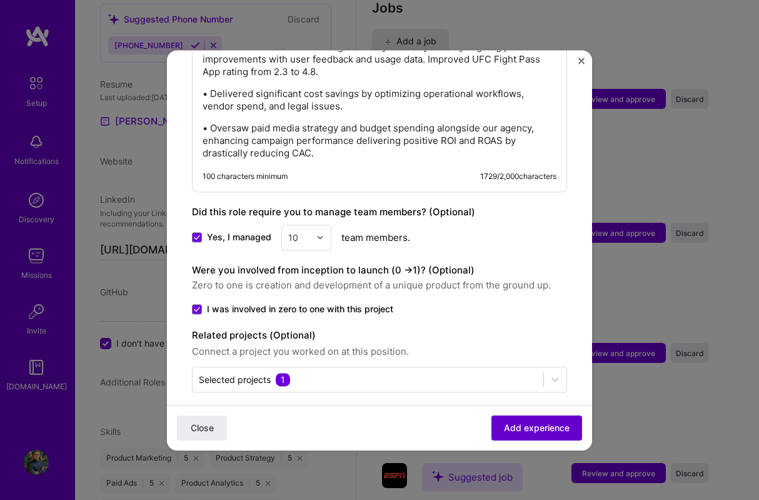
click at [526, 431] on span "Add experience" at bounding box center [537, 427] width 66 height 13
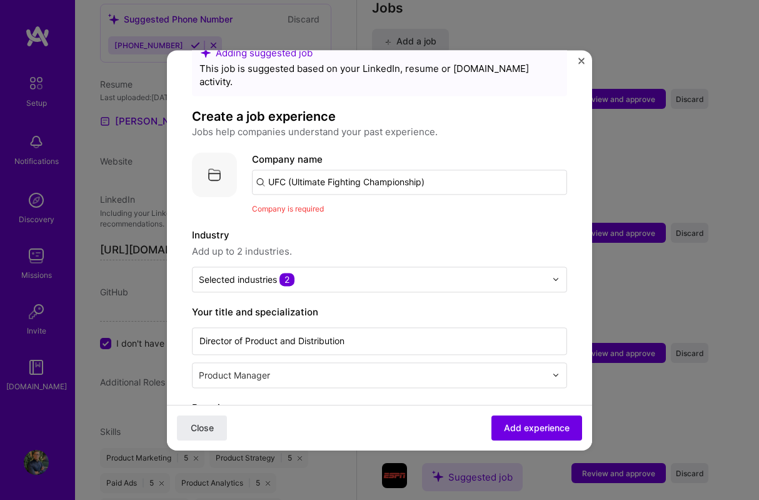
scroll to position [33, 0]
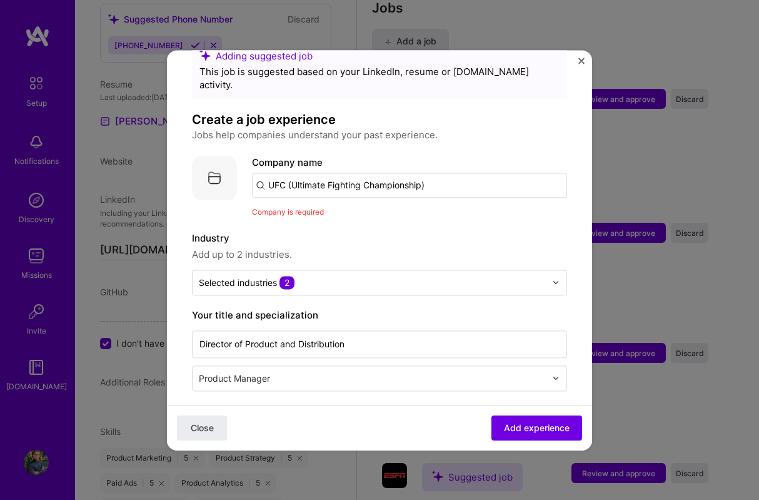
click at [428, 181] on input "UFC (Ultimate Fighting Championship)" at bounding box center [409, 185] width 315 height 25
drag, startPoint x: 291, startPoint y: 172, endPoint x: 423, endPoint y: 173, distance: 131.9
click at [423, 173] on input "UFC (Ultimate Fighting Championship)" at bounding box center [409, 185] width 315 height 25
paste input "ltimate Fighting Championship"
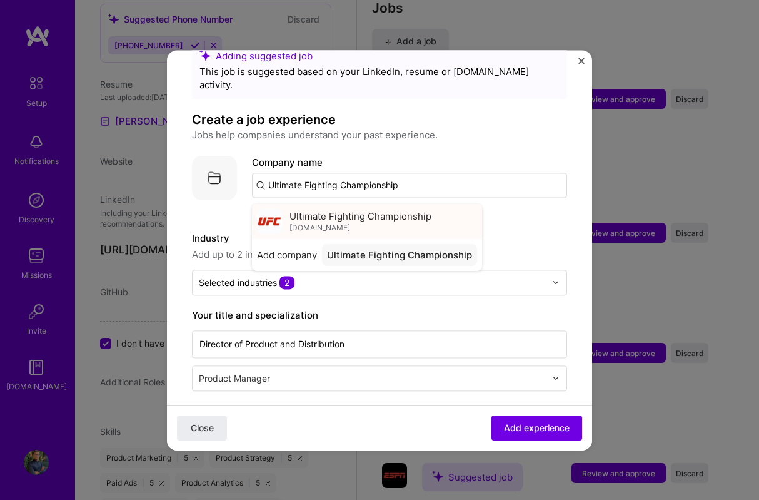
type input "Ultimate Fighting Championship"
click at [381, 209] on span "Ultimate Fighting Championship" at bounding box center [360, 215] width 142 height 13
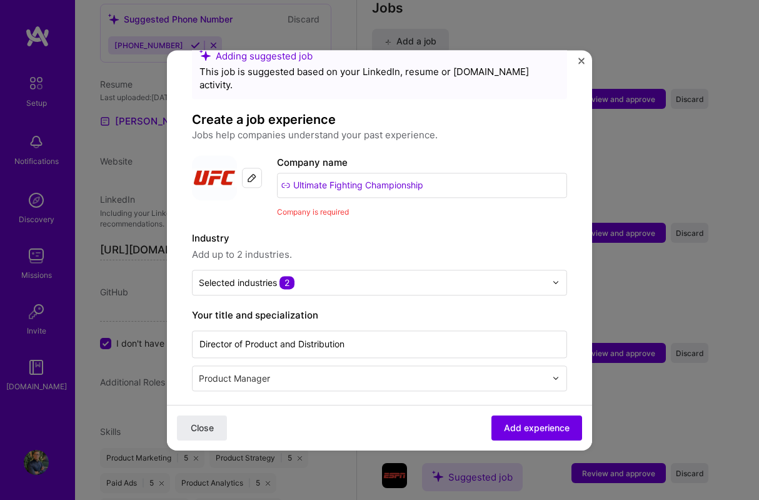
click at [398, 247] on span "Add up to 2 industries." at bounding box center [379, 254] width 375 height 15
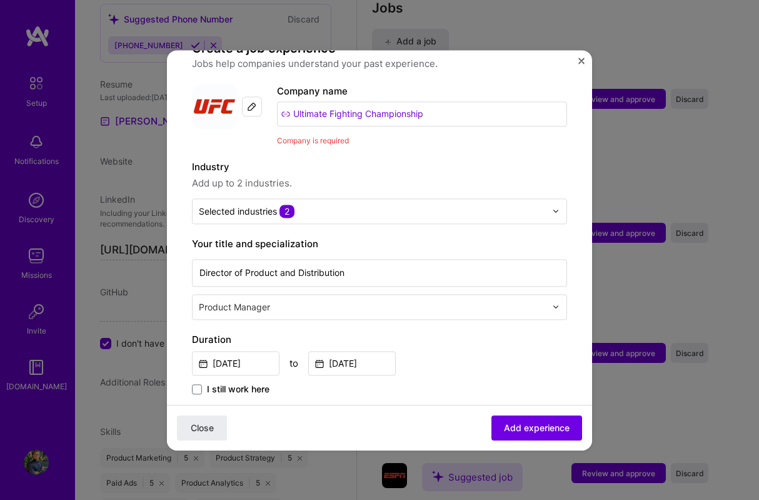
scroll to position [108, 0]
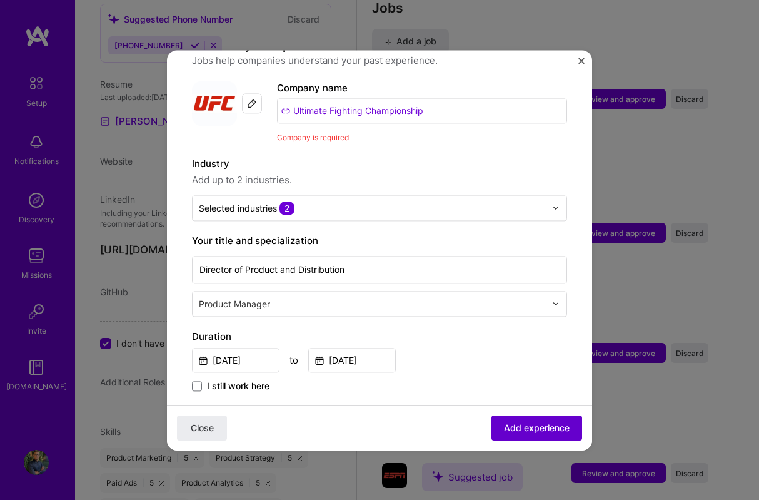
click at [551, 431] on span "Add experience" at bounding box center [537, 427] width 66 height 13
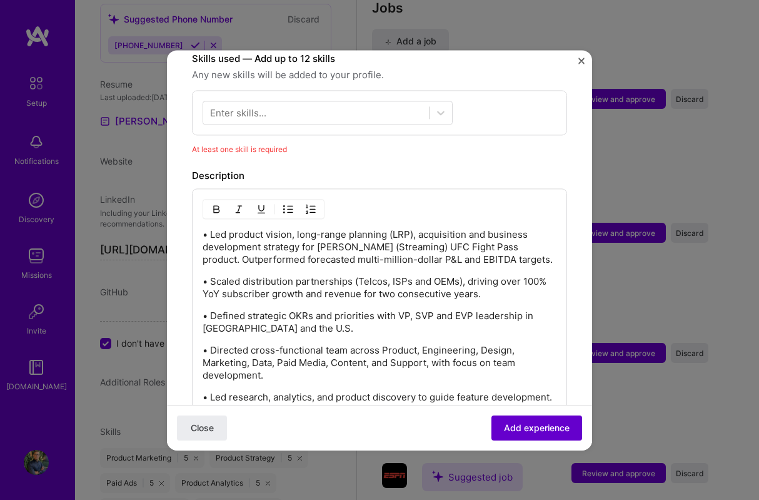
scroll to position [451, 0]
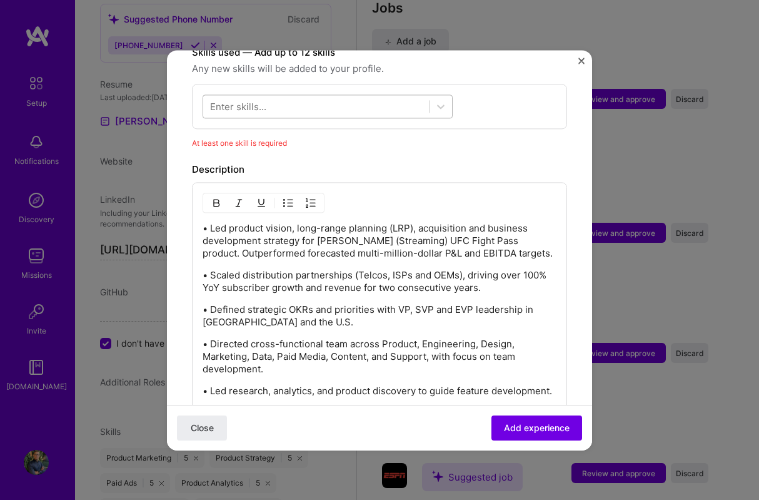
click at [277, 96] on div at bounding box center [316, 106] width 226 height 21
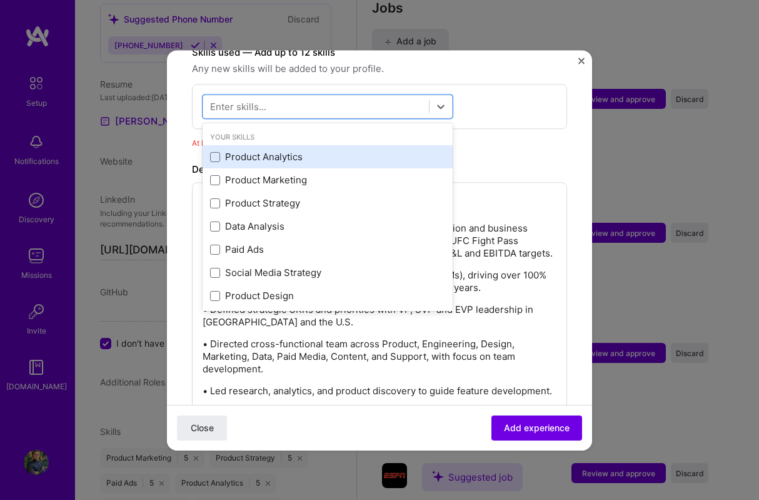
click at [262, 151] on div "Product Analytics" at bounding box center [327, 157] width 235 height 13
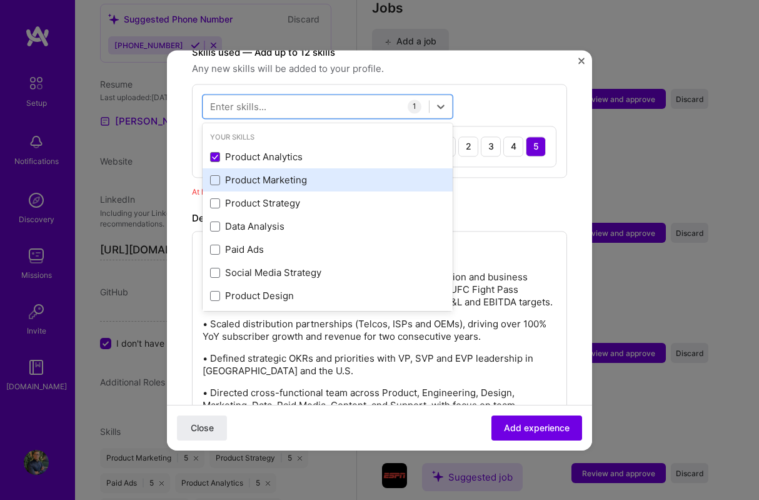
click at [264, 174] on div "Product Marketing" at bounding box center [327, 180] width 235 height 13
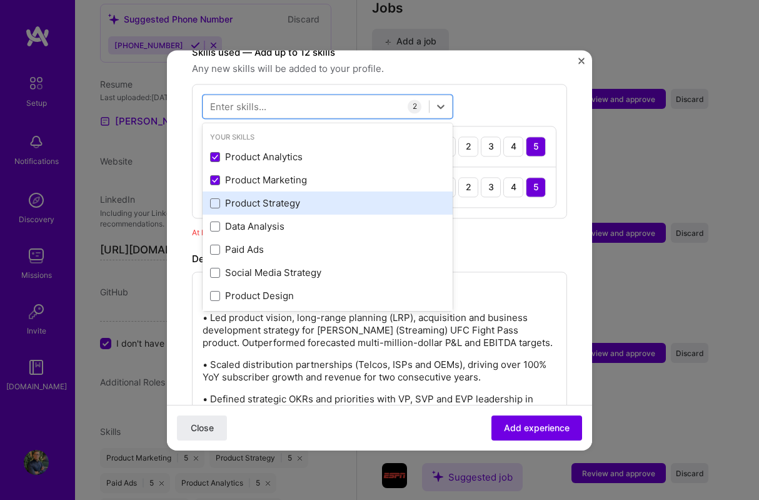
click at [257, 197] on div "Product Strategy" at bounding box center [327, 203] width 235 height 13
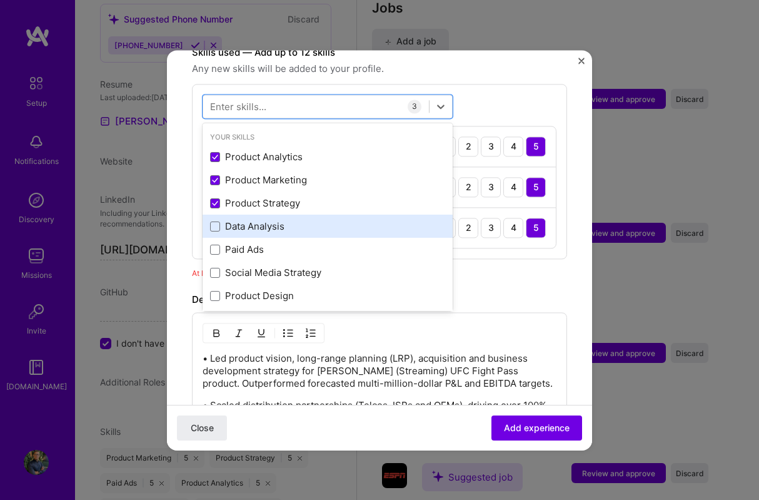
click at [247, 220] on div "Data Analysis" at bounding box center [327, 226] width 235 height 13
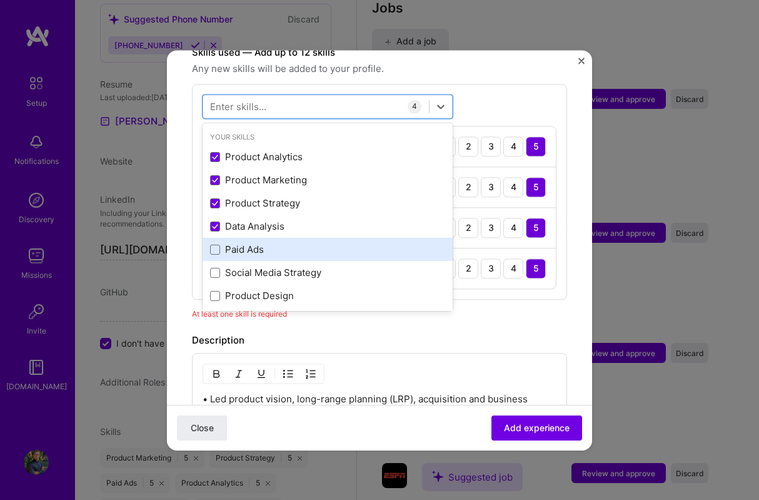
click at [239, 243] on div "Paid Ads" at bounding box center [327, 249] width 235 height 13
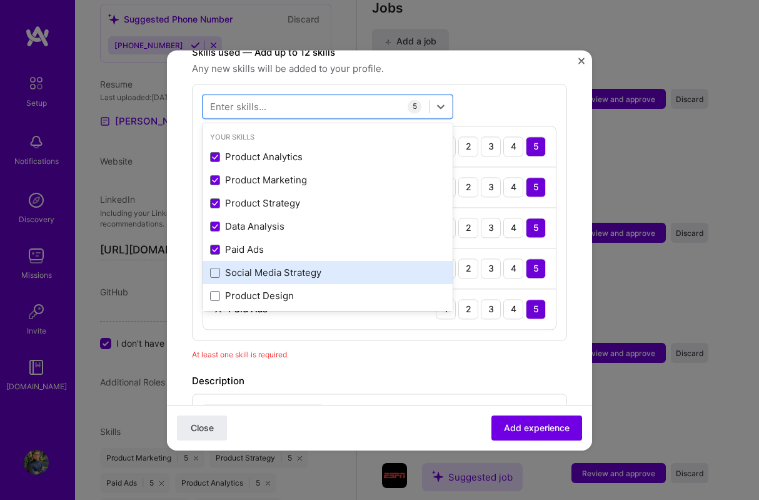
click at [241, 266] on div "Social Media Strategy" at bounding box center [327, 272] width 235 height 13
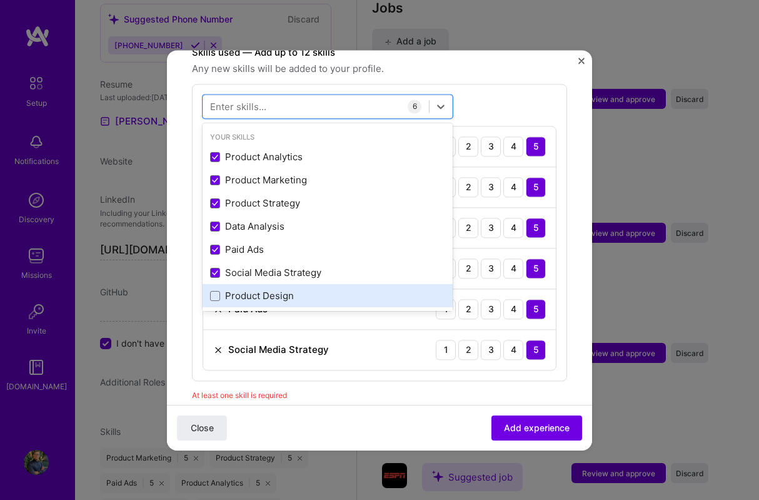
click at [239, 289] on div "Product Design" at bounding box center [327, 295] width 235 height 13
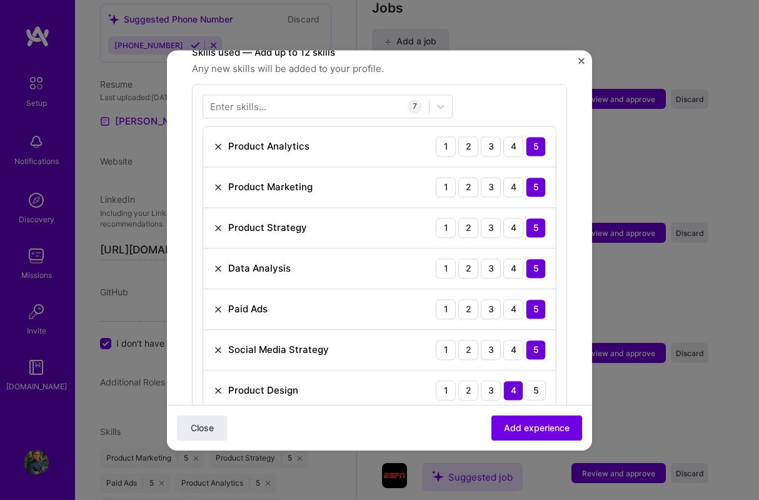
click at [571, 319] on form "Adding suggested job This job is suggested based on your LinkedIn, resume or [D…" at bounding box center [379, 464] width 425 height 1681
click at [510, 431] on span "Add experience" at bounding box center [537, 427] width 66 height 13
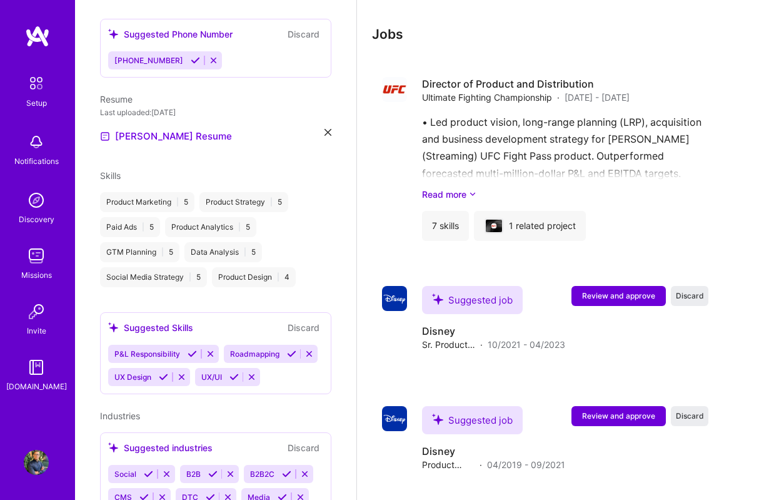
scroll to position [1374, 0]
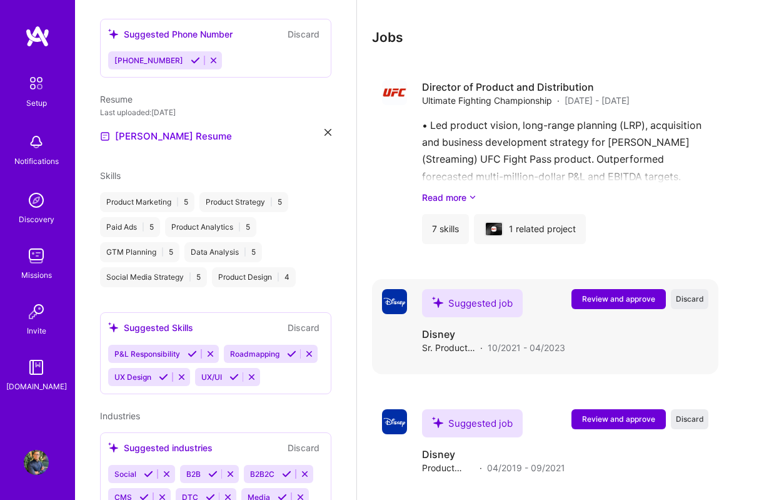
click at [586, 291] on button "Review and approve" at bounding box center [618, 299] width 94 height 20
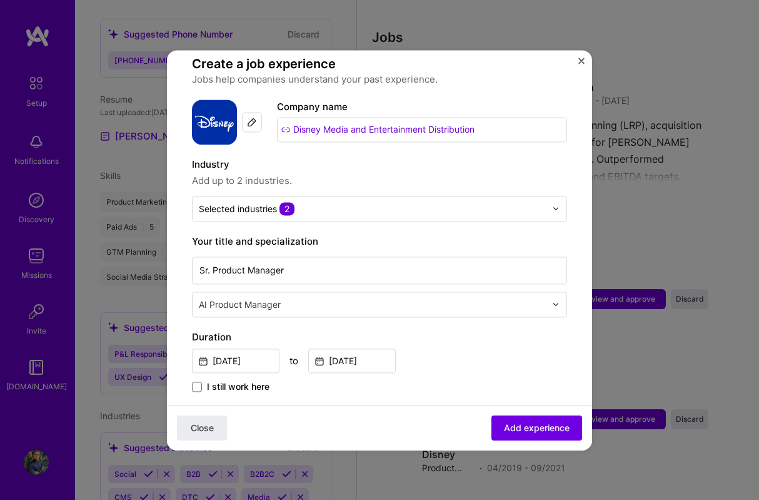
scroll to position [86, 0]
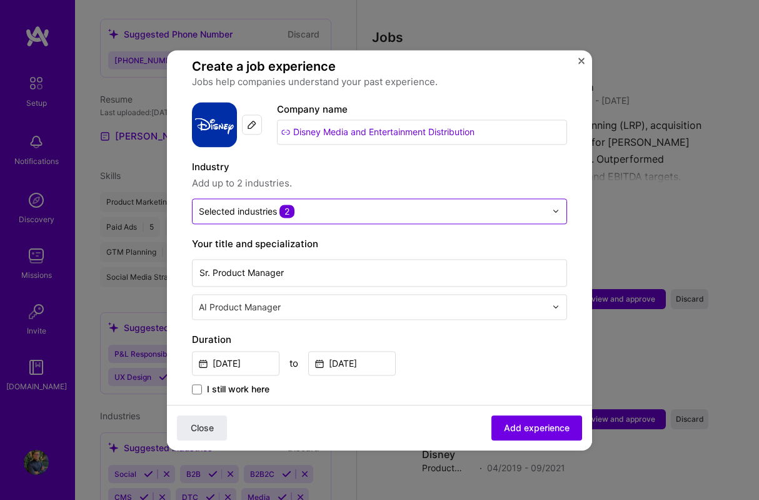
click at [355, 204] on input "text" at bounding box center [372, 210] width 347 height 13
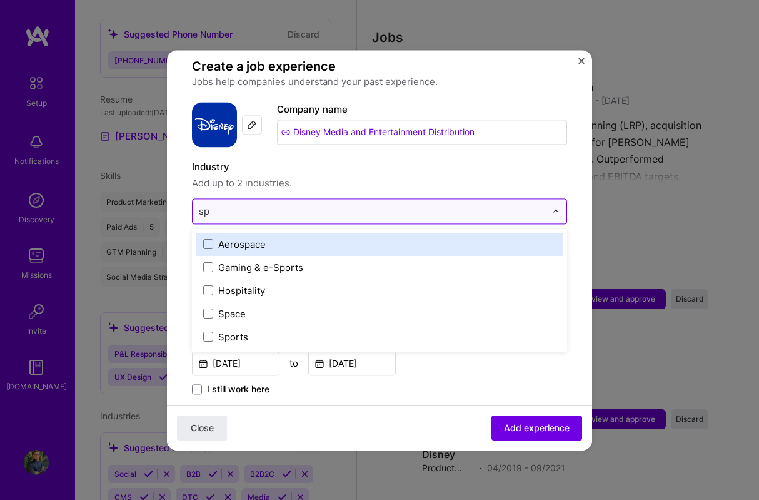
scroll to position [0, 0]
type input "sport"
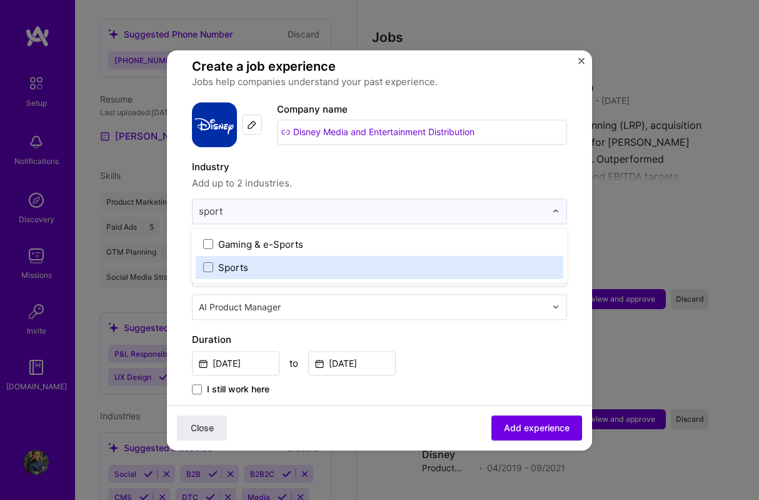
click at [236, 263] on div "Sports" at bounding box center [380, 267] width 368 height 23
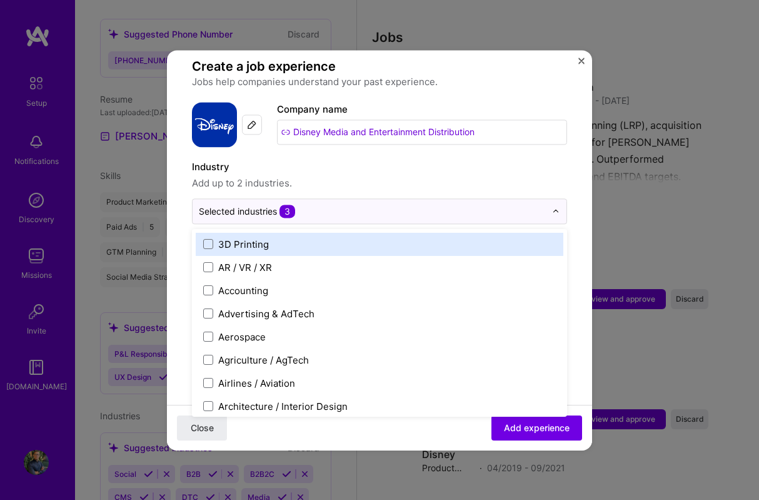
click at [183, 246] on form "Adding suggested job This job is suggested based on your LinkedIn, resume or [D…" at bounding box center [379, 482] width 425 height 987
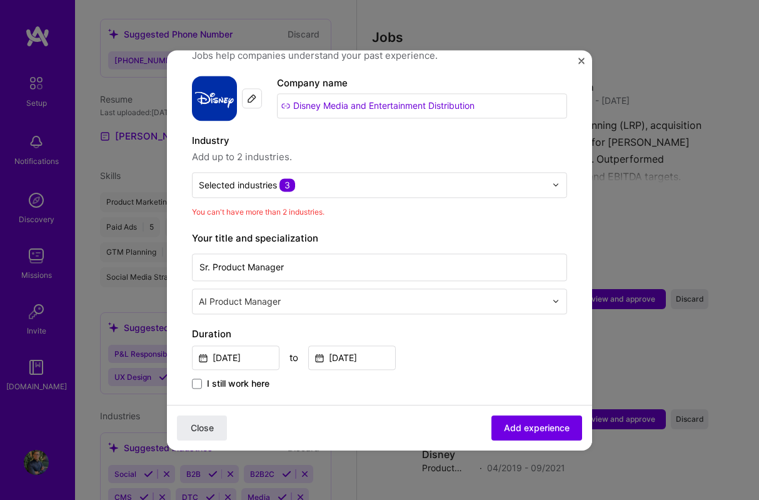
scroll to position [113, 0]
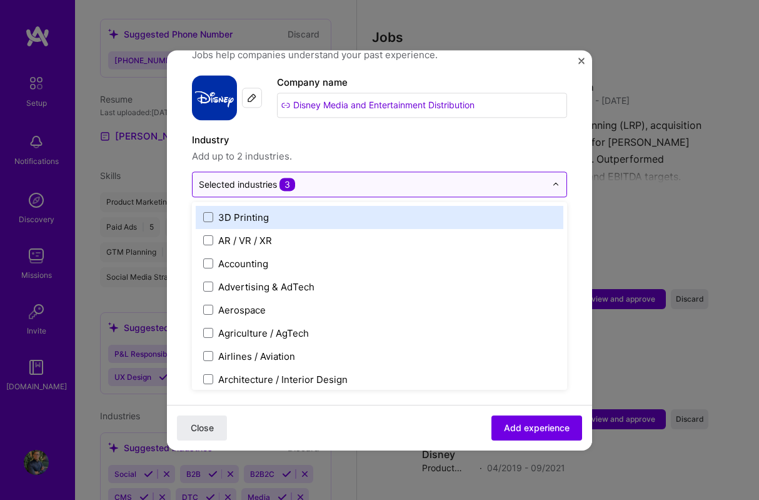
click at [314, 178] on input "text" at bounding box center [372, 184] width 347 height 13
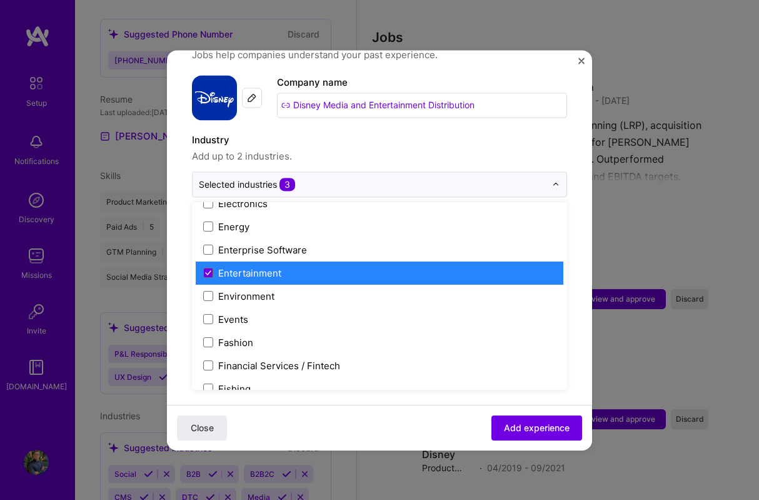
scroll to position [1154, 0]
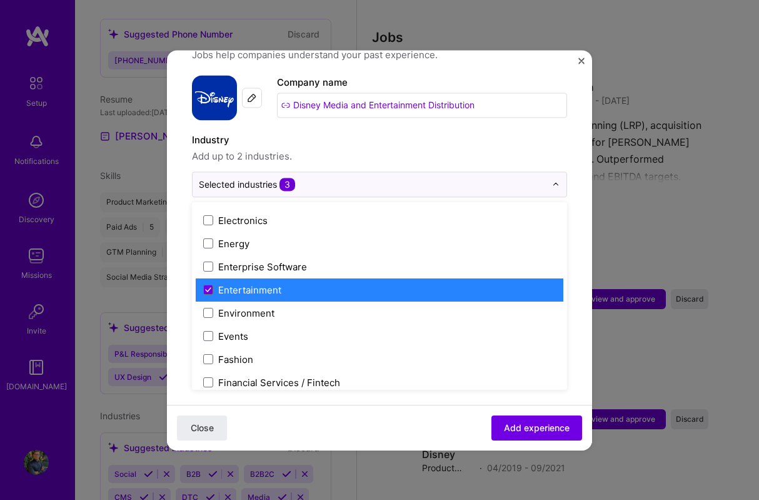
click at [228, 283] on div "Entertainment" at bounding box center [249, 289] width 63 height 13
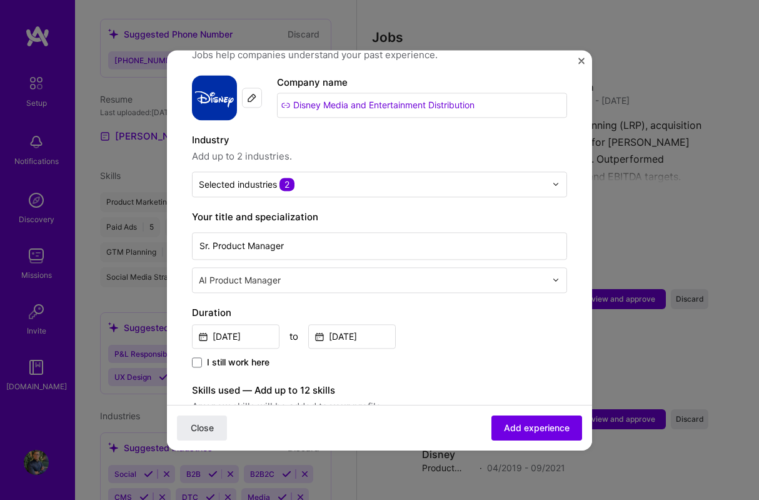
click at [170, 282] on form "Adding suggested job This job is suggested based on your LinkedIn, resume or [D…" at bounding box center [379, 445] width 425 height 967
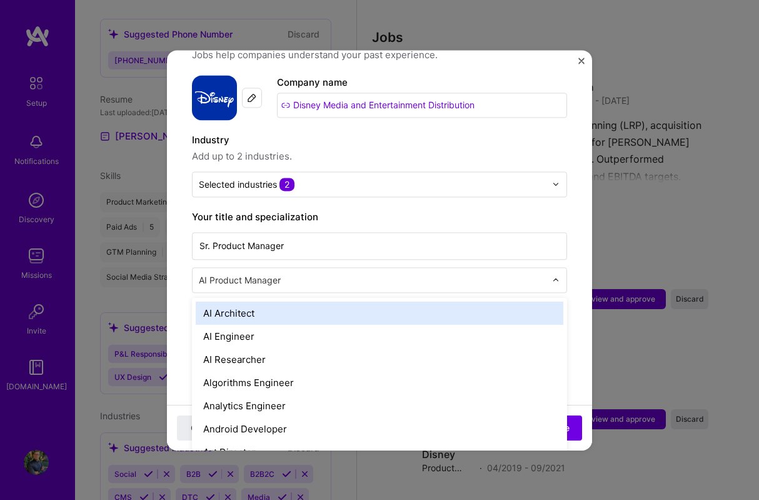
click at [299, 273] on input "text" at bounding box center [374, 279] width 350 height 13
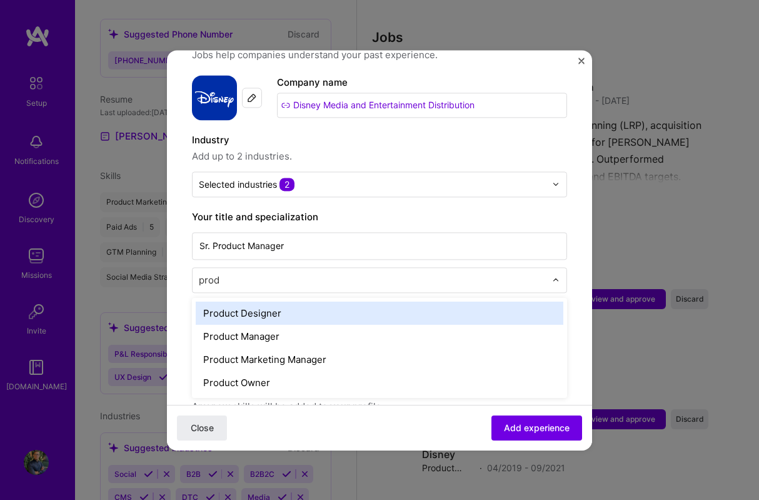
type input "produ"
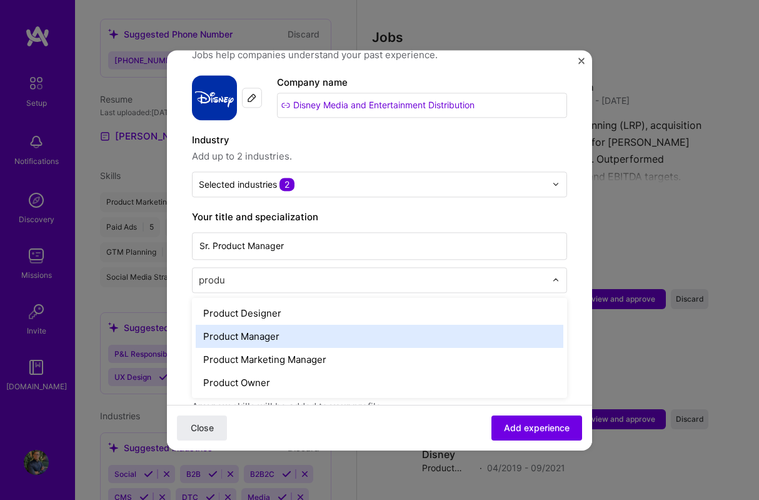
click at [291, 328] on div "Product Manager" at bounding box center [380, 335] width 368 height 23
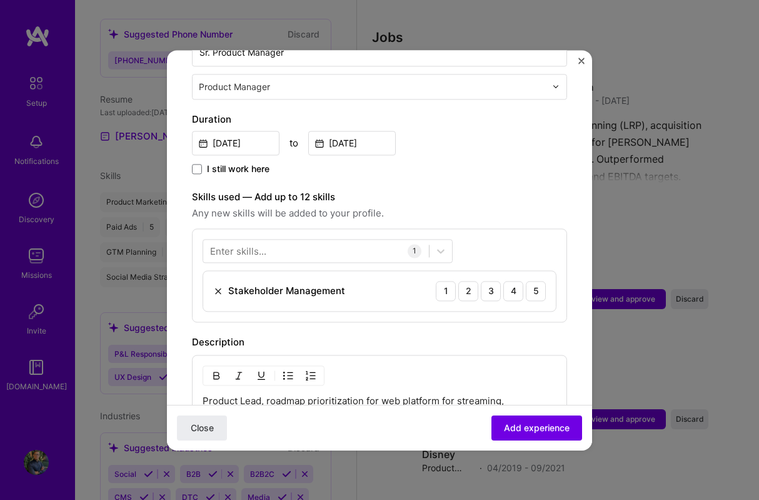
scroll to position [304, 0]
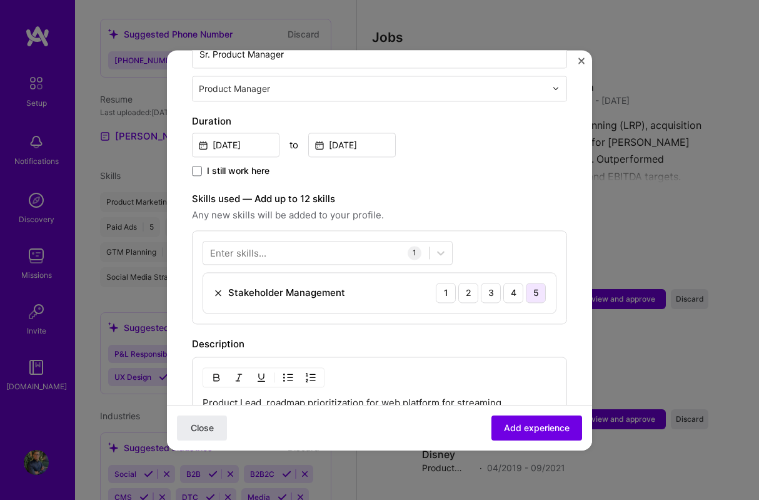
click at [532, 283] on div "5" at bounding box center [536, 293] width 20 height 20
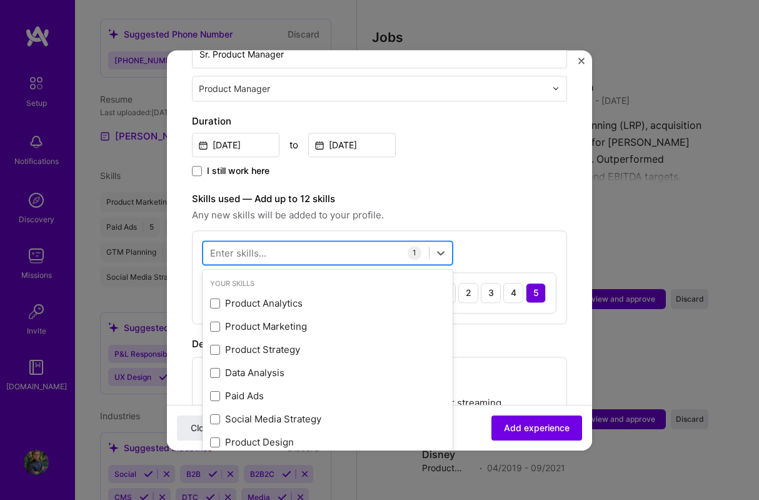
click at [271, 242] on div at bounding box center [316, 252] width 226 height 21
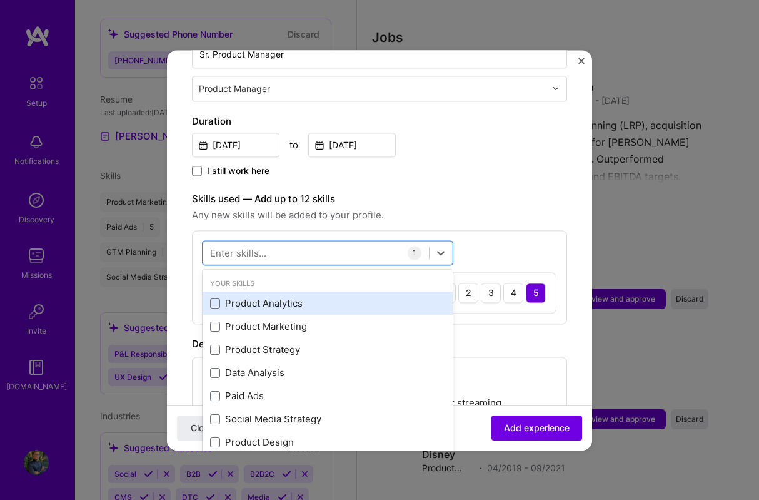
click at [337, 297] on div "Product Analytics" at bounding box center [327, 303] width 235 height 13
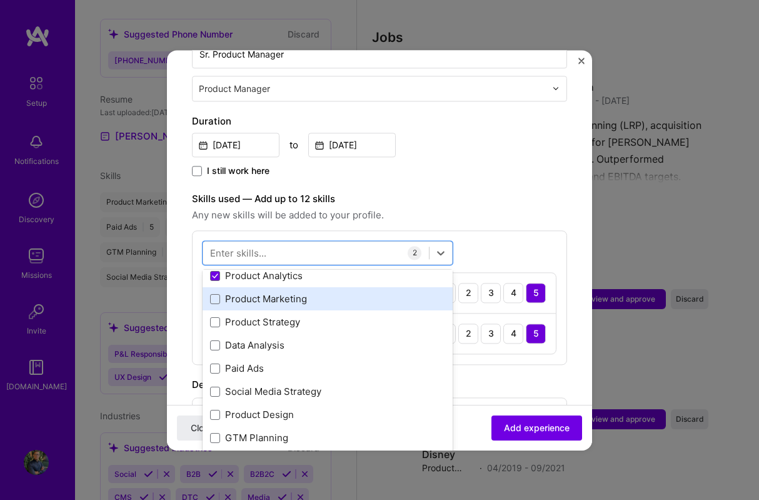
scroll to position [35, 0]
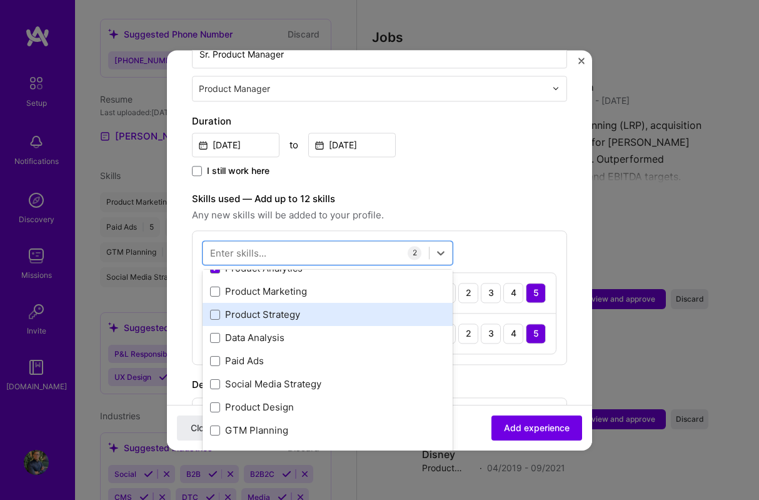
click at [281, 308] on div "Product Strategy" at bounding box center [327, 314] width 235 height 13
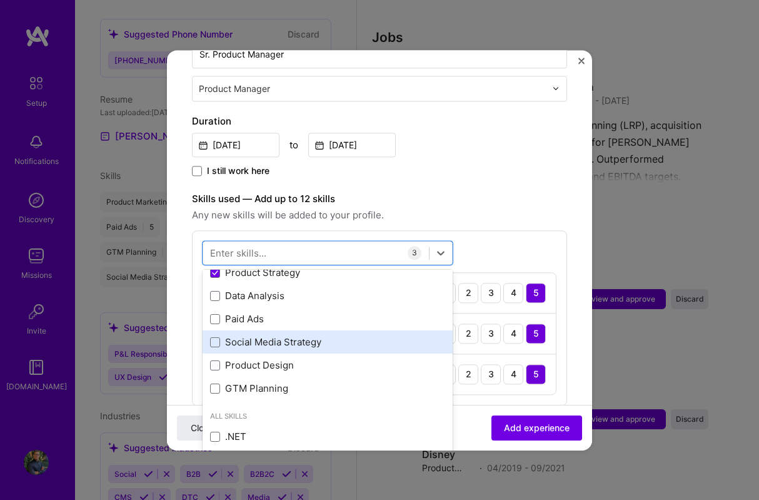
scroll to position [94, 0]
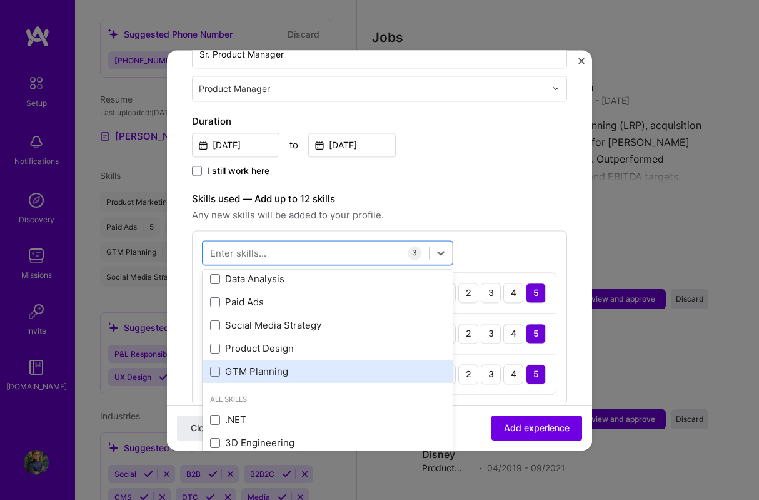
click at [270, 365] on div "GTM Planning" at bounding box center [327, 371] width 235 height 13
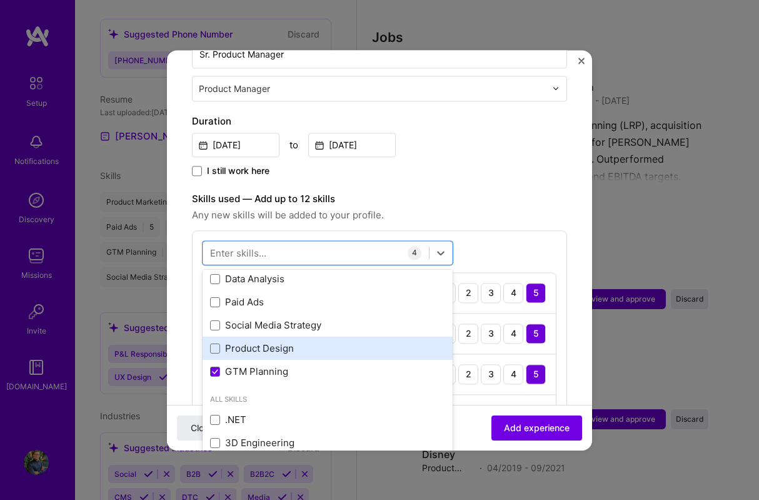
click at [277, 342] on div "Product Design" at bounding box center [328, 348] width 250 height 23
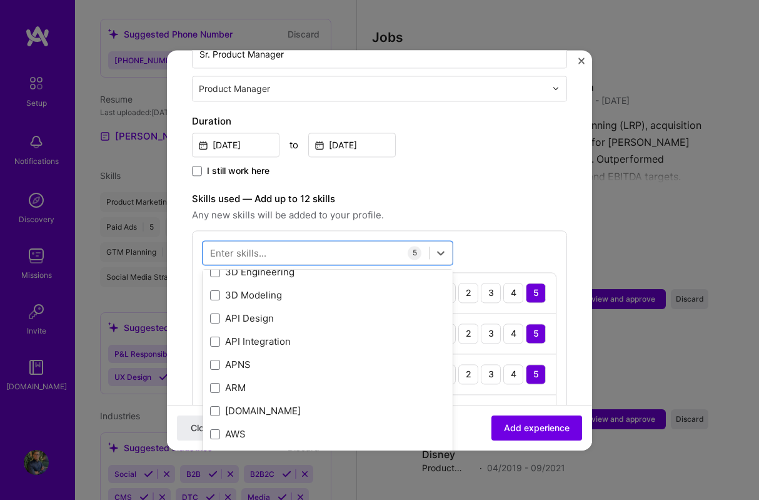
scroll to position [283, 0]
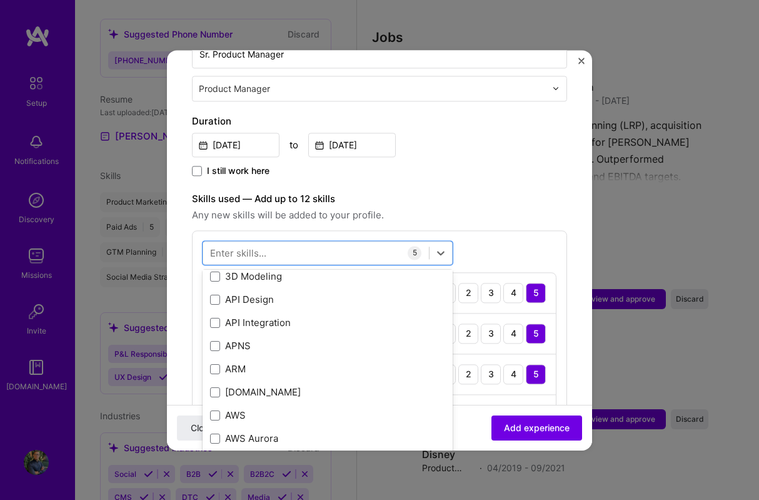
click at [548, 175] on div "Adding suggested job This job is suggested based on your LinkedIn, resume or [D…" at bounding box center [379, 300] width 375 height 1059
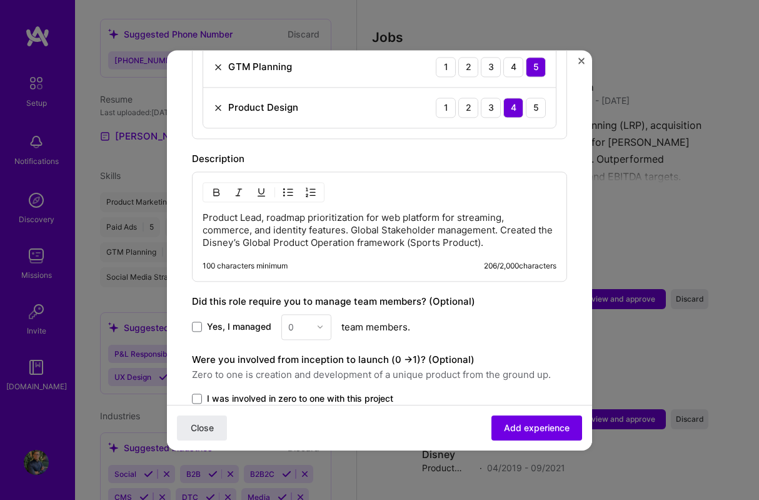
scroll to position [656, 0]
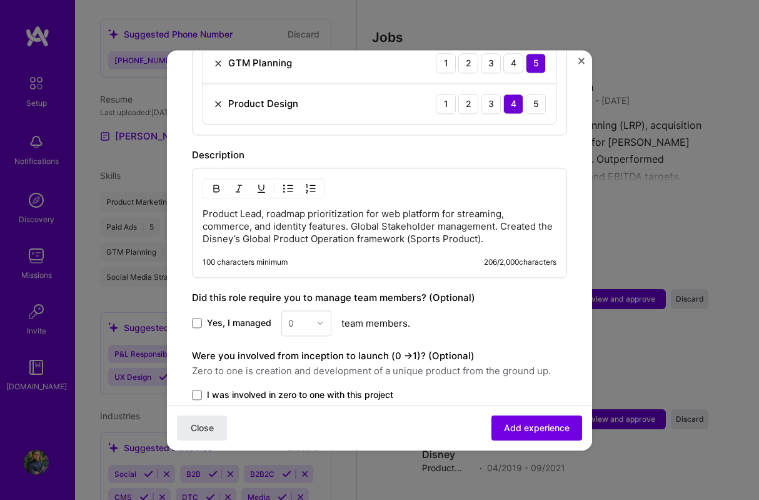
click at [341, 208] on p "Product Lead, roadmap prioritization for web platform for streaming, commerce, …" at bounding box center [380, 227] width 354 height 38
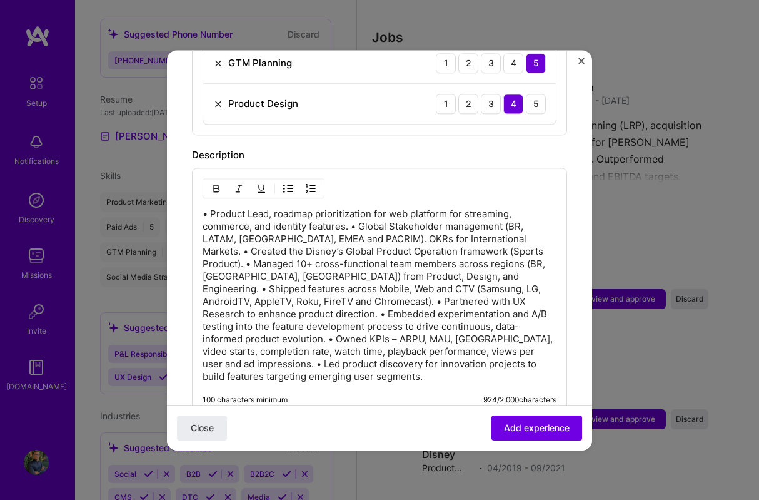
click at [353, 215] on p "• Product Lead, roadmap prioritization for web platform for streaming, commerce…" at bounding box center [380, 295] width 354 height 175
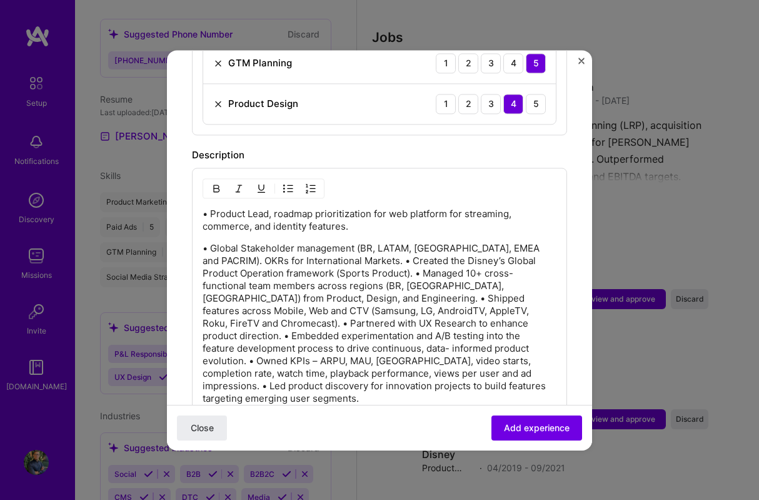
click at [343, 249] on p "• Global Stakeholder management (BR, LATAM, [GEOGRAPHIC_DATA], EMEA and PACRIM)…" at bounding box center [380, 323] width 354 height 163
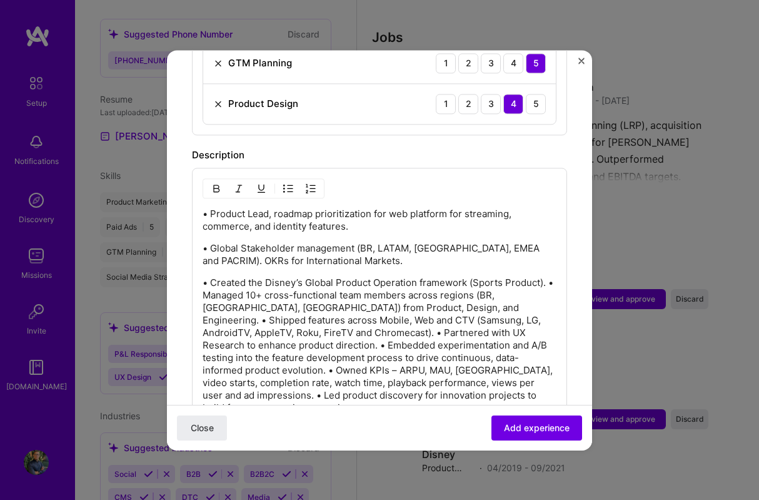
click at [380, 294] on p "• Created the Disney’s Global Product Operation framework (Sports Product). • M…" at bounding box center [380, 345] width 354 height 138
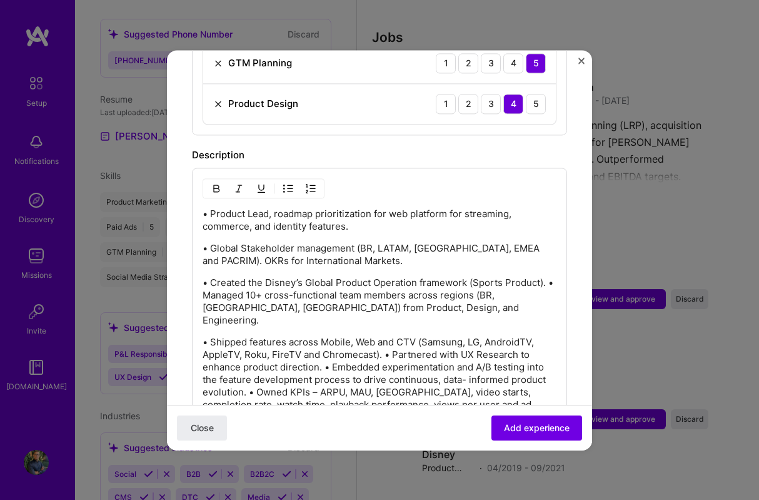
click at [386, 336] on p "• Shipped features across Mobile, Web and CTV (Samsung, LG, AndroidTV, AppleTV,…" at bounding box center [380, 386] width 354 height 100
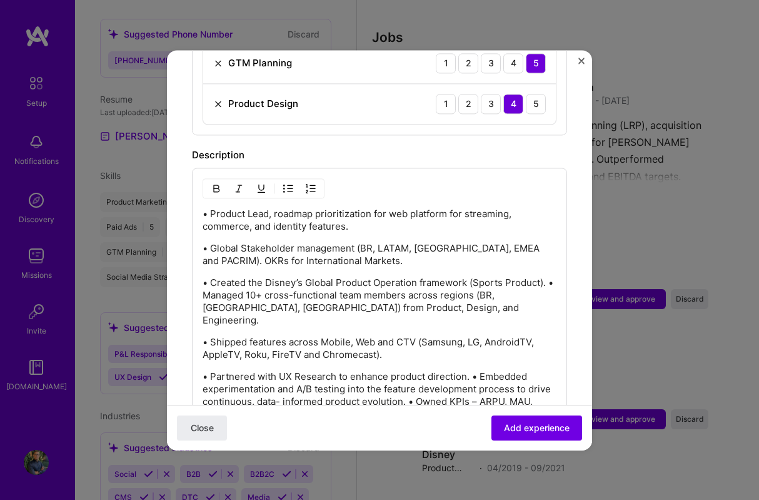
click at [473, 370] on p "• Partnered with UX Research to enhance product direction. • Embedded experimen…" at bounding box center [380, 407] width 354 height 75
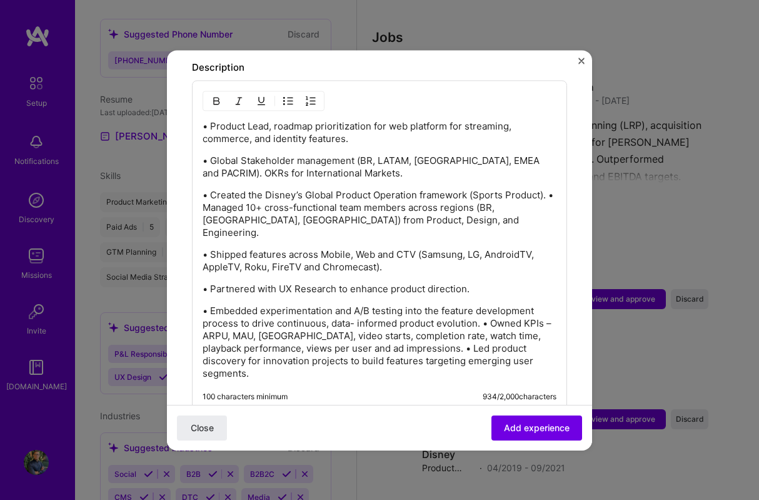
scroll to position [745, 0]
click at [484, 303] on p "• Embedded experimentation and A/B testing into the feature development process…" at bounding box center [380, 340] width 354 height 75
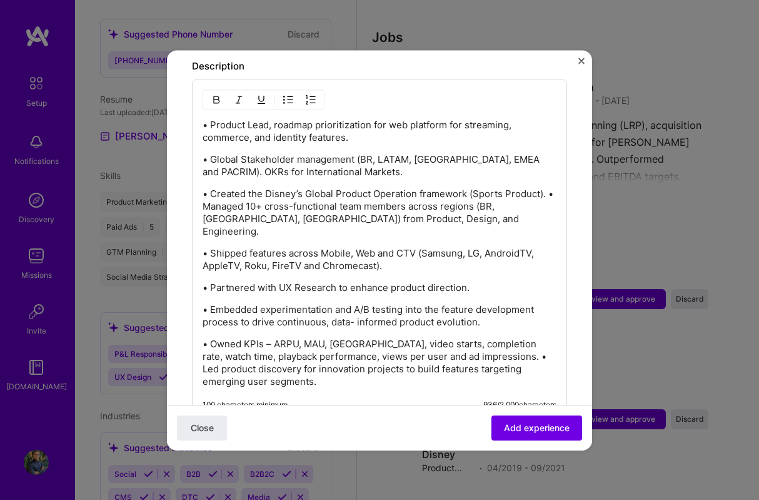
click at [467, 338] on p "• Owned KPIs – ARPU, MAU, [GEOGRAPHIC_DATA], video starts, completion rate, wat…" at bounding box center [380, 363] width 354 height 50
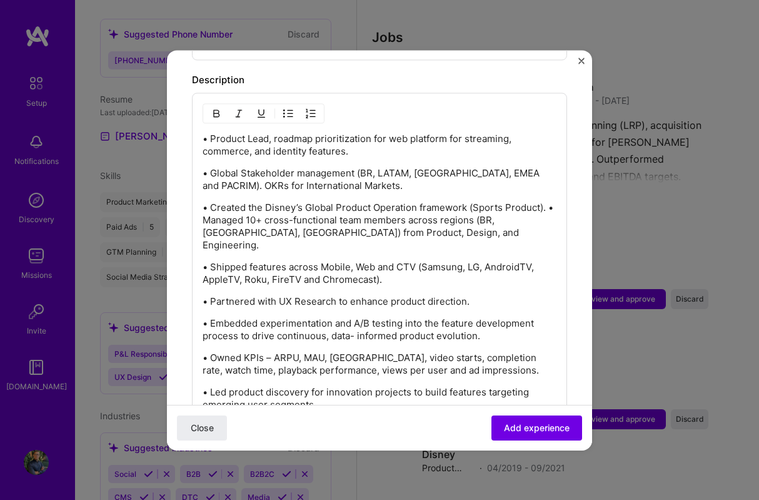
scroll to position [729, 0]
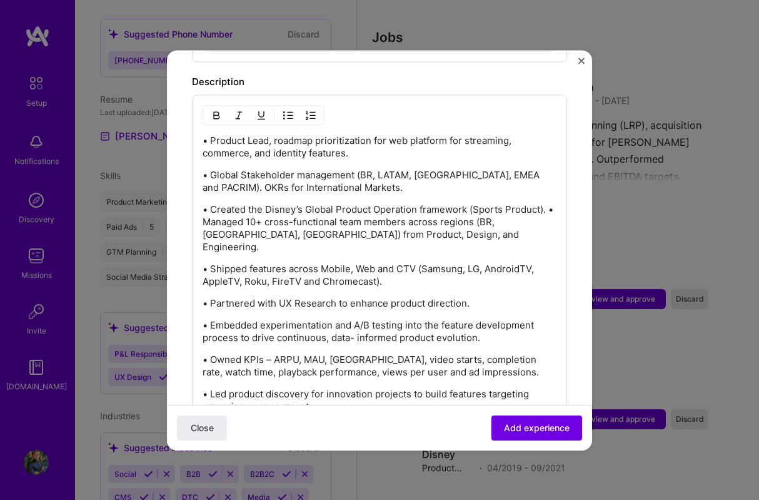
click at [550, 203] on p "• Created the Disney’s Global Product Operation framework (Sports Product). • M…" at bounding box center [380, 228] width 354 height 50
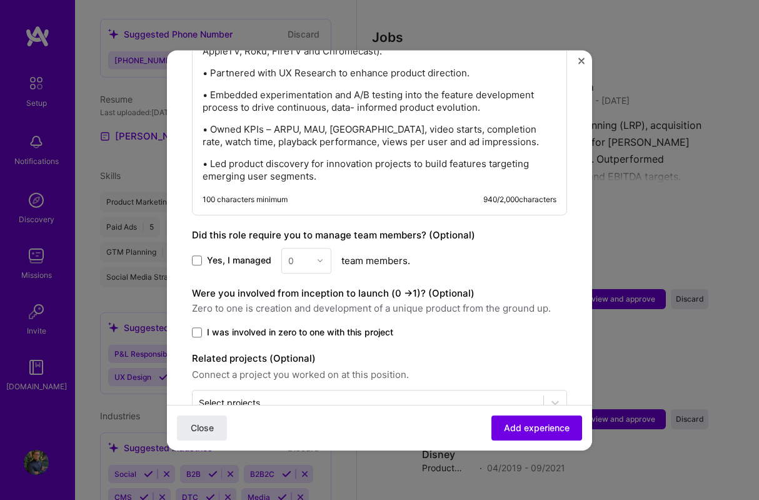
scroll to position [970, 0]
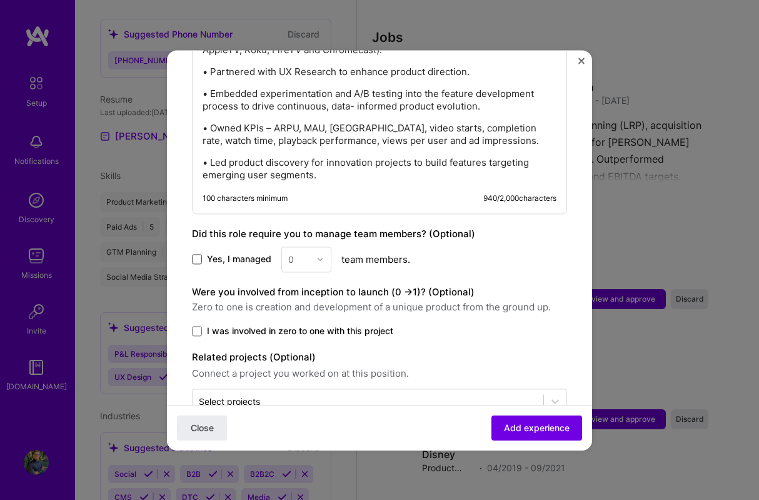
click at [198, 254] on span at bounding box center [197, 259] width 10 height 10
click at [0, 0] on input "Yes, I managed" at bounding box center [0, 0] width 0 height 0
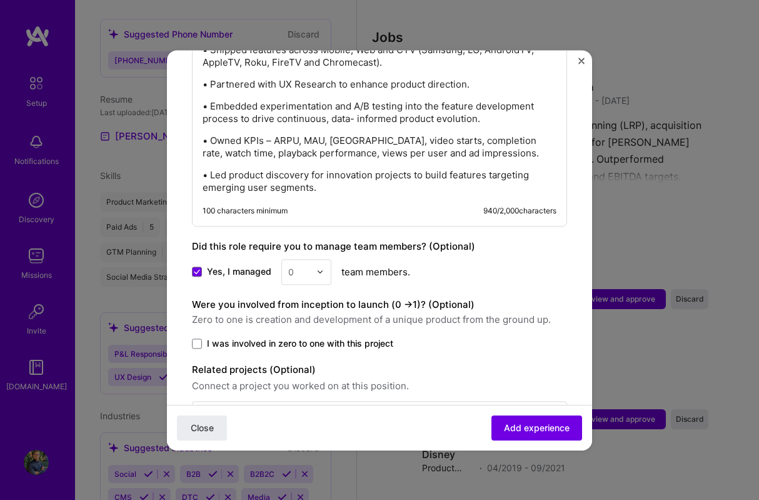
scroll to position [979, 0]
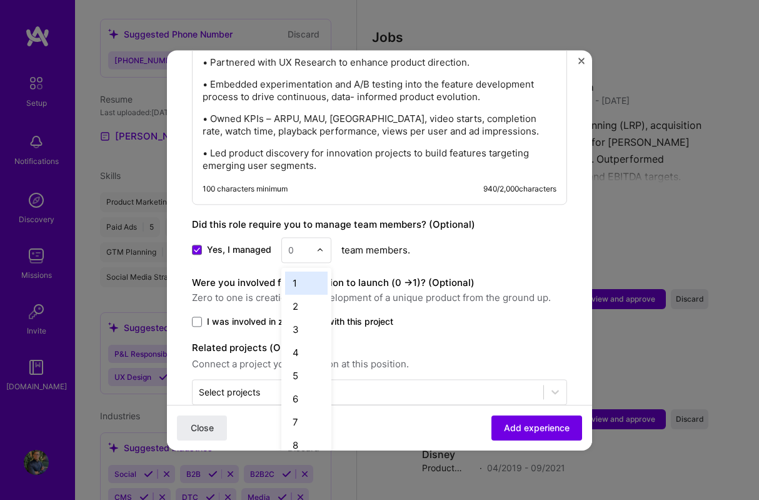
click at [308, 243] on input "text" at bounding box center [299, 249] width 22 height 13
click at [302, 341] on div "4" at bounding box center [306, 352] width 43 height 23
click at [198, 316] on span at bounding box center [197, 321] width 10 height 10
click at [0, 0] on input "I was involved in zero to one with this project" at bounding box center [0, 0] width 0 height 0
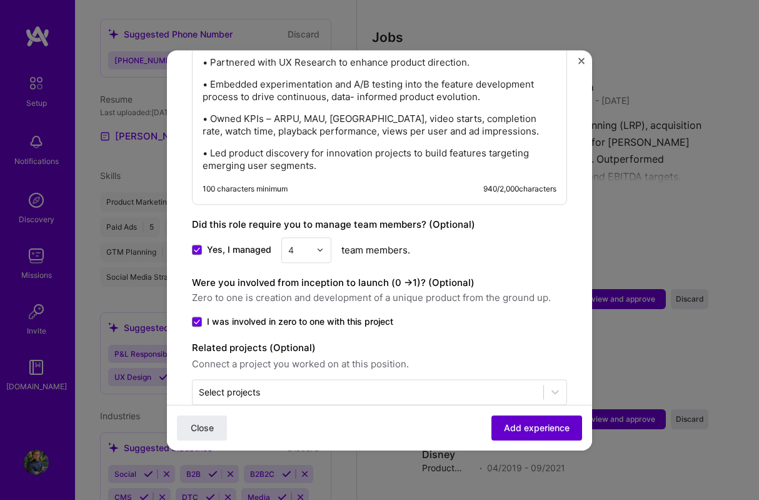
click at [512, 430] on span "Add experience" at bounding box center [537, 427] width 66 height 13
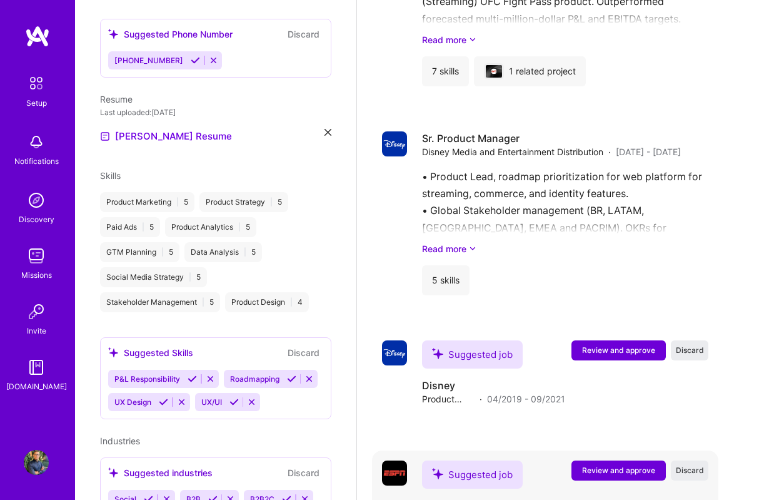
scroll to position [1527, 0]
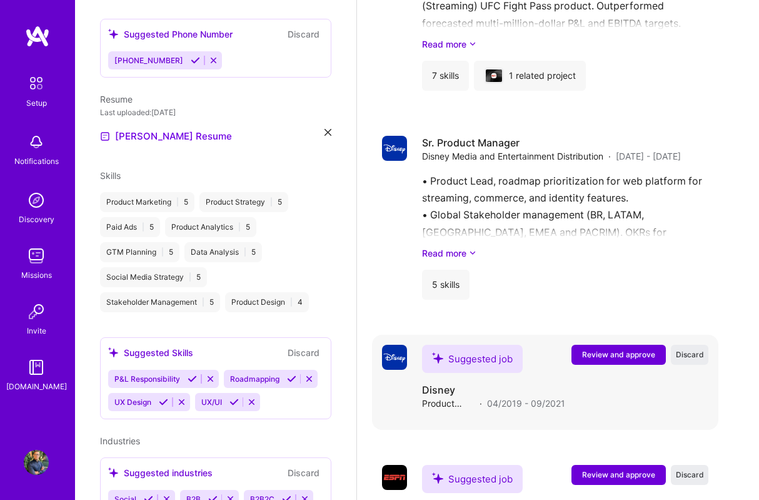
click at [475, 346] on div "Suggested job" at bounding box center [472, 359] width 101 height 28
click at [623, 349] on span "Review and approve" at bounding box center [618, 354] width 73 height 11
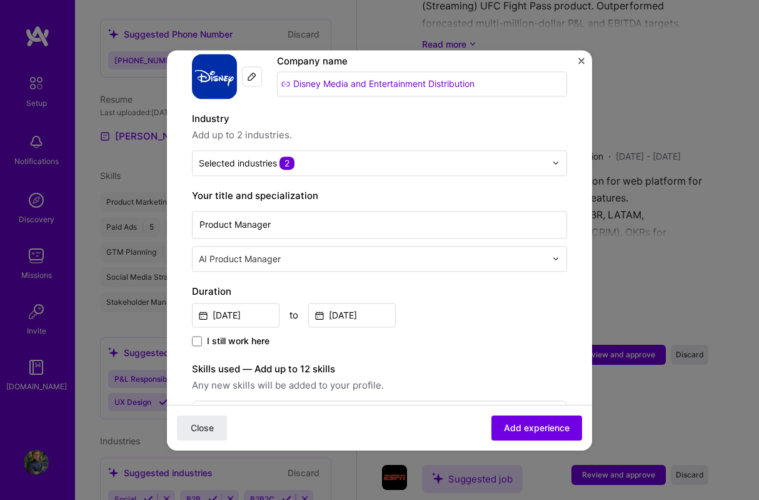
scroll to position [133, 0]
click at [353, 253] on input "text" at bounding box center [374, 259] width 350 height 13
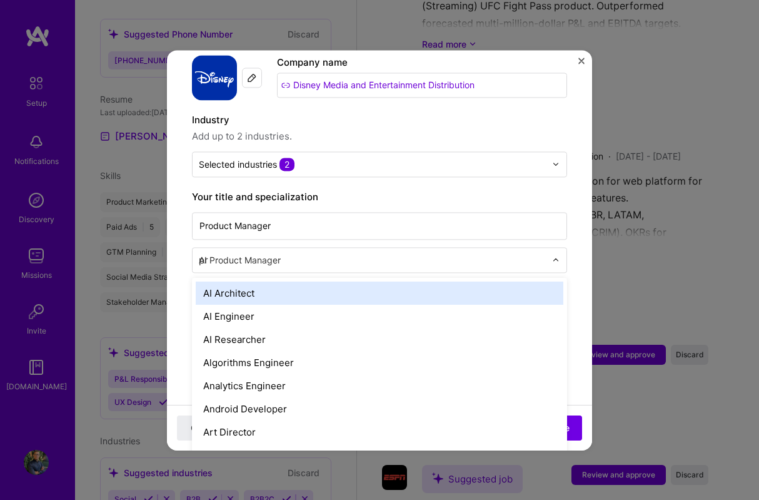
type input "pro"
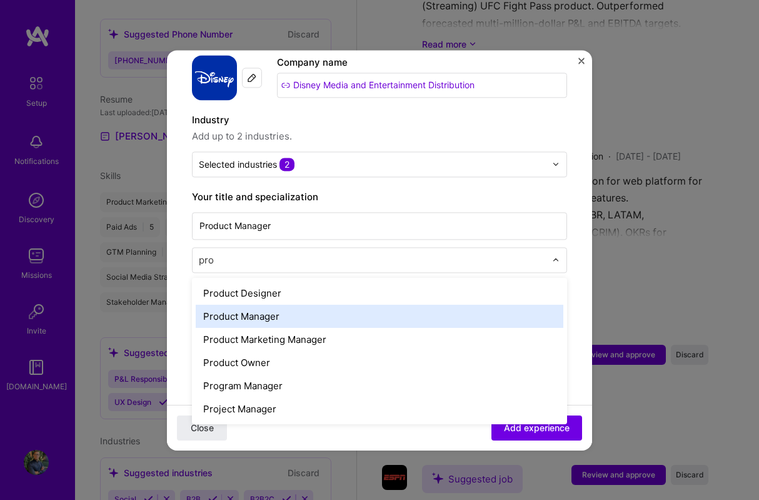
click at [296, 306] on div "Product Manager" at bounding box center [380, 315] width 368 height 23
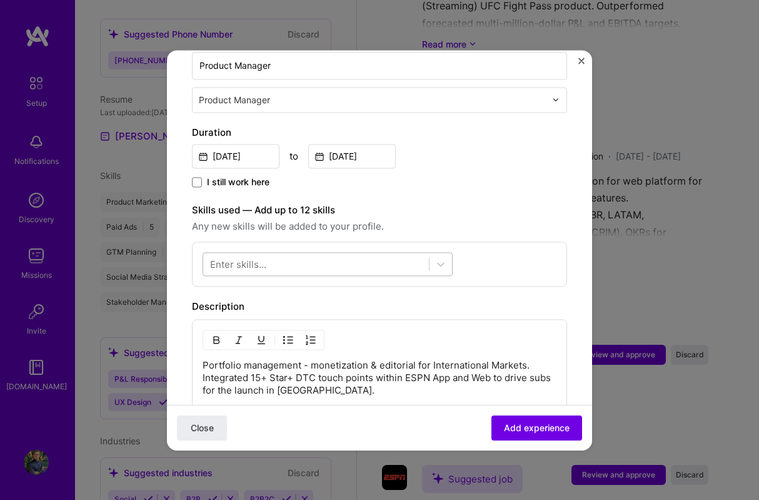
scroll to position [294, 0]
click at [282, 254] on div at bounding box center [316, 262] width 226 height 21
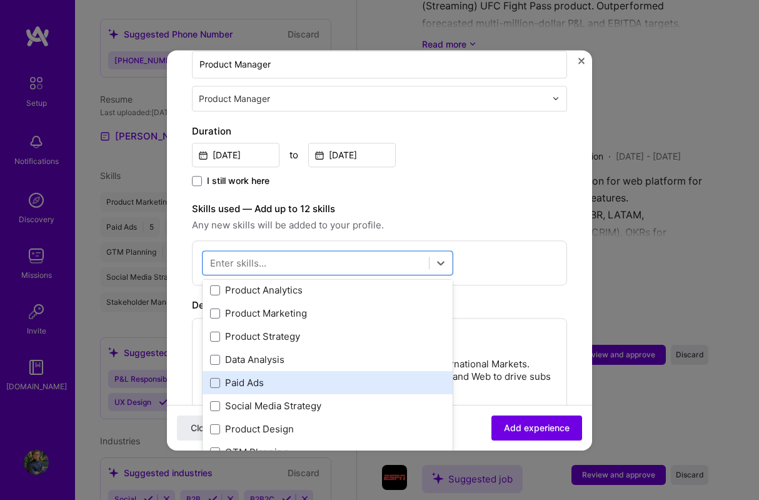
scroll to position [22, 0]
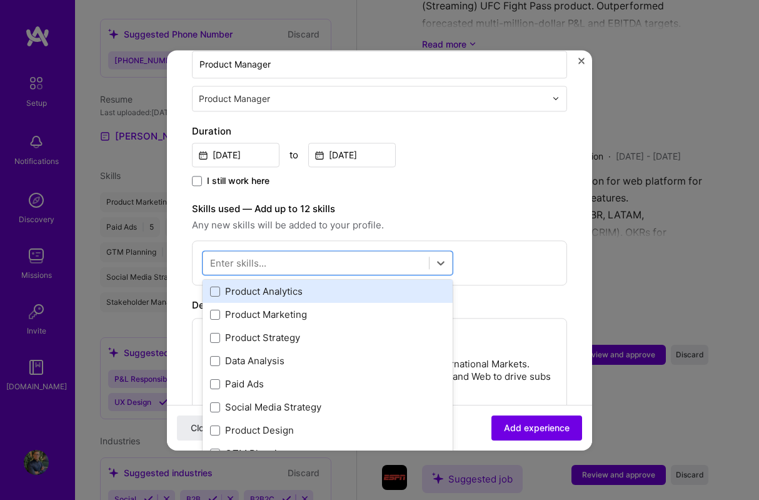
click at [254, 285] on div "Product Analytics" at bounding box center [327, 291] width 235 height 13
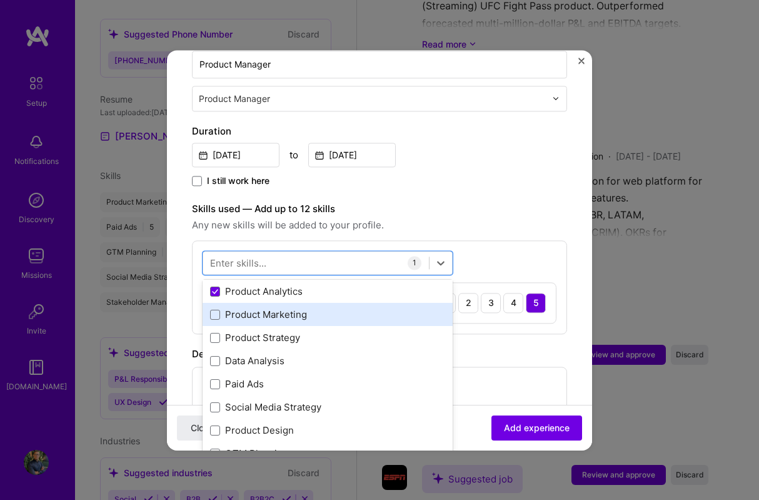
click at [252, 308] on div "Product Marketing" at bounding box center [327, 314] width 235 height 13
click at [260, 308] on div "Product Marketing" at bounding box center [327, 314] width 235 height 13
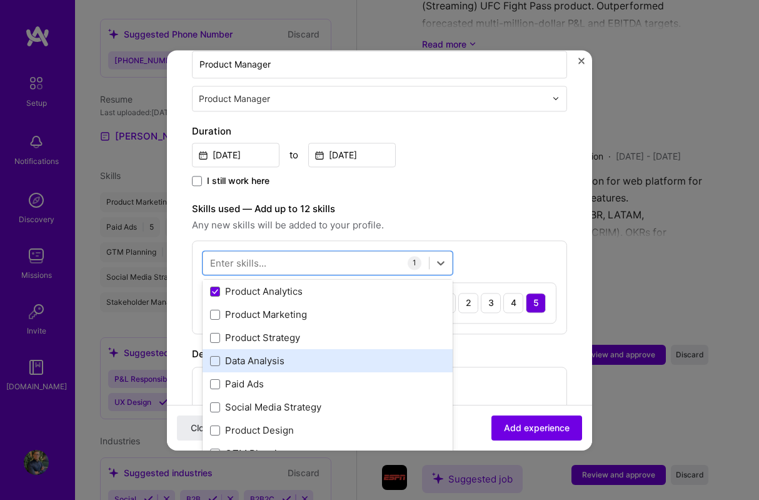
click at [256, 350] on div "Data Analysis" at bounding box center [328, 361] width 250 height 23
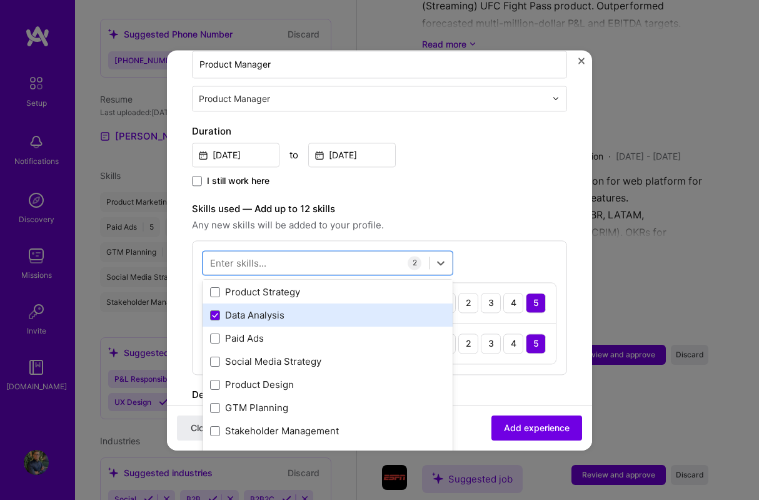
scroll to position [74, 0]
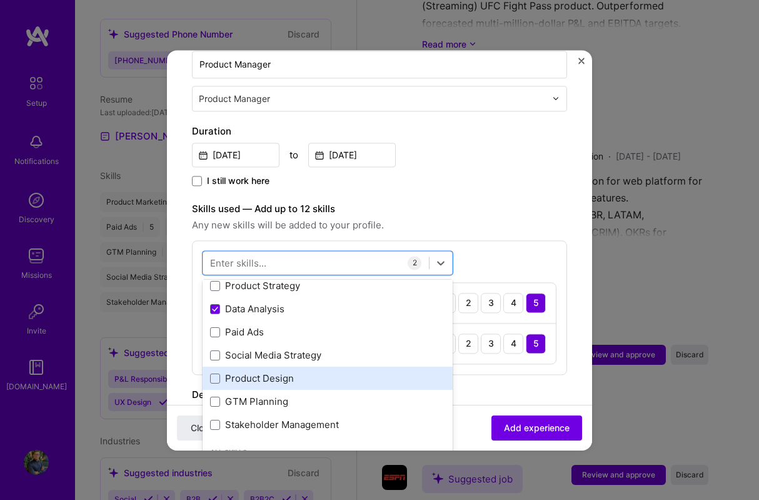
click at [286, 372] on div "Product Design" at bounding box center [327, 378] width 235 height 13
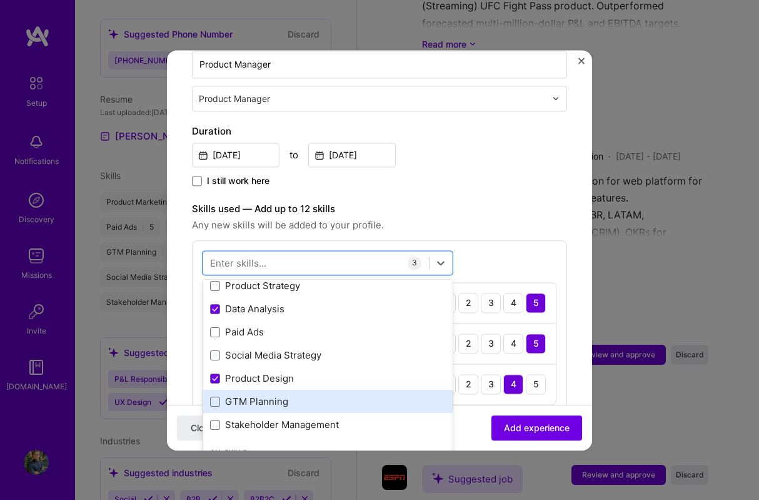
click at [274, 395] on div "GTM Planning" at bounding box center [327, 401] width 235 height 13
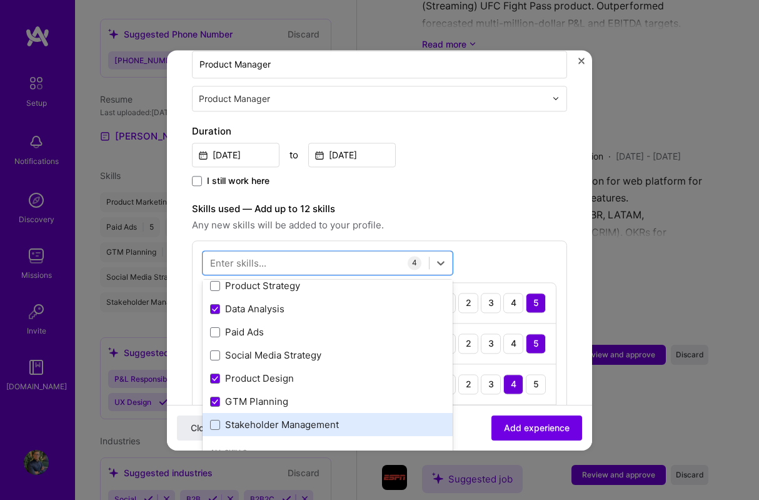
click at [271, 418] on div "Stakeholder Management" at bounding box center [327, 424] width 235 height 13
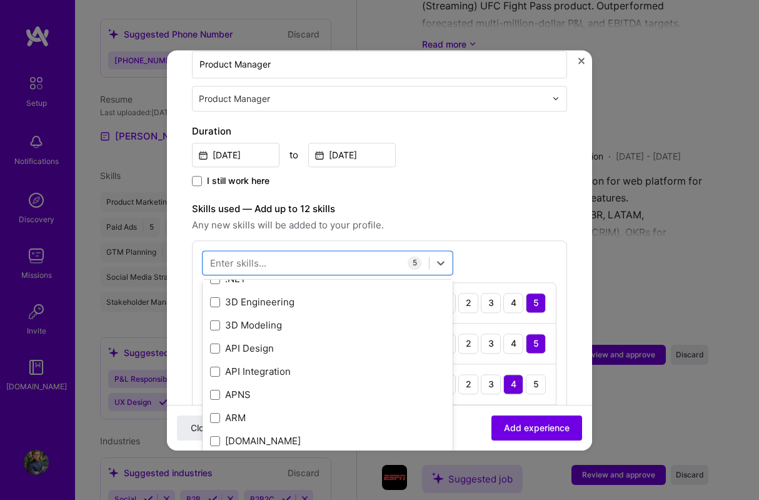
scroll to position [266, 0]
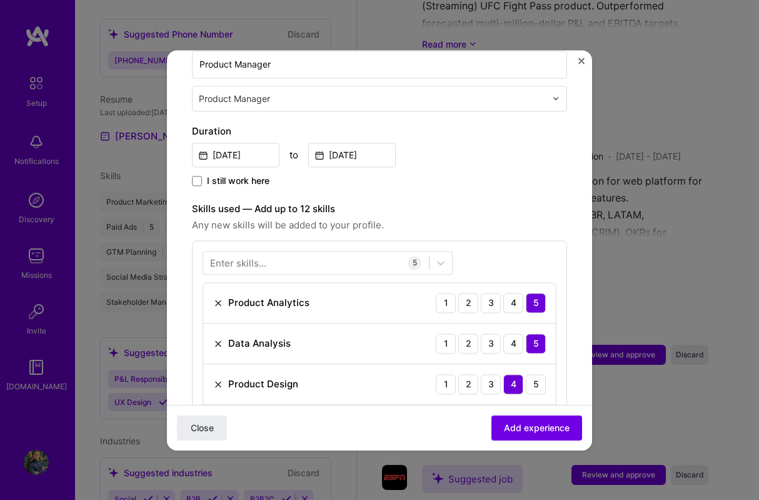
click at [468, 201] on label "Skills used — Add up to 12 skills" at bounding box center [379, 208] width 375 height 15
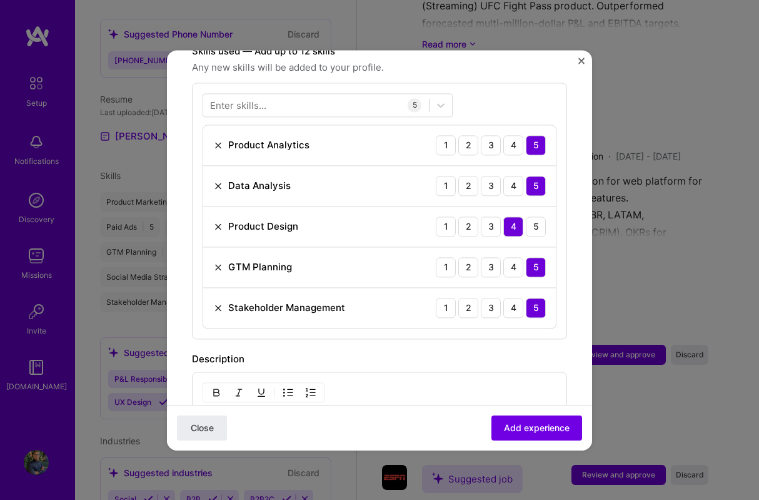
scroll to position [456, 0]
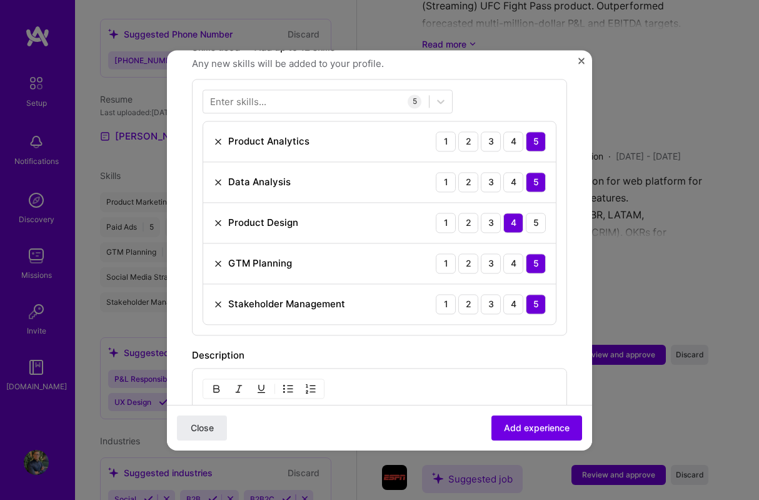
click at [108, 405] on div "Adding suggested job This job is suggested based on your LinkedIn, resume or [D…" at bounding box center [379, 250] width 759 height 500
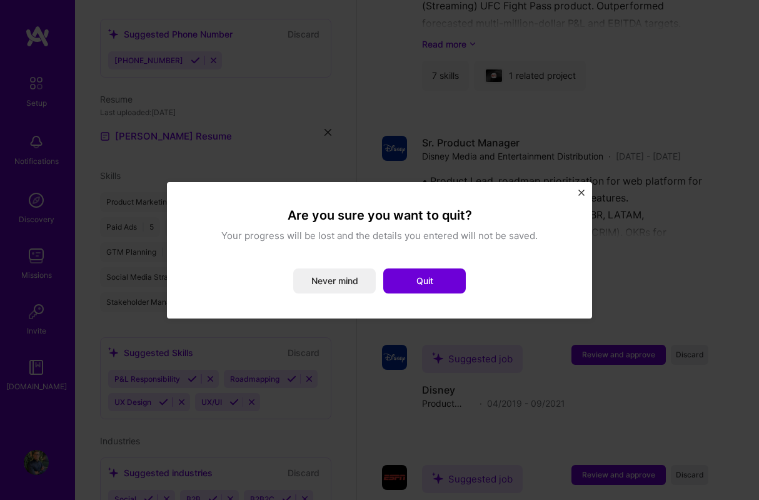
click at [582, 192] on img "Close" at bounding box center [581, 192] width 6 height 6
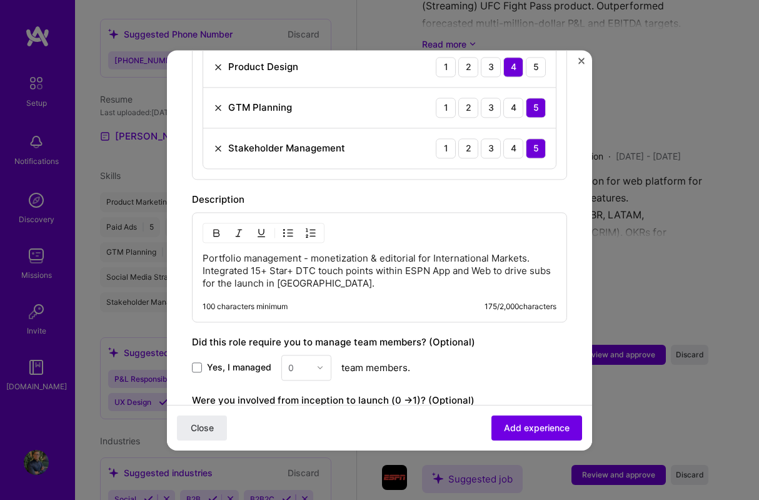
scroll to position [612, 0]
click at [332, 251] on p "Portfolio management - monetization & editorial for International Markets. Inte…" at bounding box center [380, 270] width 354 height 38
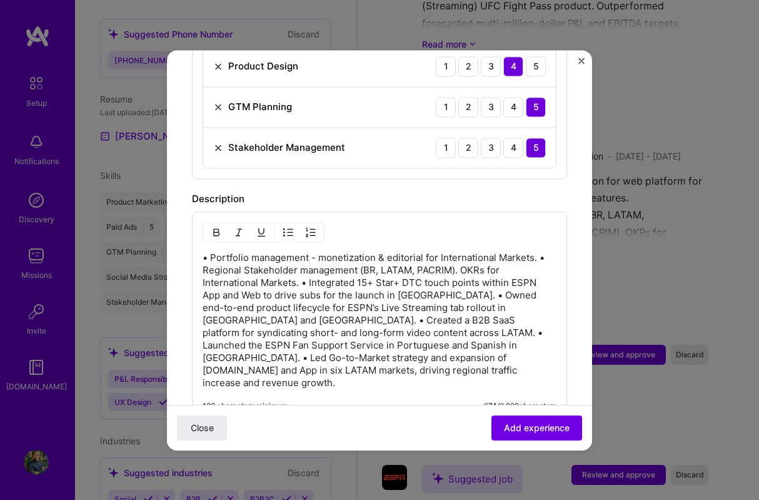
click at [303, 268] on p "• Portfolio management - monetization & editorial for International Markets. • …" at bounding box center [380, 320] width 354 height 138
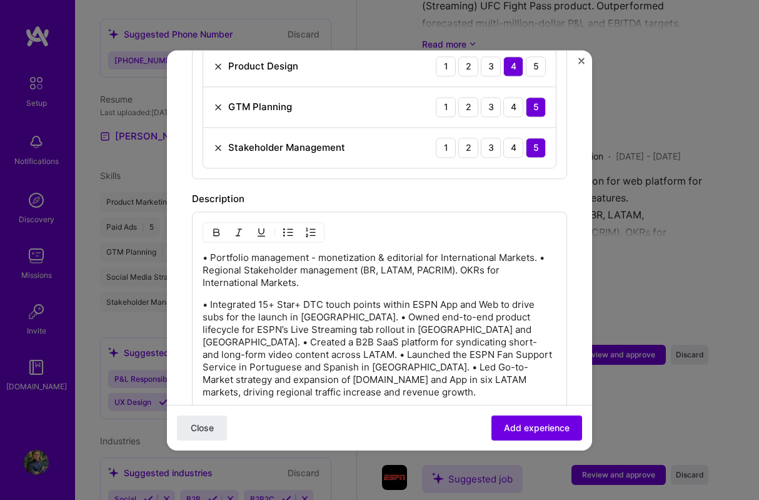
click at [338, 304] on p "• Integrated 15+ Star+ DTC touch points within ESPN App and Web to drive subs f…" at bounding box center [380, 348] width 354 height 100
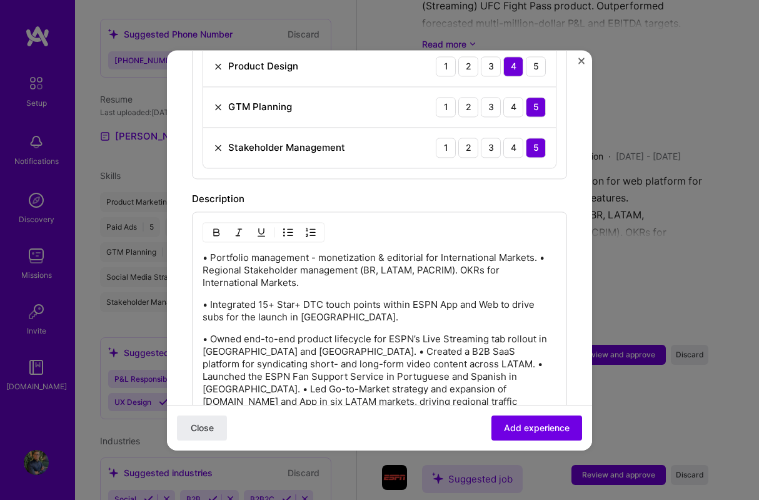
click at [301, 338] on p "• Owned end-to-end product lifecycle for ESPN’s Live Streaming tab rollout in […" at bounding box center [380, 377] width 354 height 88
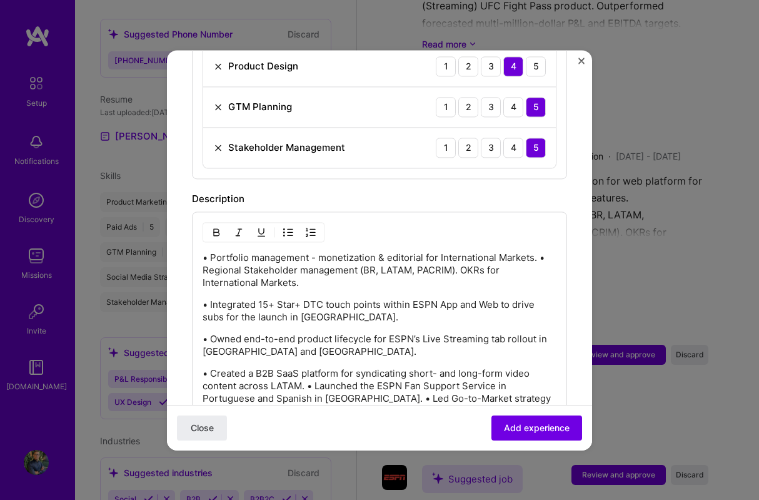
click at [541, 251] on p "• Portfolio management - monetization & editorial for International Markets. • …" at bounding box center [380, 270] width 354 height 38
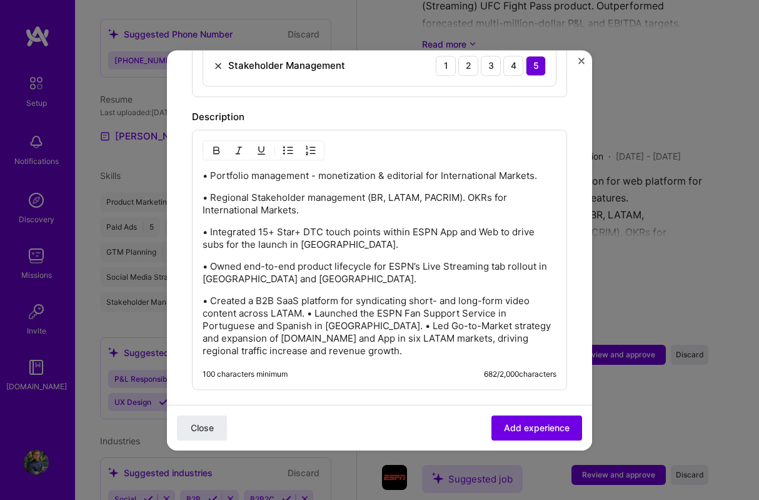
scroll to position [693, 0]
click at [309, 301] on p "• Created a B2B SaaS platform for syndicating short- and long-form video conten…" at bounding box center [380, 326] width 354 height 63
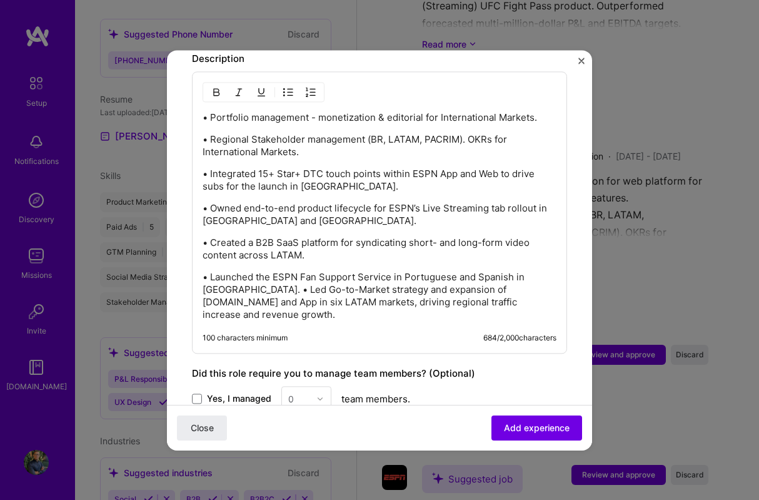
scroll to position [768, 0]
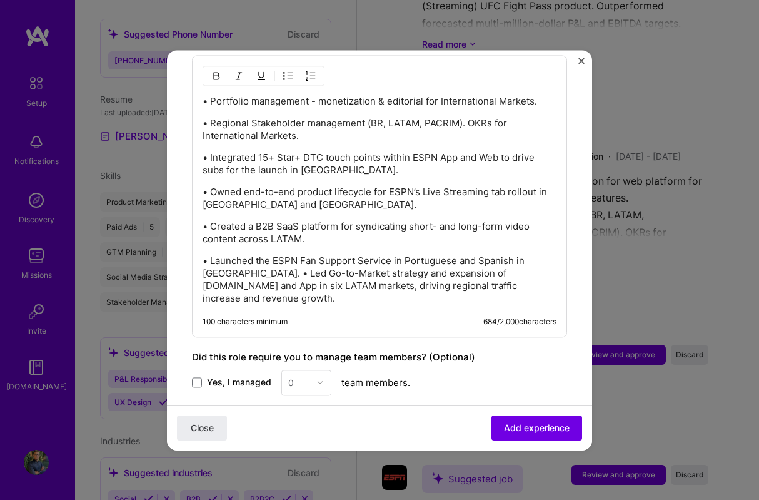
click at [241, 261] on p "• Launched the ESPN Fan Support Service in Portuguese and Spanish in [GEOGRAPHI…" at bounding box center [380, 279] width 354 height 50
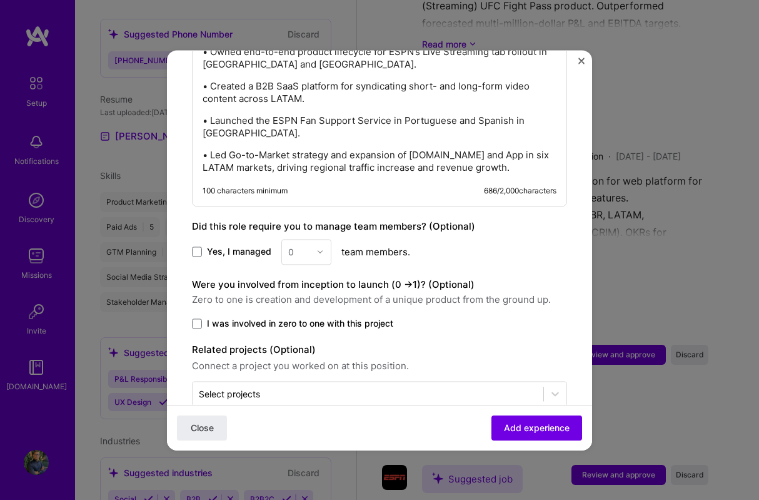
scroll to position [923, 0]
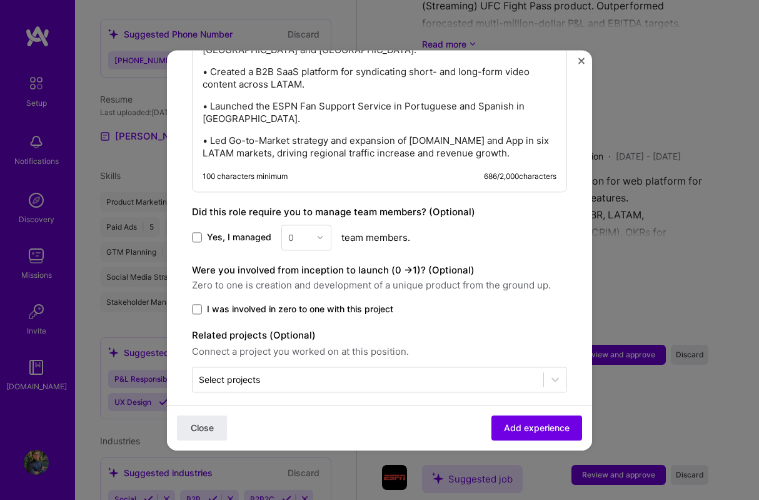
click at [236, 231] on span "Yes, I managed" at bounding box center [239, 237] width 64 height 13
click at [0, 0] on input "Yes, I managed" at bounding box center [0, 0] width 0 height 0
click at [319, 233] on img at bounding box center [320, 237] width 8 height 8
click at [301, 305] on div "3" at bounding box center [306, 316] width 43 height 23
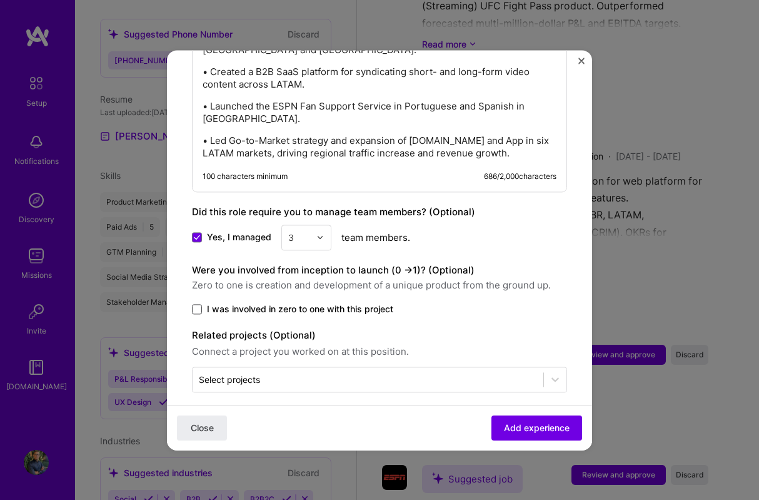
click at [201, 304] on span at bounding box center [197, 309] width 10 height 10
click at [0, 0] on input "I was involved in zero to one with this project" at bounding box center [0, 0] width 0 height 0
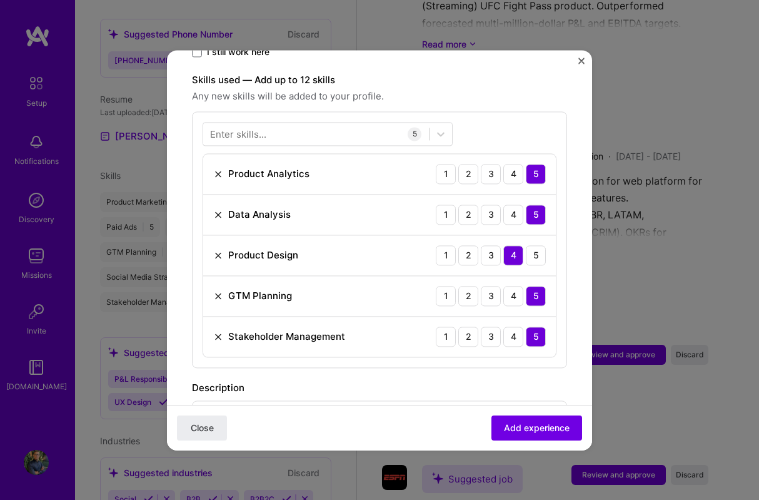
scroll to position [423, 0]
click at [515, 428] on span "Add experience" at bounding box center [537, 427] width 66 height 13
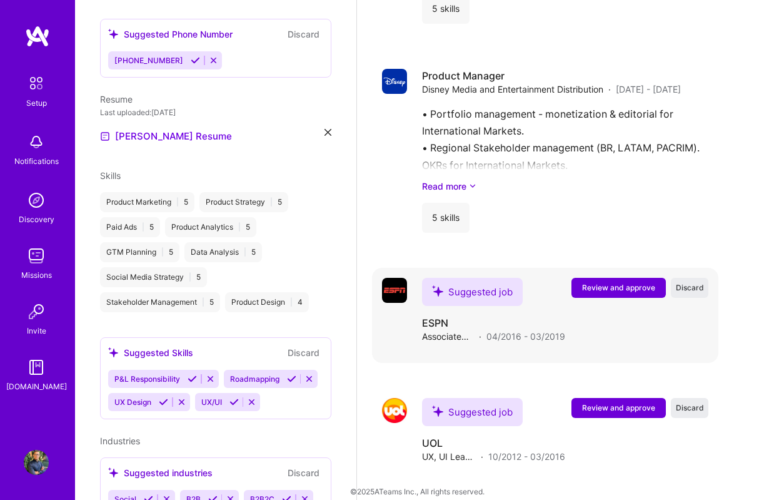
scroll to position [1783, 0]
click at [466, 280] on div "Suggested job" at bounding box center [472, 292] width 101 height 28
click at [617, 279] on button "Review and approve" at bounding box center [618, 288] width 94 height 20
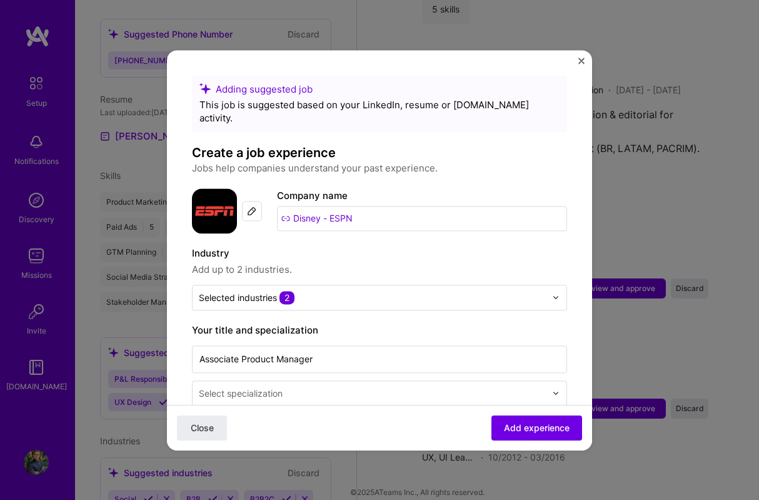
click at [358, 206] on input "Disney - ESPN" at bounding box center [422, 218] width 290 height 25
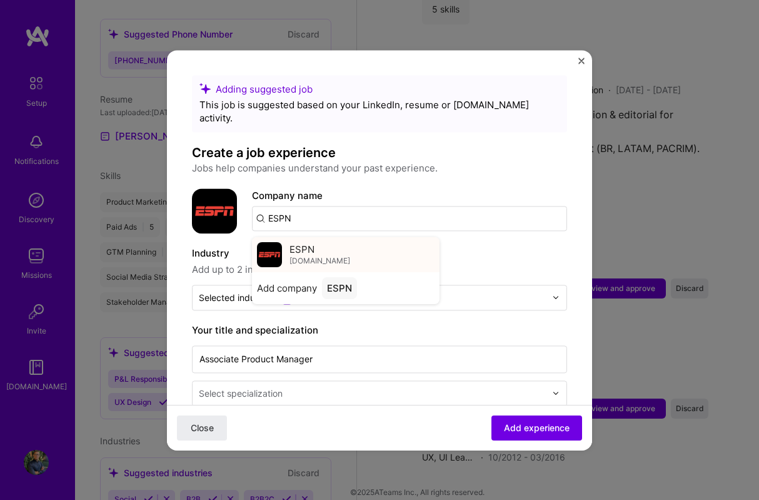
type input "ESPN"
click at [326, 237] on div "ESPN [DOMAIN_NAME]" at bounding box center [346, 254] width 188 height 35
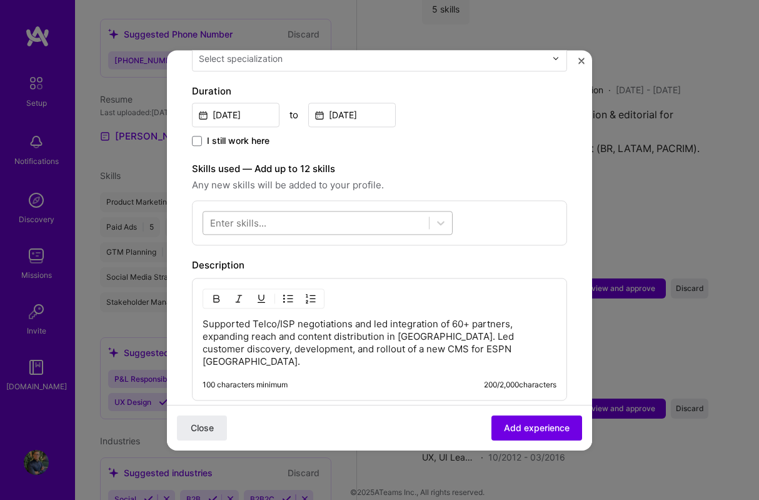
scroll to position [335, 0]
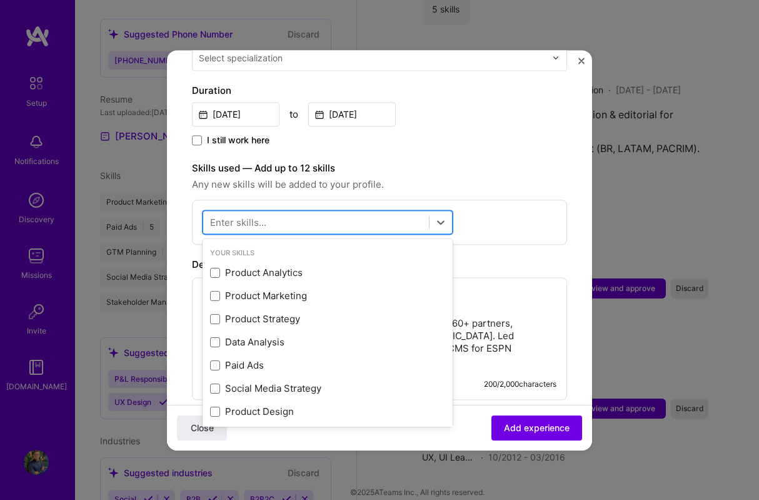
click at [271, 214] on div at bounding box center [316, 221] width 226 height 21
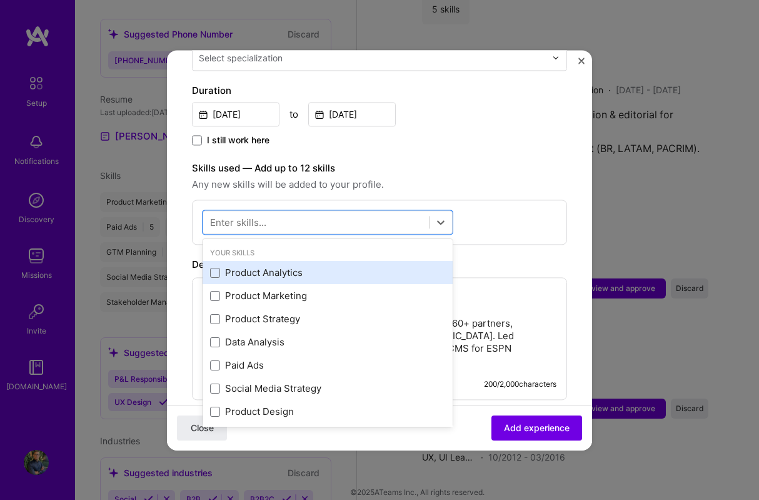
click at [296, 266] on div "Product Analytics" at bounding box center [328, 272] width 250 height 23
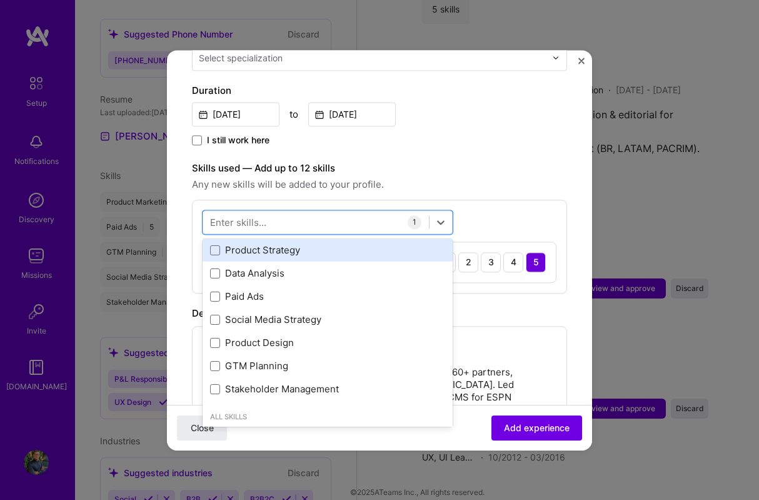
scroll to position [71, 0]
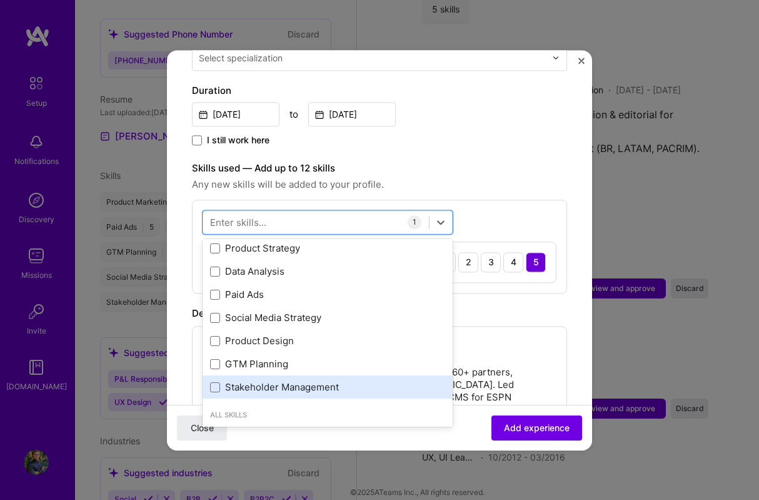
click at [286, 381] on div "Stakeholder Management" at bounding box center [327, 387] width 235 height 13
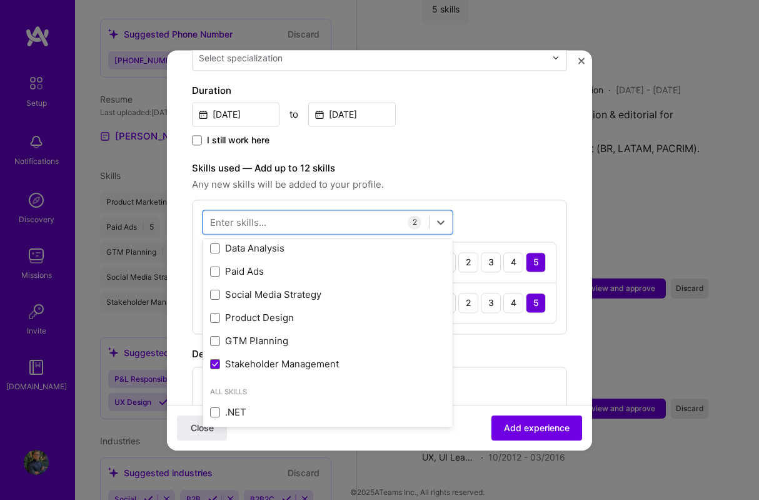
scroll to position [92, 0]
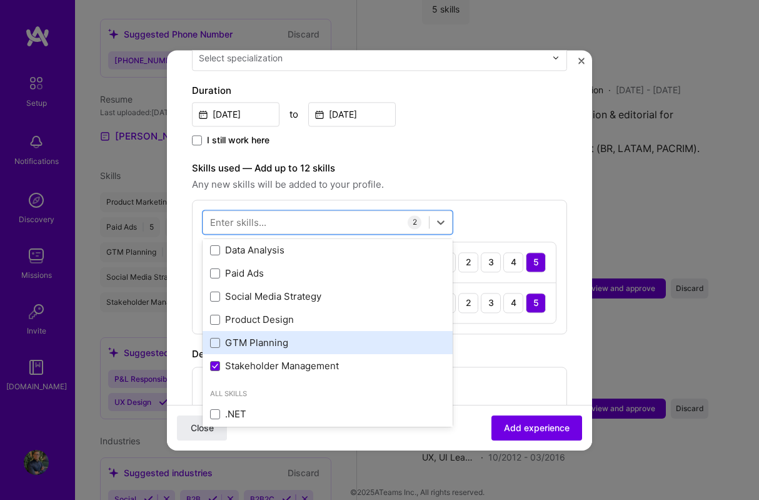
click at [256, 336] on div "GTM Planning" at bounding box center [327, 342] width 235 height 13
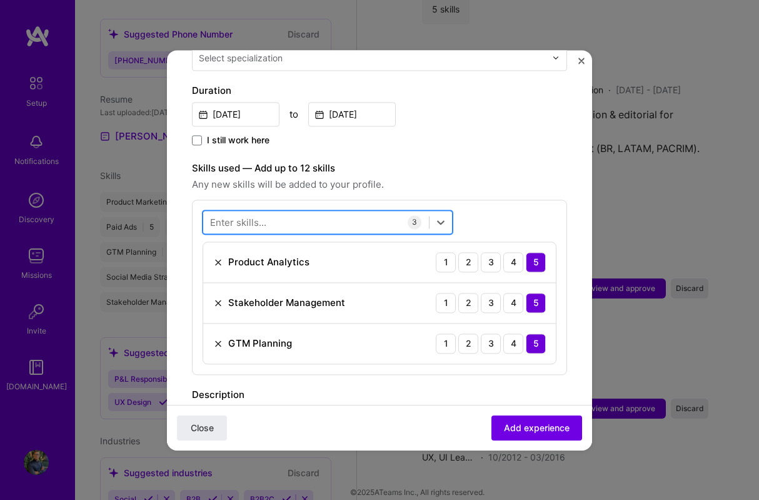
click at [301, 211] on div at bounding box center [316, 221] width 226 height 21
type input "product ma"
click at [433, 177] on span "Any new skills will be added to your profile." at bounding box center [379, 184] width 375 height 15
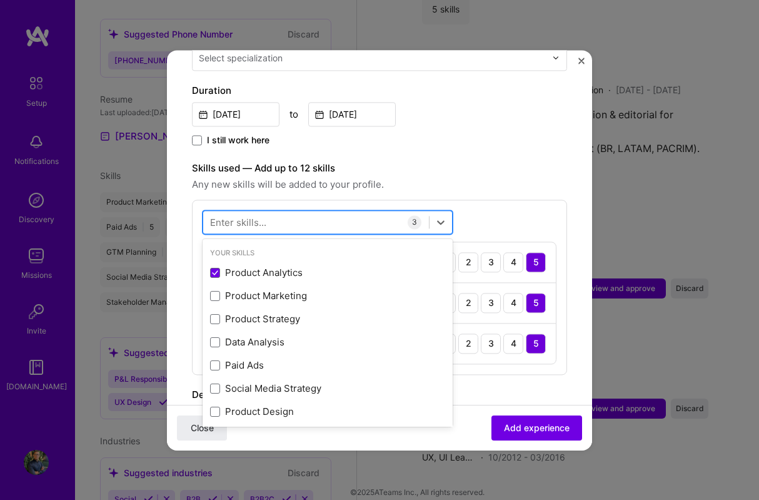
click at [329, 211] on div at bounding box center [316, 221] width 226 height 21
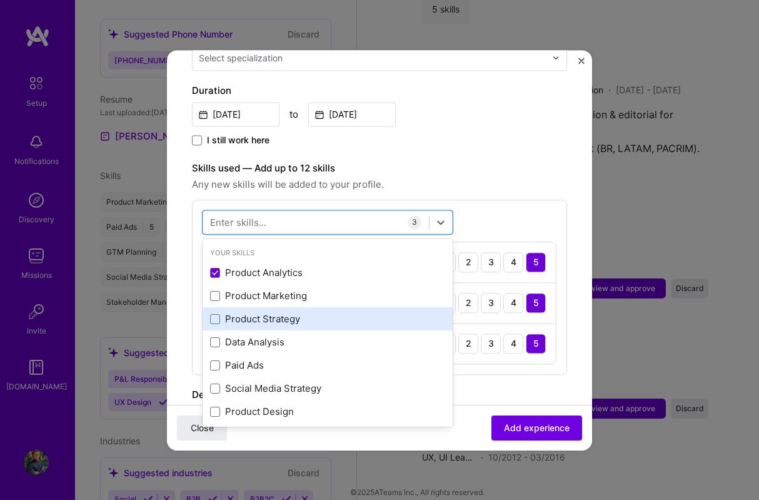
click at [304, 313] on div "Product Strategy" at bounding box center [327, 319] width 235 height 13
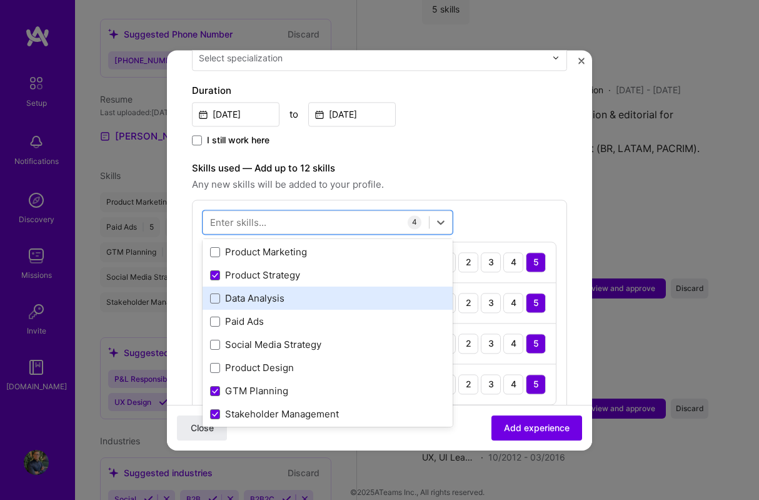
scroll to position [51, 0]
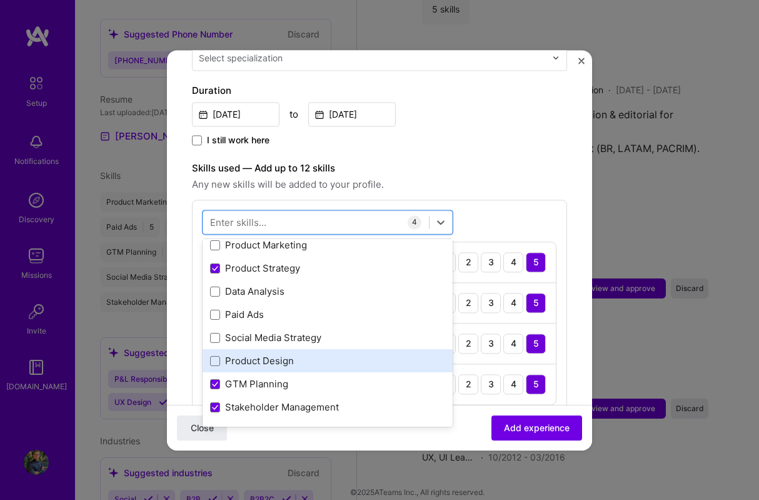
click at [307, 355] on div "Product Design" at bounding box center [327, 361] width 235 height 13
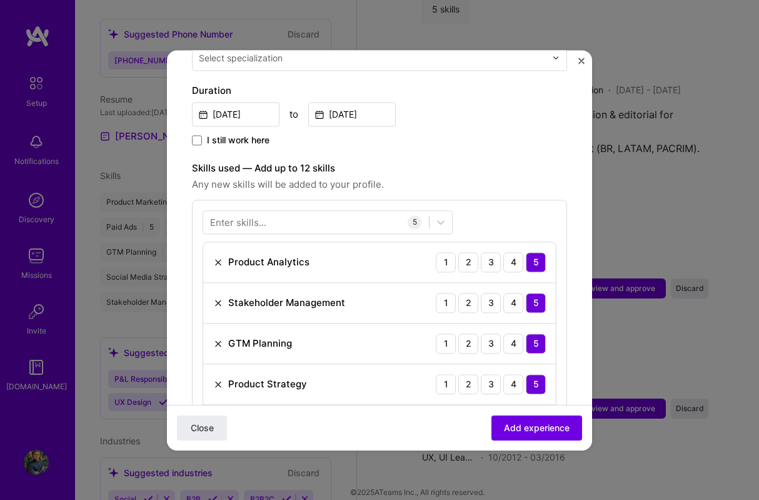
click at [498, 161] on label "Skills used — Add up to 12 skills" at bounding box center [379, 168] width 375 height 15
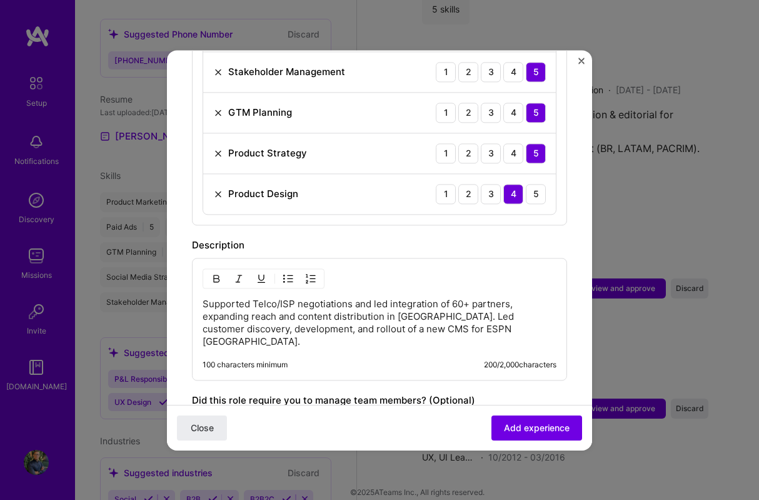
scroll to position [572, 0]
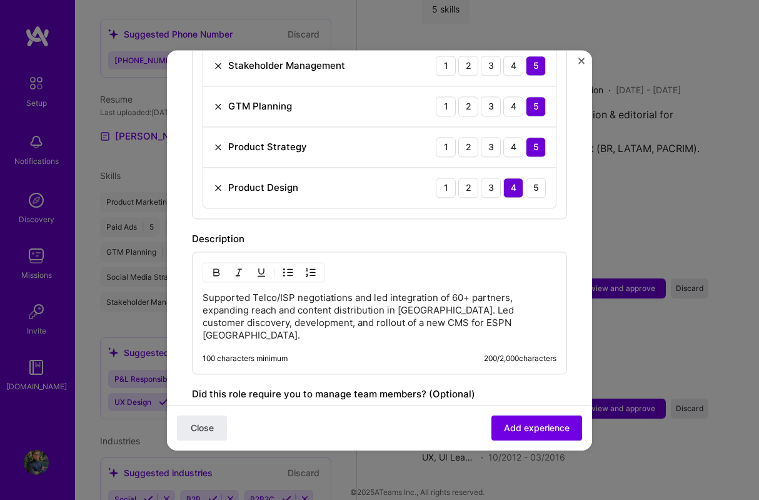
click at [306, 304] on p "Supported Telco/ISP negotiations and led integration of 60+ partners, expanding…" at bounding box center [380, 316] width 354 height 50
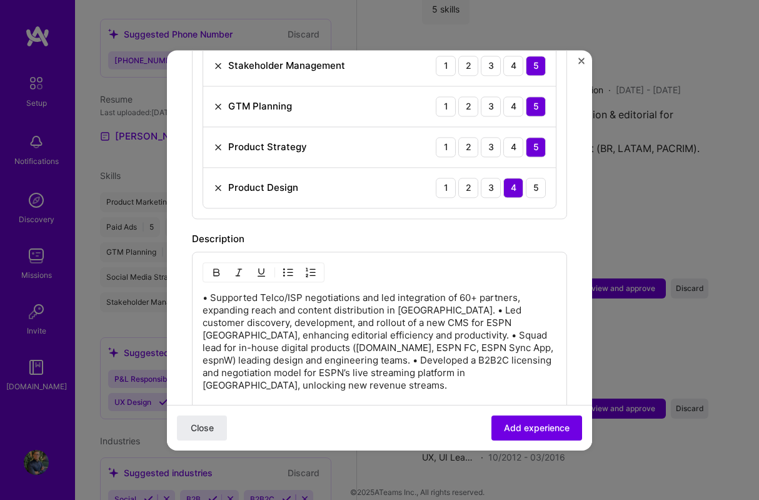
click at [430, 299] on p "• Supported Telco/ISP negotiations and led integration of 60+ partners, expandi…" at bounding box center [380, 341] width 354 height 100
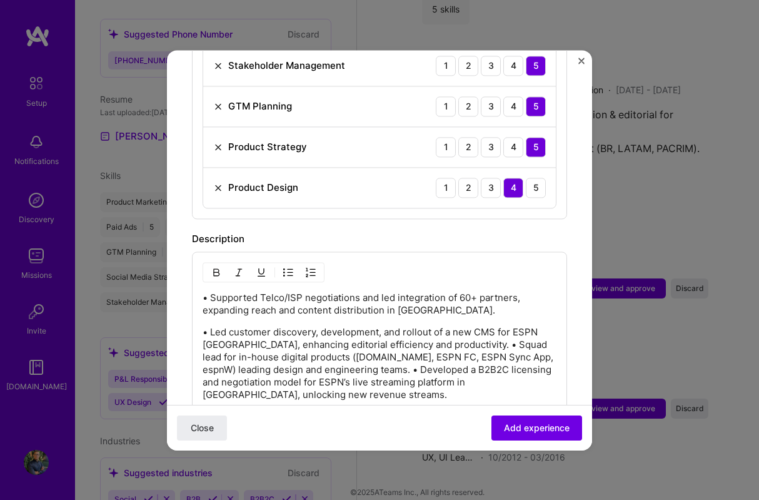
click at [443, 331] on p "• Led customer discovery, development, and rollout of a new CMS for ESPN [GEOGR…" at bounding box center [380, 363] width 354 height 75
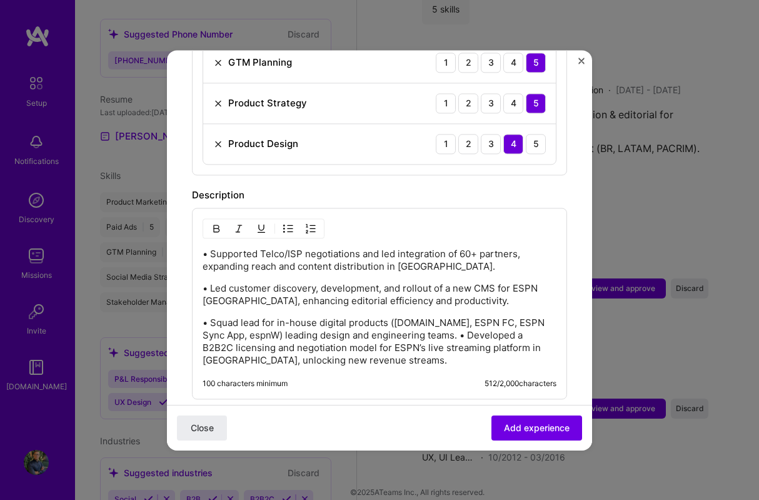
scroll to position [625, 0]
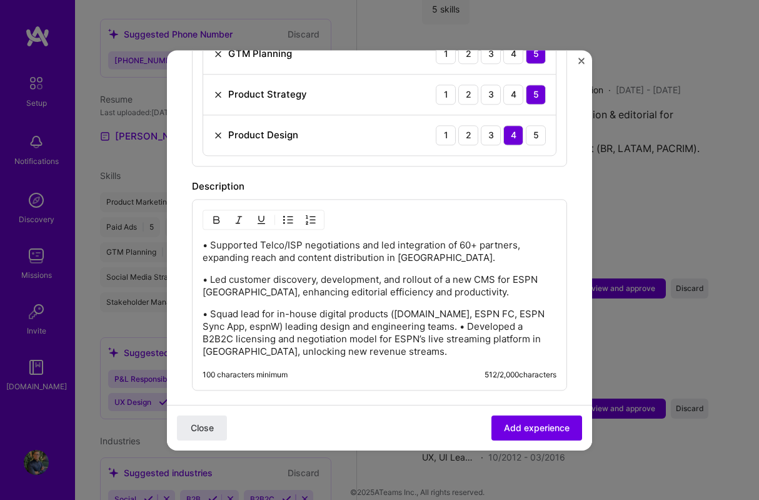
click at [438, 313] on p "• Squad lead for in-house digital products ([DOMAIN_NAME], ESPN FC, ESPN Sync A…" at bounding box center [380, 333] width 354 height 50
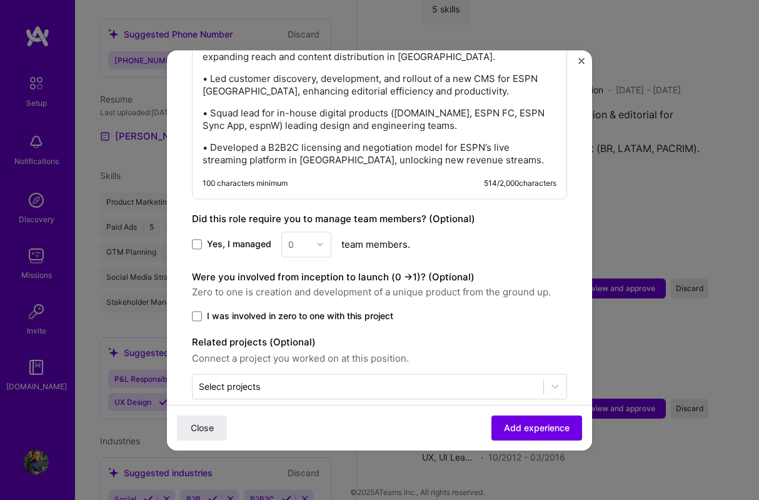
scroll to position [832, 0]
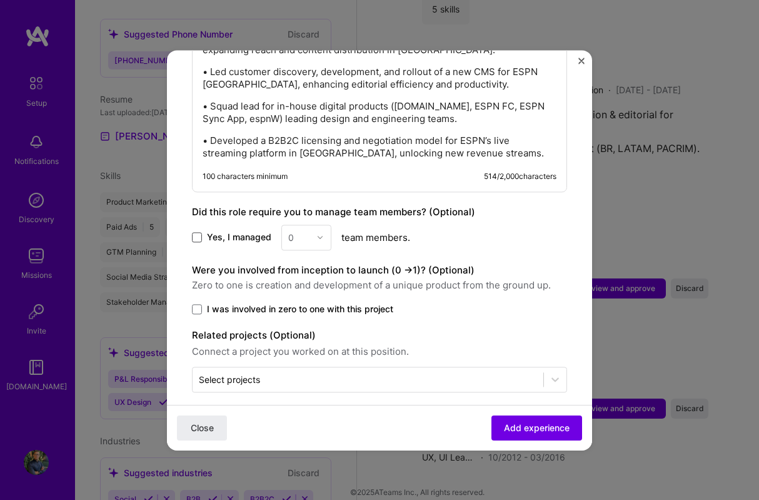
click at [192, 232] on span at bounding box center [197, 237] width 10 height 10
click at [0, 0] on input "Yes, I managed" at bounding box center [0, 0] width 0 height 0
click at [309, 225] on div "0" at bounding box center [299, 237] width 34 height 24
click at [299, 286] on div "2" at bounding box center [306, 293] width 43 height 23
click at [198, 304] on span at bounding box center [197, 309] width 10 height 10
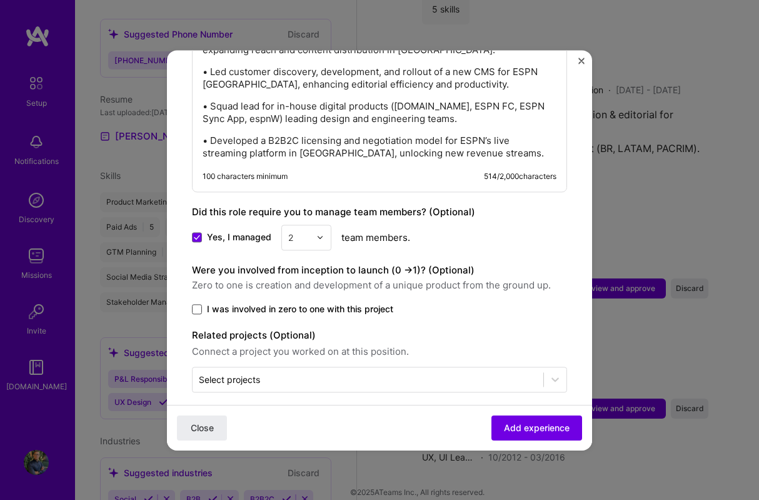
click at [0, 0] on input "I was involved in zero to one with this project" at bounding box center [0, 0] width 0 height 0
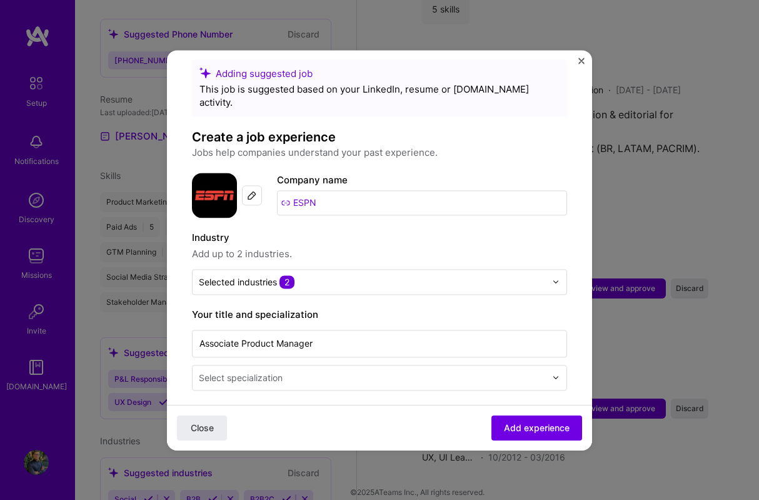
scroll to position [0, 0]
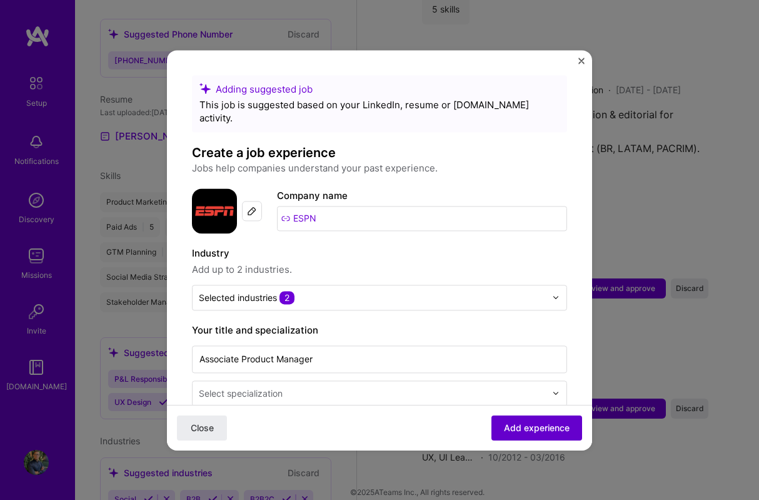
click at [545, 430] on span "Add experience" at bounding box center [537, 427] width 66 height 13
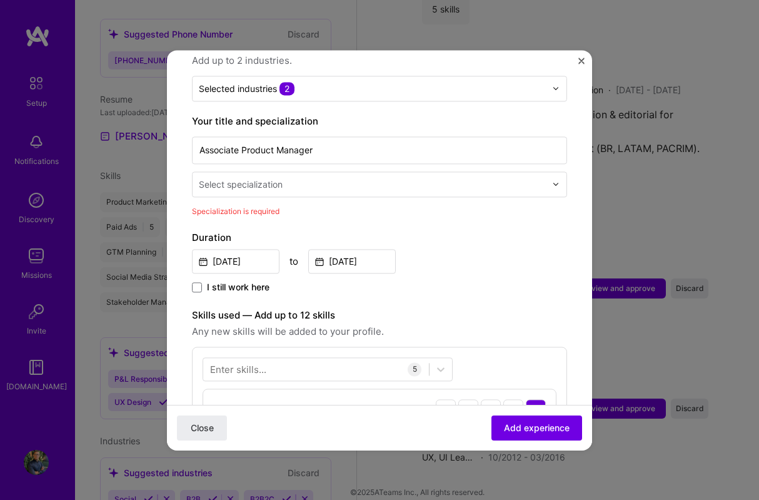
scroll to position [259, 0]
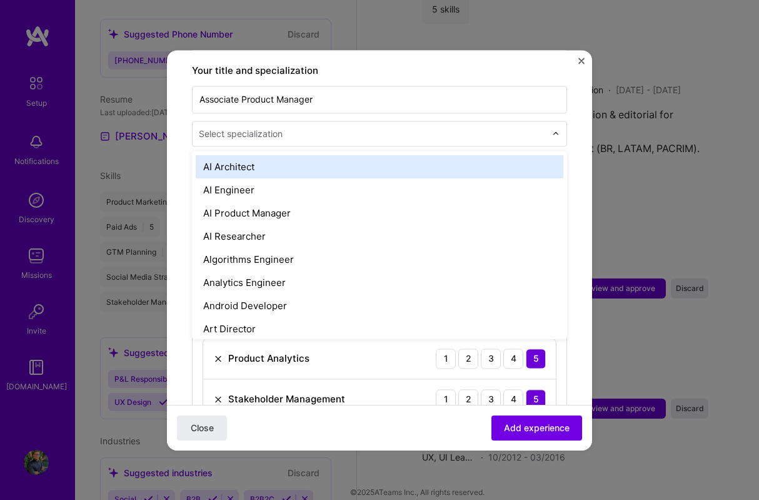
click at [278, 127] on div "Select specialization" at bounding box center [241, 133] width 84 height 13
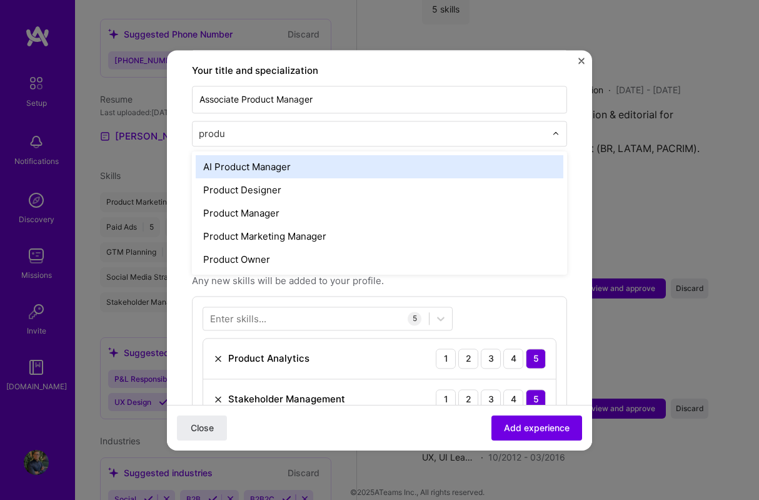
type input "produc"
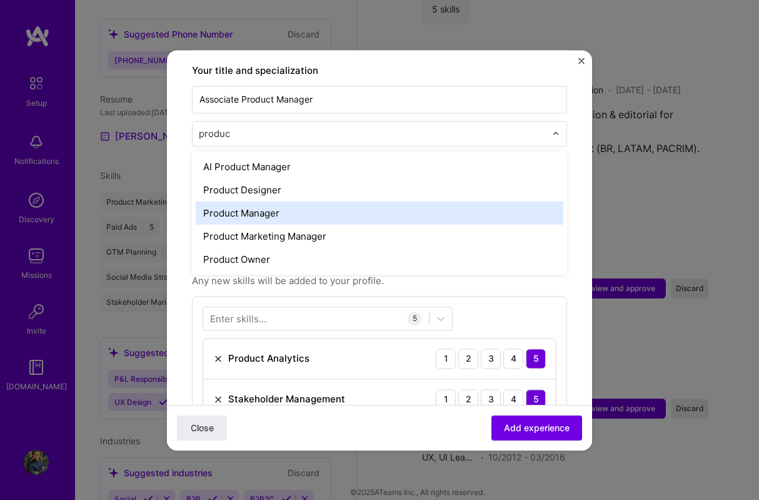
click at [291, 204] on div "Product Manager" at bounding box center [380, 212] width 368 height 23
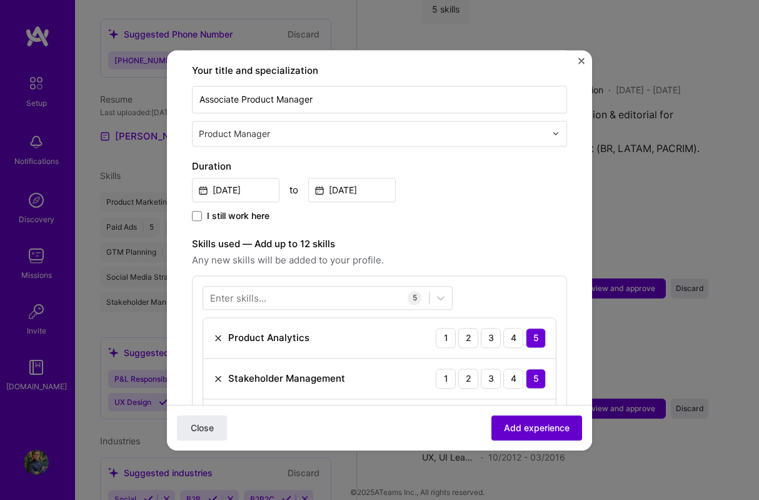
click at [511, 430] on span "Add experience" at bounding box center [537, 427] width 66 height 13
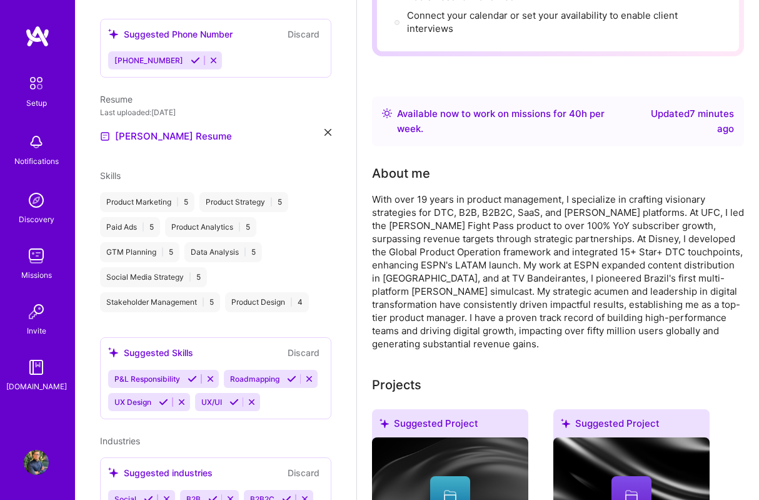
scroll to position [0, 0]
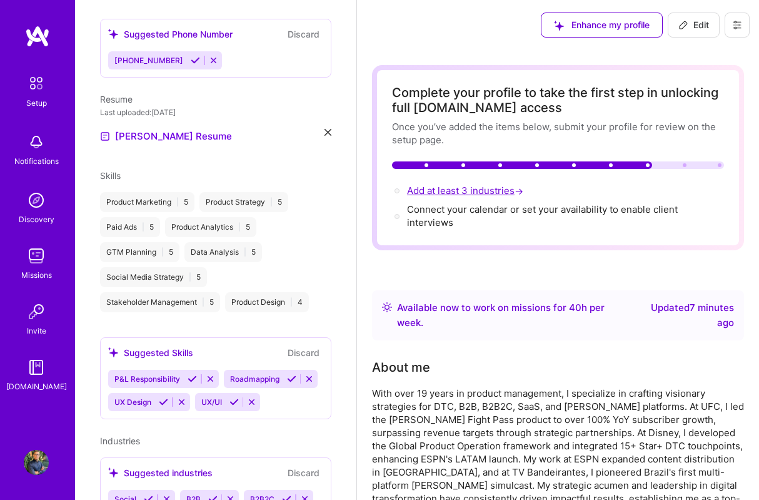
click at [479, 188] on span "Add at least 3 industries →" at bounding box center [466, 190] width 119 height 12
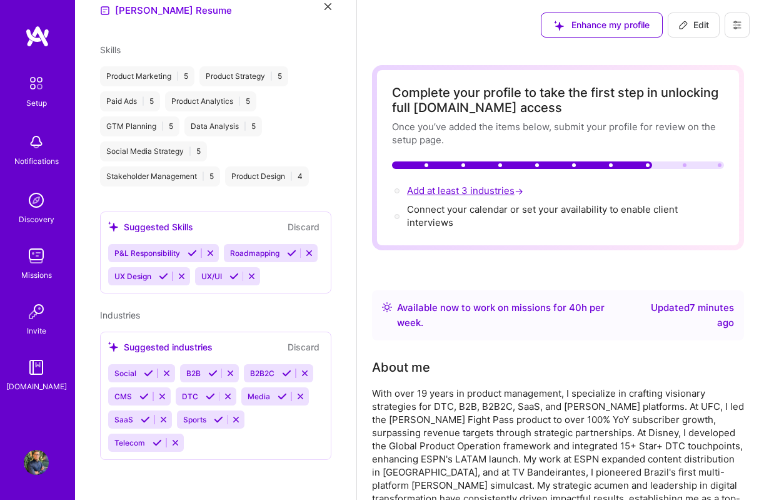
select select "US"
select select "Right Now"
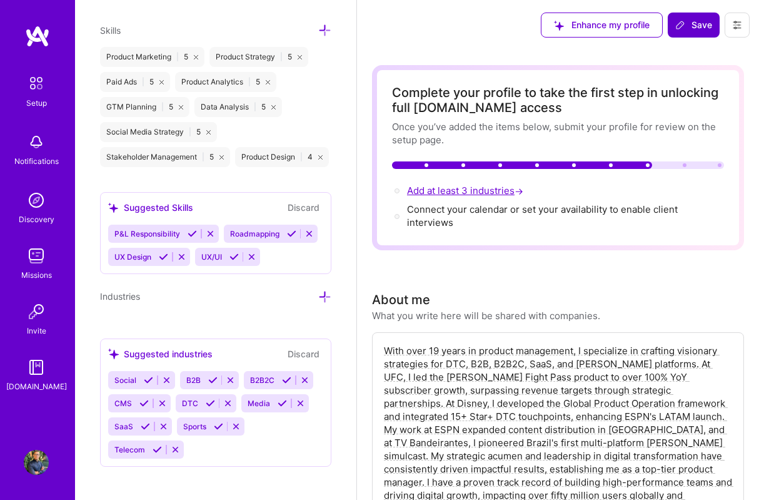
scroll to position [962, 0]
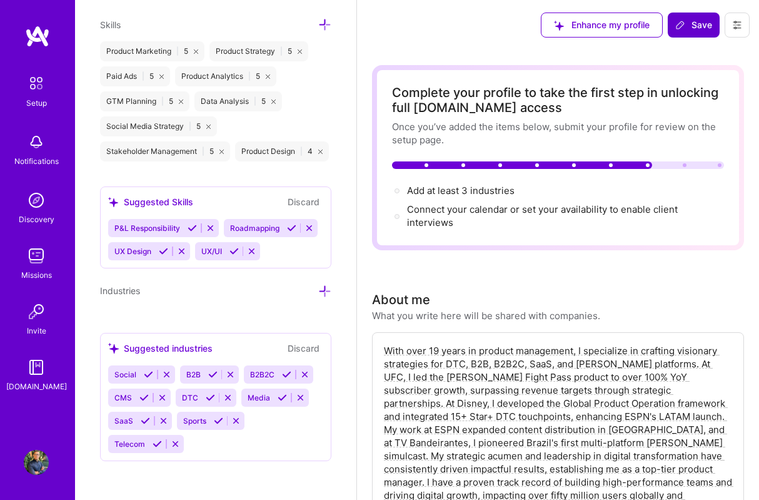
click at [160, 229] on span "P&L Responsibility" at bounding box center [147, 227] width 66 height 9
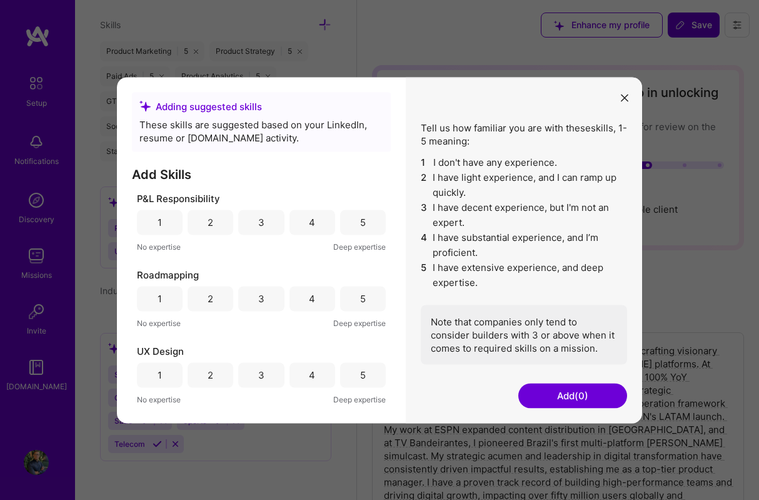
click at [309, 221] on div "4" at bounding box center [312, 222] width 6 height 13
click at [343, 294] on div "5" at bounding box center [363, 298] width 46 height 25
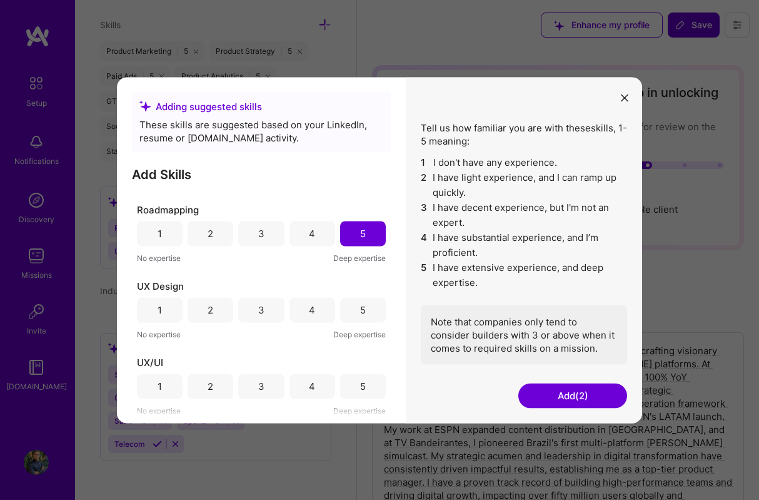
click at [363, 312] on div "5" at bounding box center [363, 309] width 46 height 25
click at [352, 376] on div "5" at bounding box center [363, 385] width 46 height 25
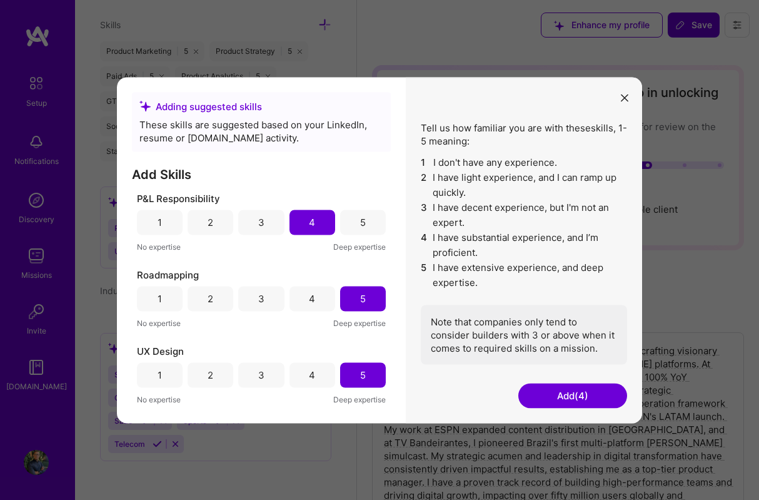
click at [579, 398] on button "Add (4)" at bounding box center [572, 395] width 109 height 25
click at [561, 395] on button "Add (4)" at bounding box center [572, 395] width 109 height 25
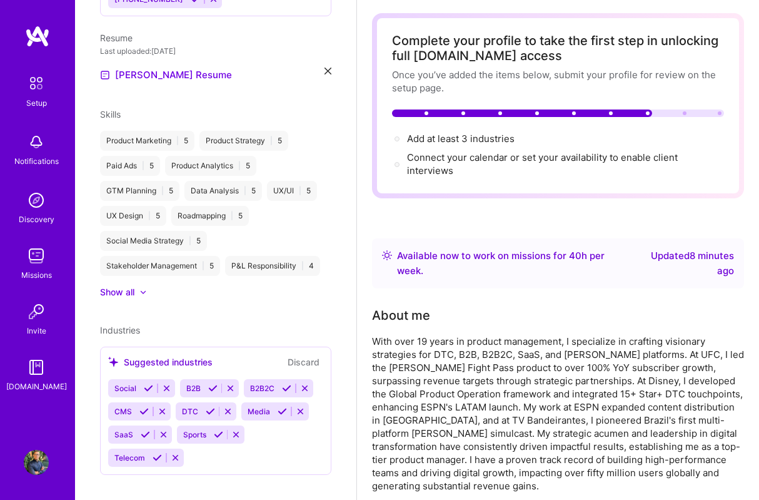
scroll to position [58, 0]
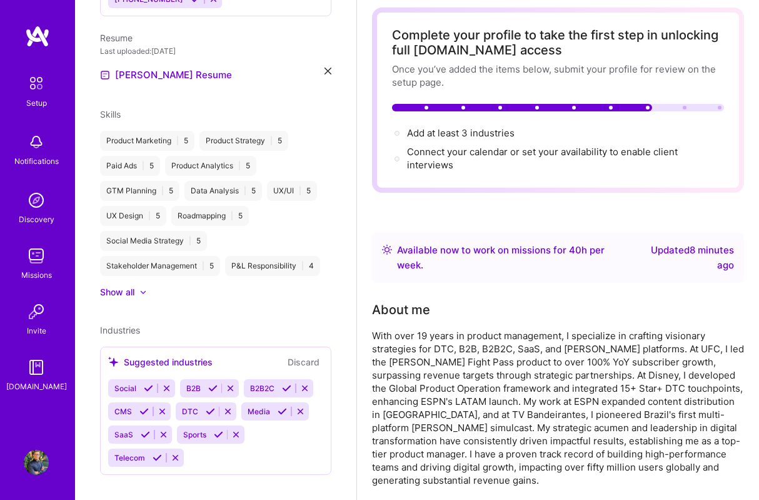
click at [147, 383] on icon at bounding box center [148, 387] width 9 height 9
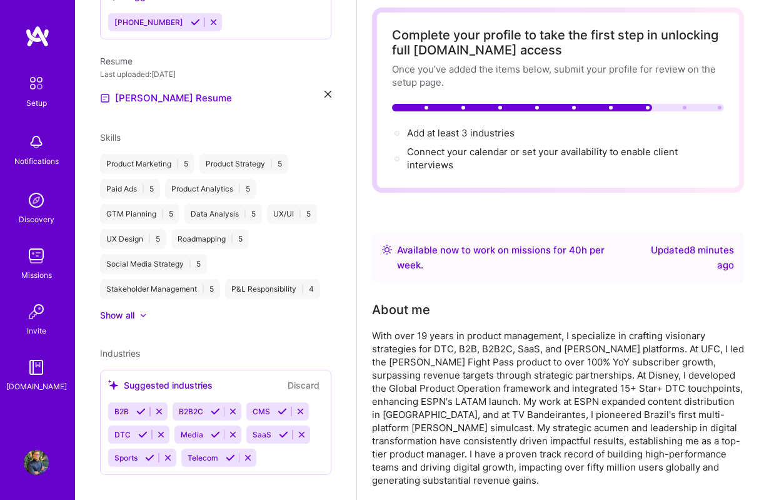
scroll to position [401, 0]
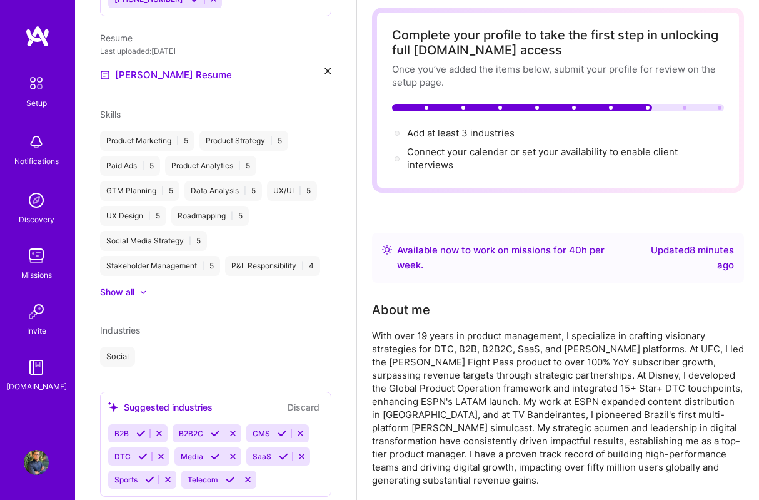
click at [143, 428] on icon at bounding box center [140, 432] width 9 height 9
click at [283, 428] on icon at bounding box center [283, 432] width 9 height 9
click at [287, 428] on icon at bounding box center [290, 432] width 9 height 9
click at [216, 451] on icon at bounding box center [218, 455] width 9 height 9
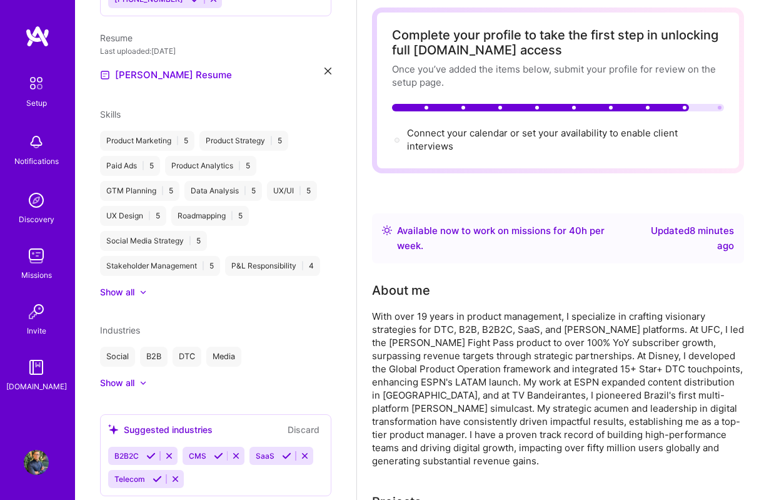
click at [283, 451] on icon at bounding box center [286, 455] width 9 height 9
click at [157, 474] on icon at bounding box center [157, 478] width 9 height 9
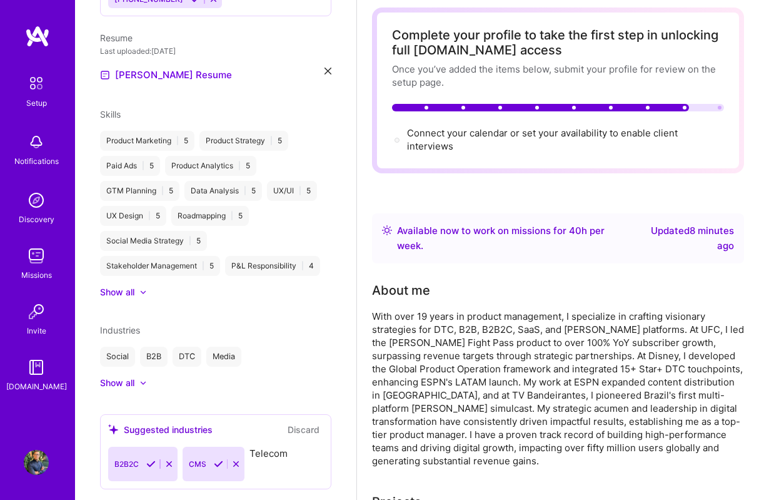
scroll to position [399, 0]
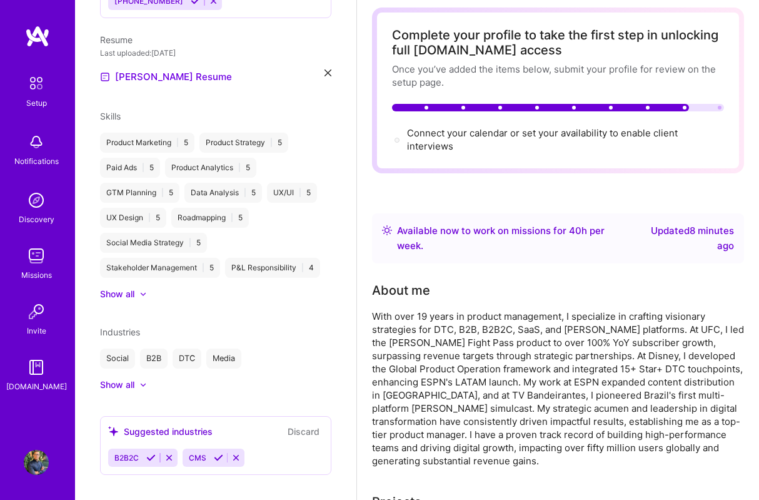
click at [216, 453] on icon at bounding box center [218, 457] width 9 height 9
click at [153, 453] on icon at bounding box center [150, 457] width 9 height 9
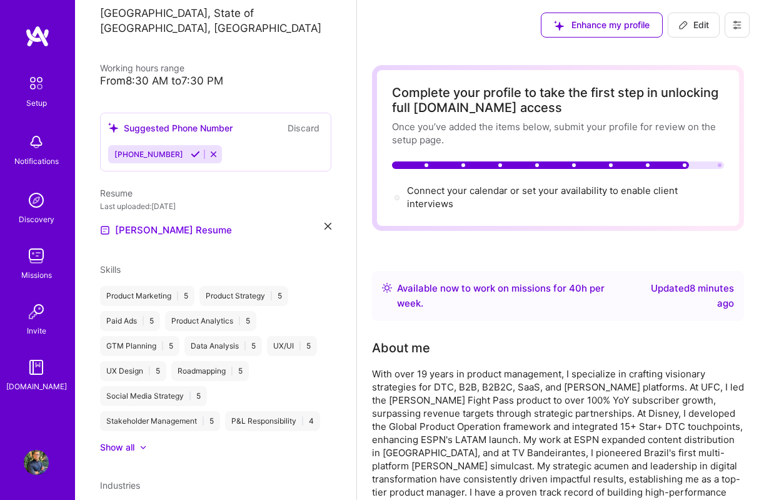
scroll to position [325, 0]
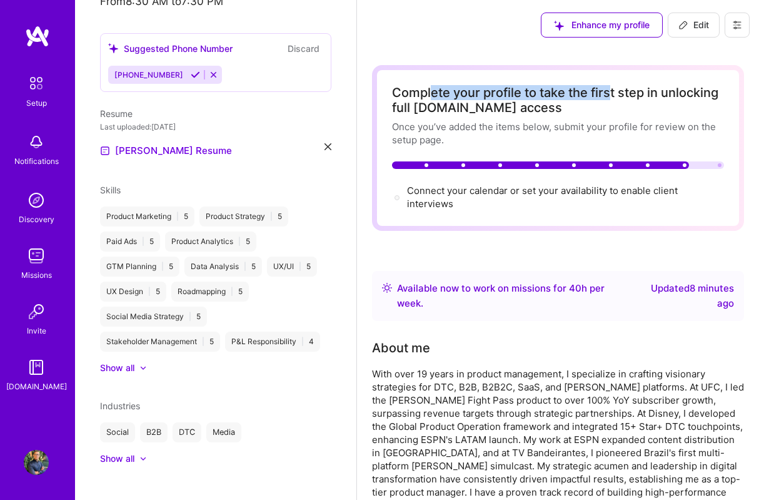
drag, startPoint x: 431, startPoint y: 99, endPoint x: 612, endPoint y: 99, distance: 180.7
click at [612, 99] on div "Complete your profile to take the first step in unlocking full [DOMAIN_NAME] ac…" at bounding box center [558, 100] width 332 height 30
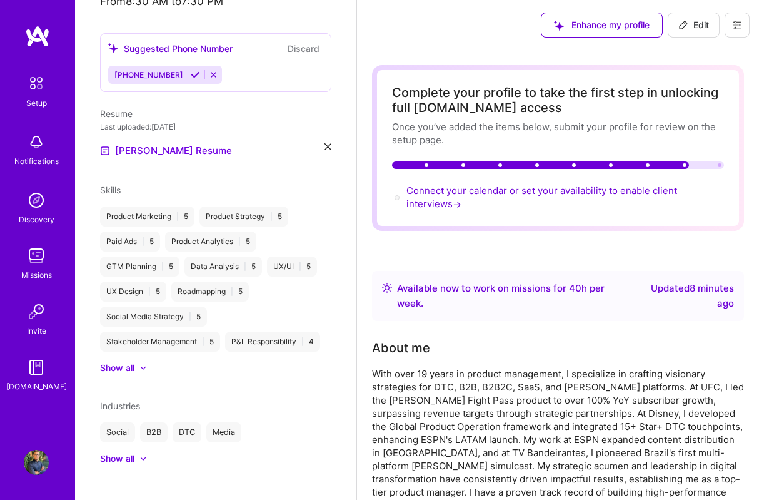
click at [474, 193] on span "Connect your calendar or set your availability to enable client interviews →" at bounding box center [541, 196] width 271 height 25
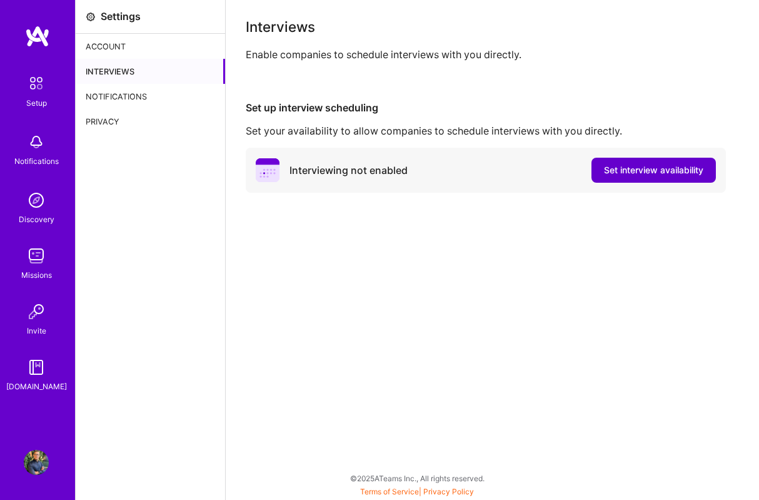
click at [629, 168] on span "Set interview availability" at bounding box center [653, 170] width 99 height 13
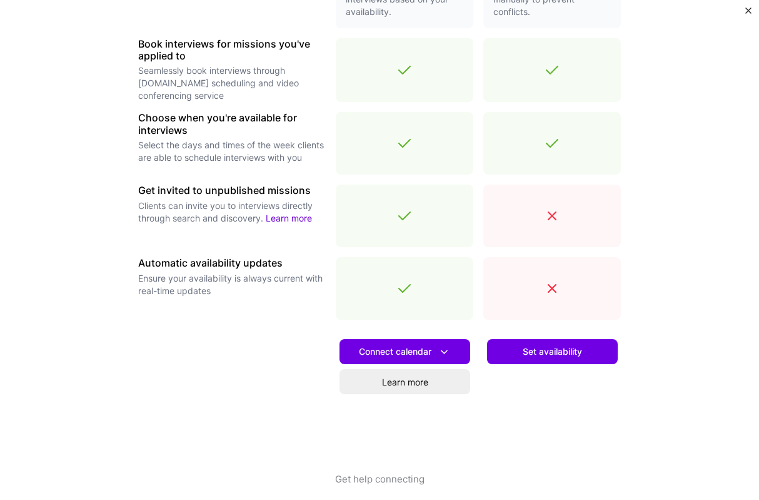
scroll to position [367, 0]
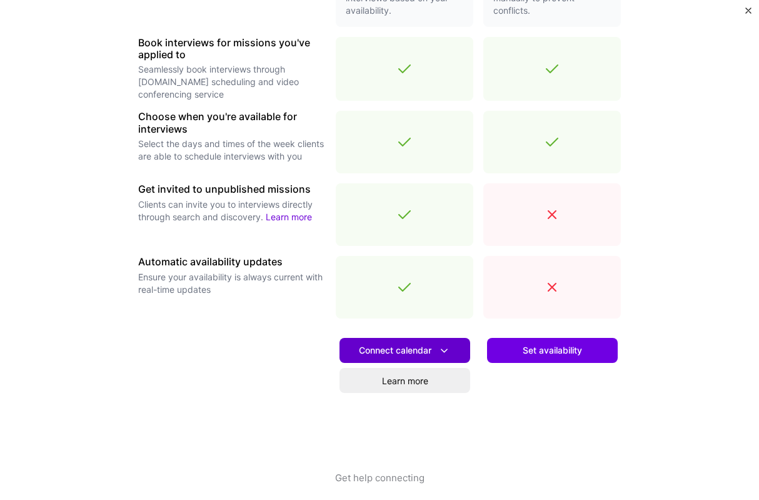
click at [436, 353] on span "Connect calendar" at bounding box center [405, 350] width 92 height 13
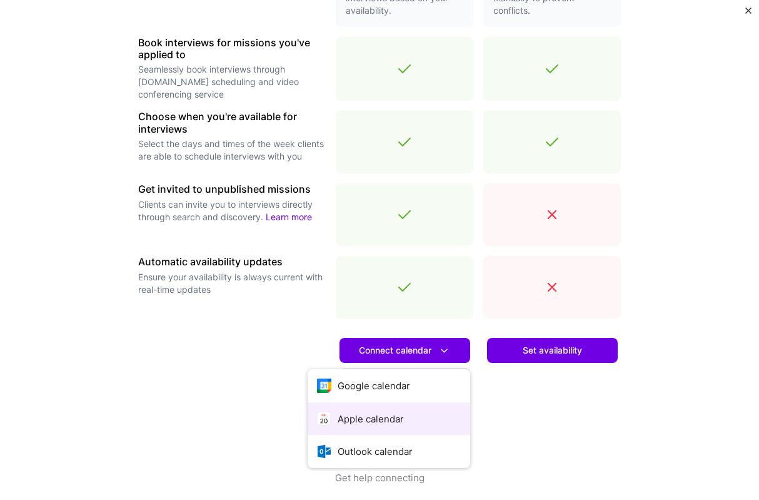
click at [407, 419] on button "Apple calendar" at bounding box center [389, 418] width 163 height 33
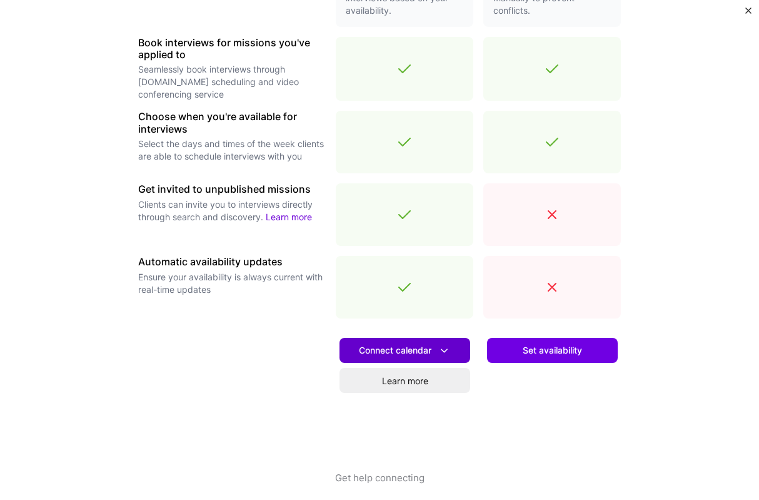
click at [401, 346] on span "Connect calendar" at bounding box center [405, 350] width 92 height 13
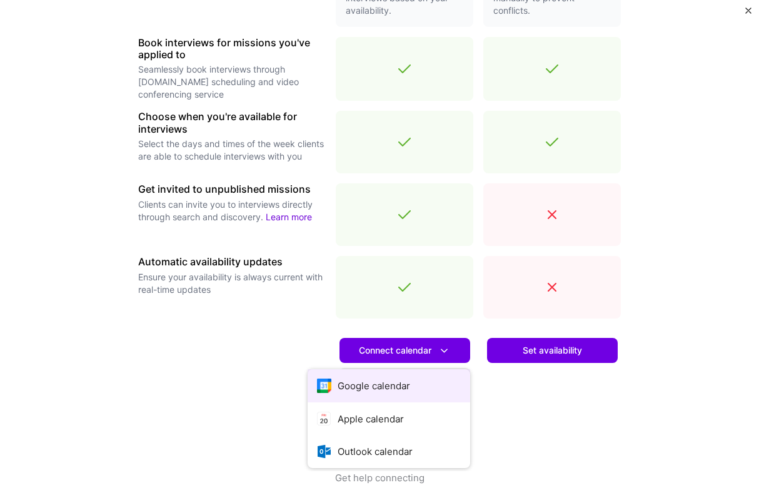
click at [402, 387] on button "Google calendar" at bounding box center [389, 385] width 163 height 33
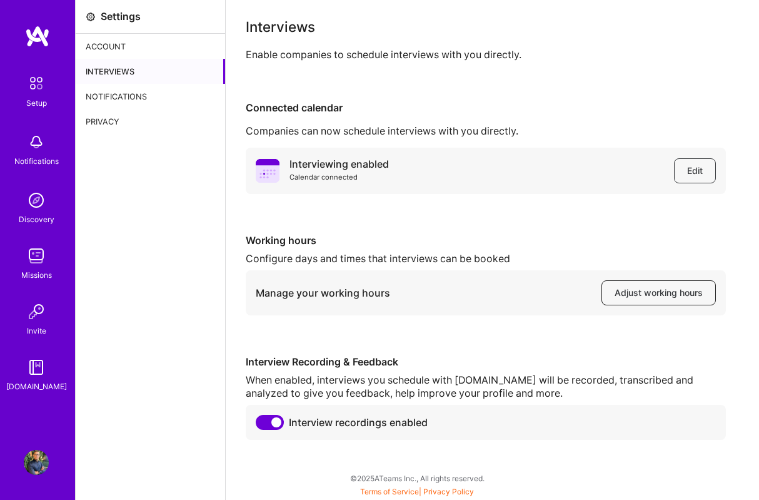
click at [629, 297] on span "Adjust working hours" at bounding box center [659, 292] width 88 height 13
click at [33, 87] on img at bounding box center [36, 83] width 26 height 26
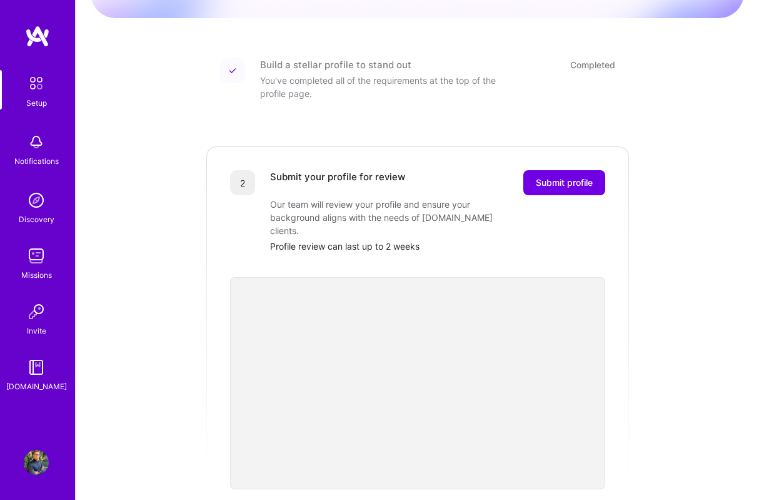
scroll to position [164, 0]
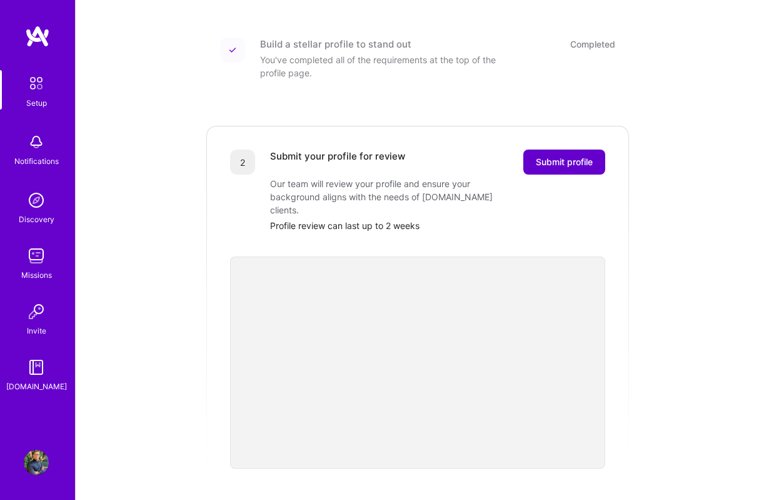
click at [564, 156] on span "Submit profile" at bounding box center [564, 162] width 57 height 13
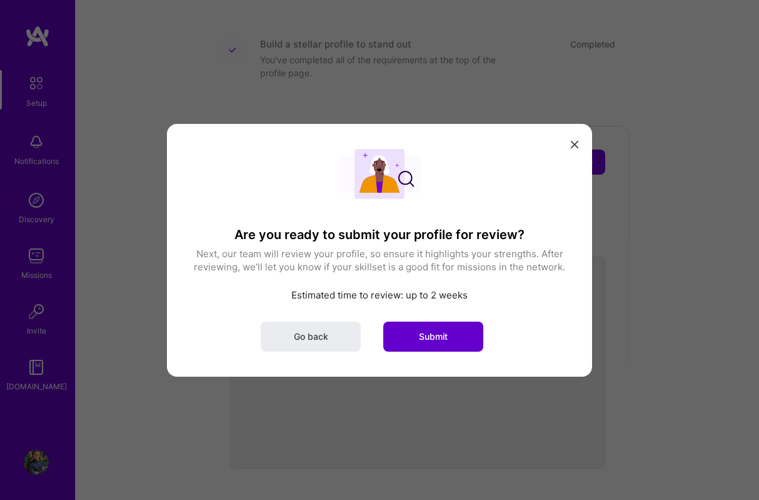
click at [450, 334] on button "Submit" at bounding box center [433, 336] width 100 height 30
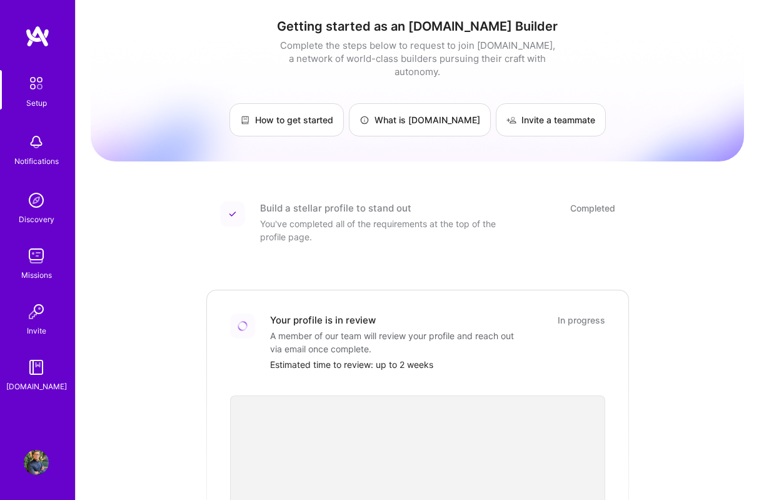
scroll to position [0, 0]
click at [329, 104] on link "How to get started" at bounding box center [286, 120] width 114 height 33
click at [38, 256] on img at bounding box center [36, 255] width 25 height 25
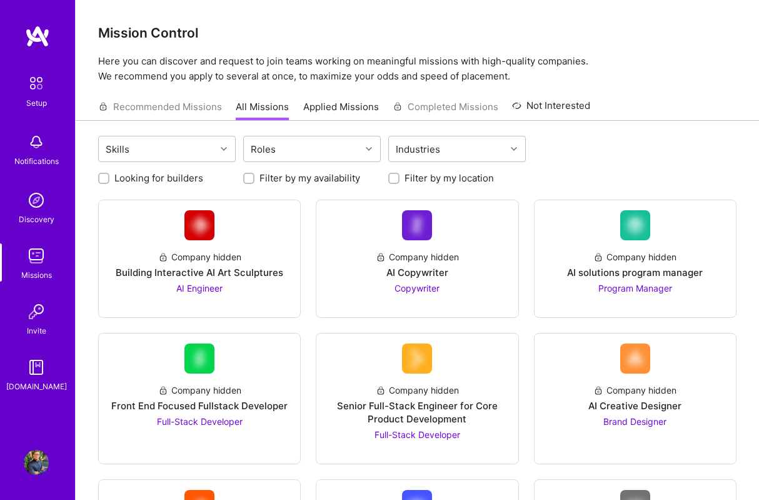
click at [36, 203] on img at bounding box center [36, 200] width 25 height 25
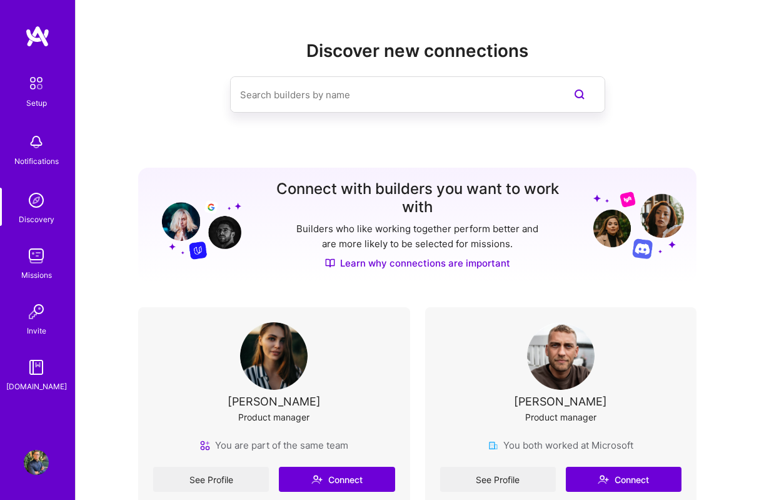
click at [35, 459] on img at bounding box center [36, 462] width 25 height 25
